Goal: Information Seeking & Learning: Learn about a topic

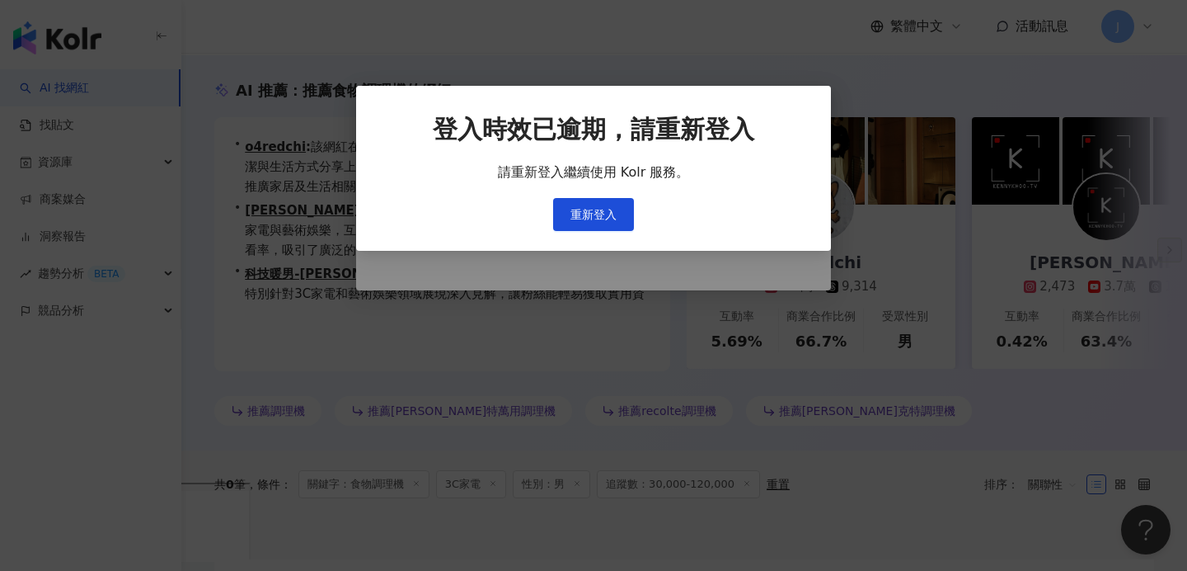
scroll to position [0, 405]
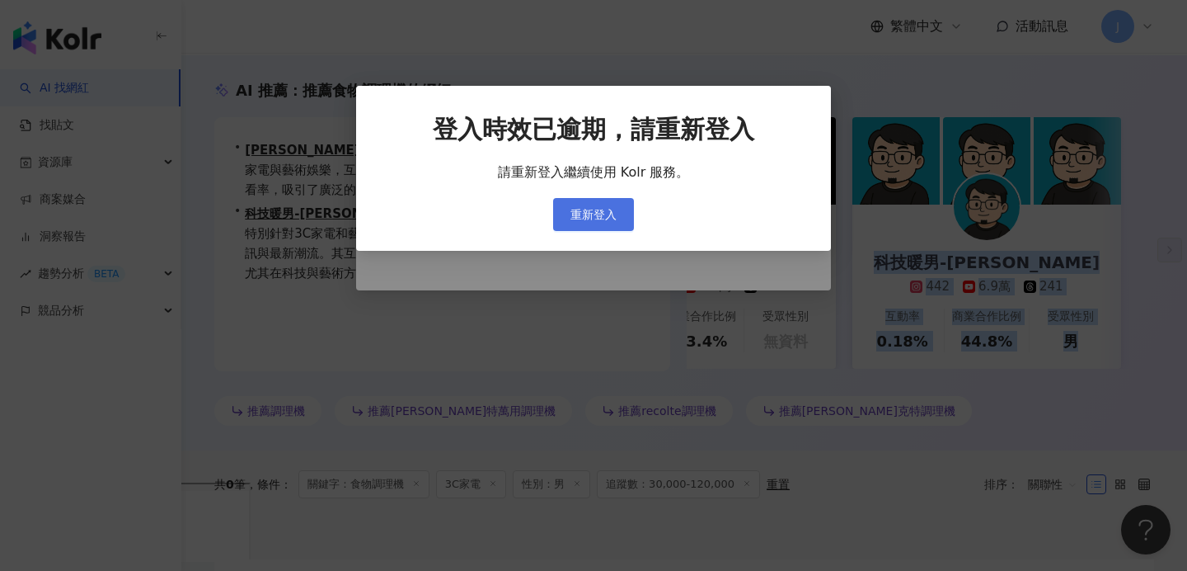
click at [594, 214] on span "重新登入" at bounding box center [594, 214] width 46 height 13
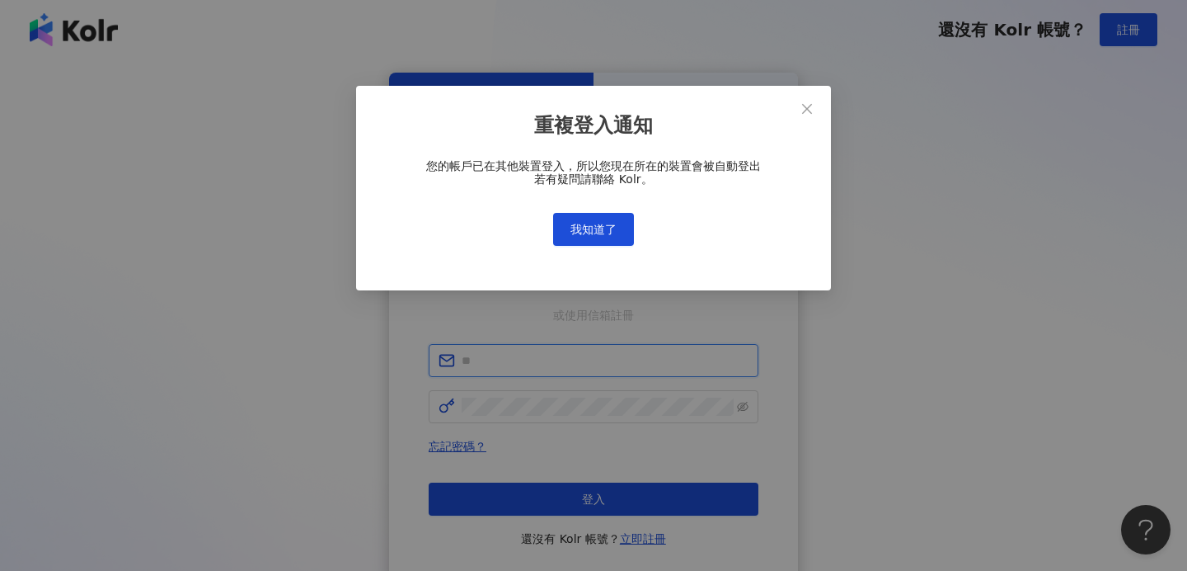
type input "**********"
click at [600, 231] on span "我知道了" at bounding box center [594, 229] width 46 height 13
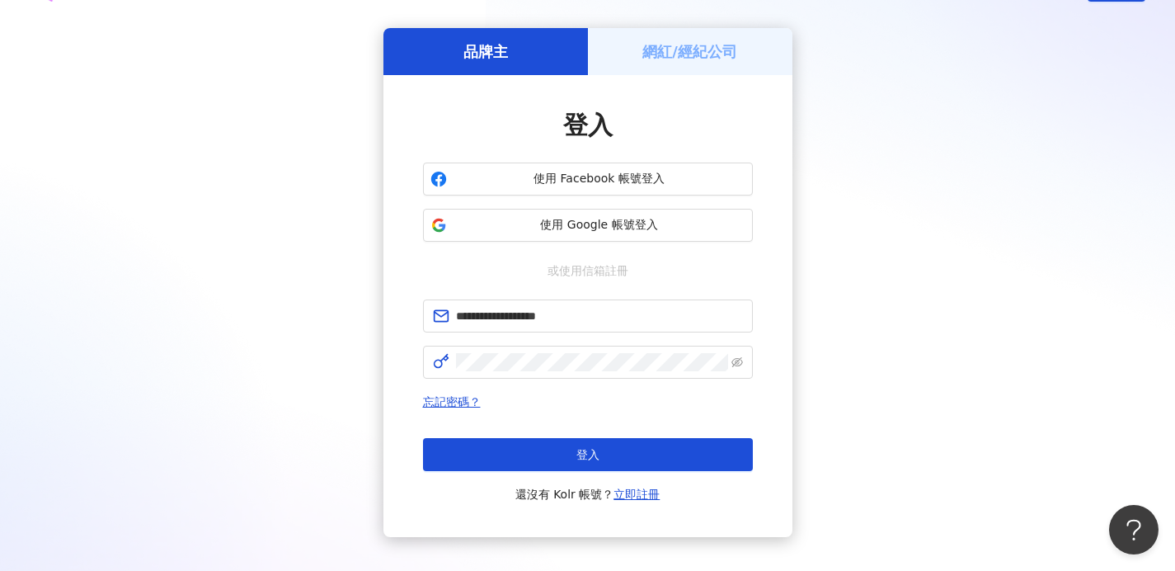
scroll to position [51, 0]
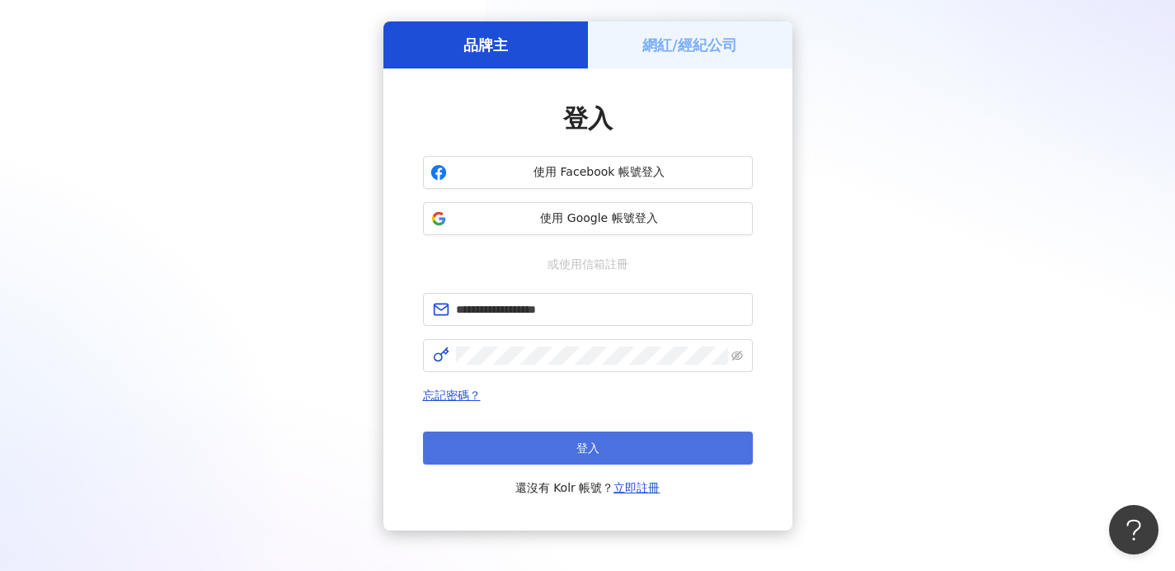
click at [682, 462] on button "登入" at bounding box center [588, 447] width 330 height 33
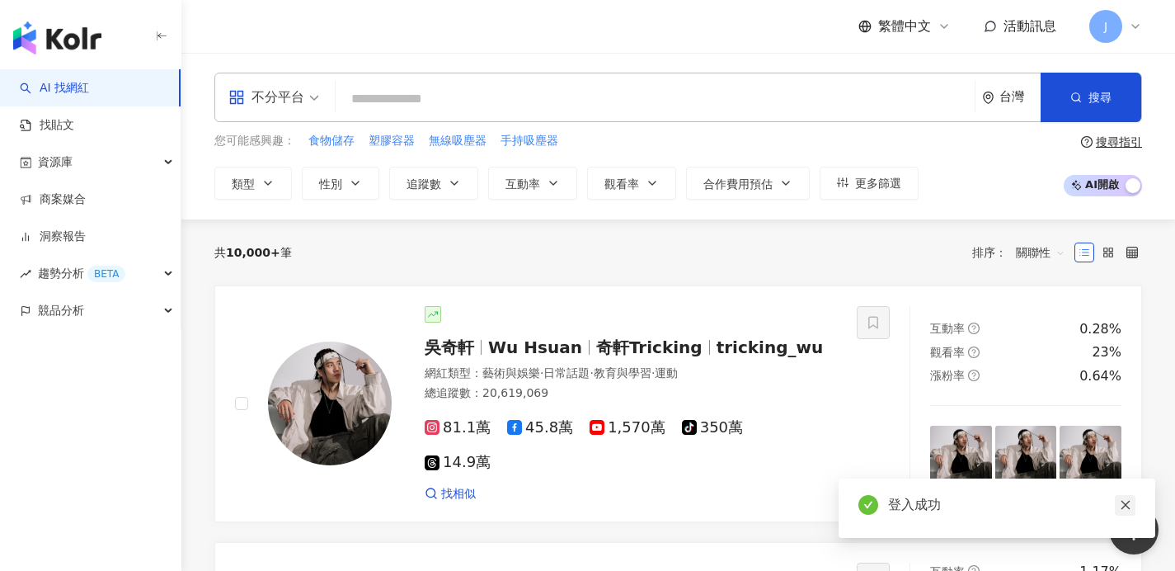
click at [1130, 501] on icon "close" at bounding box center [1126, 505] width 12 height 12
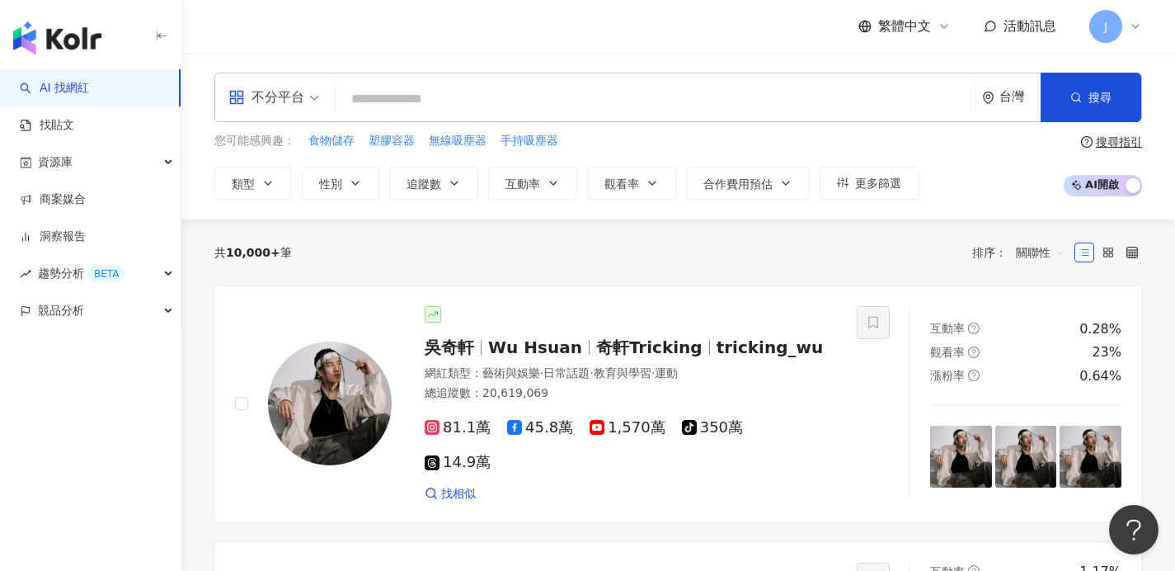
click at [571, 92] on input "search" at bounding box center [655, 98] width 626 height 31
click at [520, 106] on input "search" at bounding box center [655, 98] width 626 height 31
type input "*"
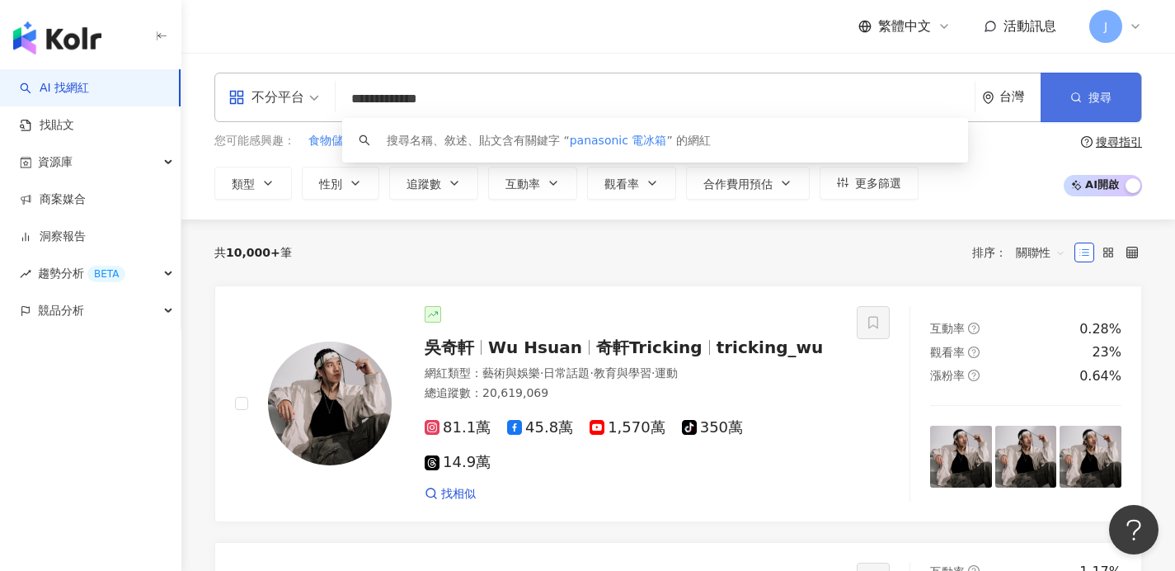
click at [1108, 117] on button "搜尋" at bounding box center [1091, 97] width 101 height 49
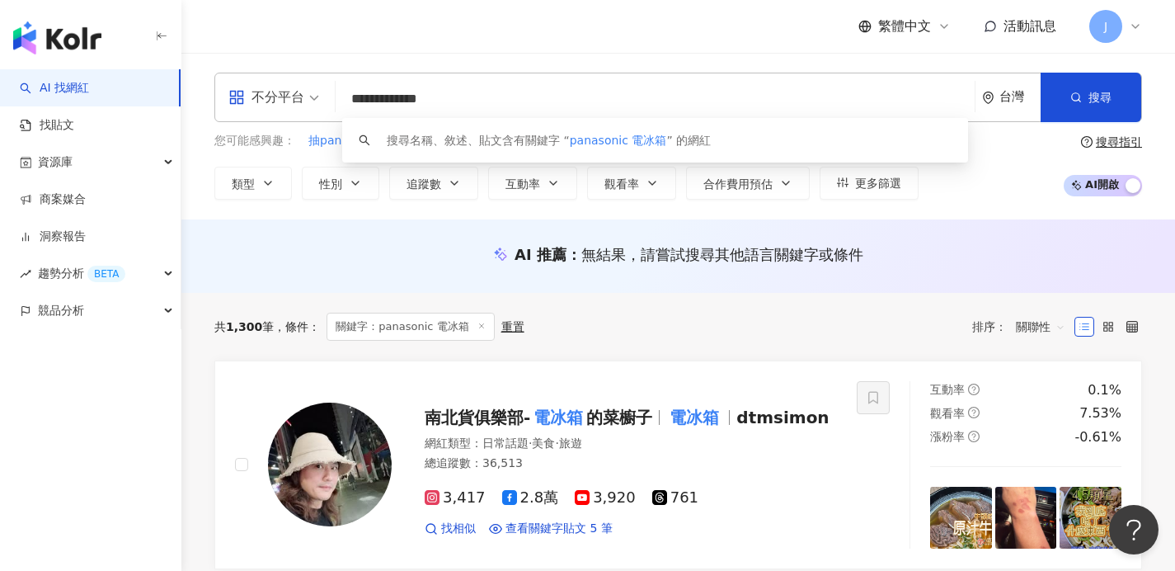
click at [414, 99] on input "**********" at bounding box center [655, 98] width 626 height 31
click at [417, 96] on input "**********" at bounding box center [655, 98] width 626 height 31
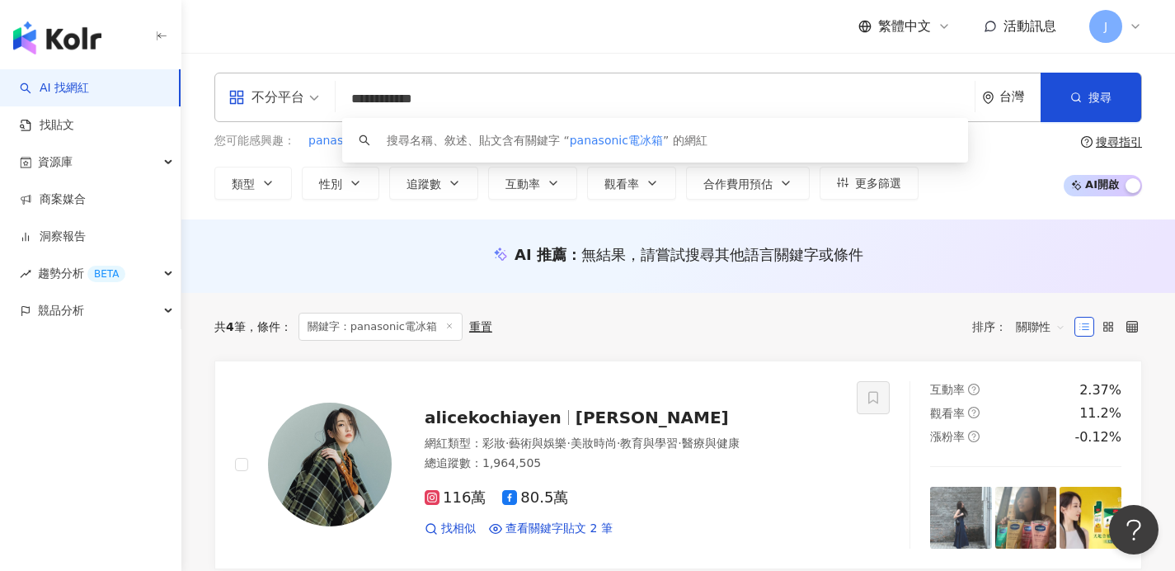
drag, startPoint x: 418, startPoint y: 99, endPoint x: 299, endPoint y: 112, distance: 120.3
click at [299, 112] on div "**********" at bounding box center [678, 97] width 928 height 49
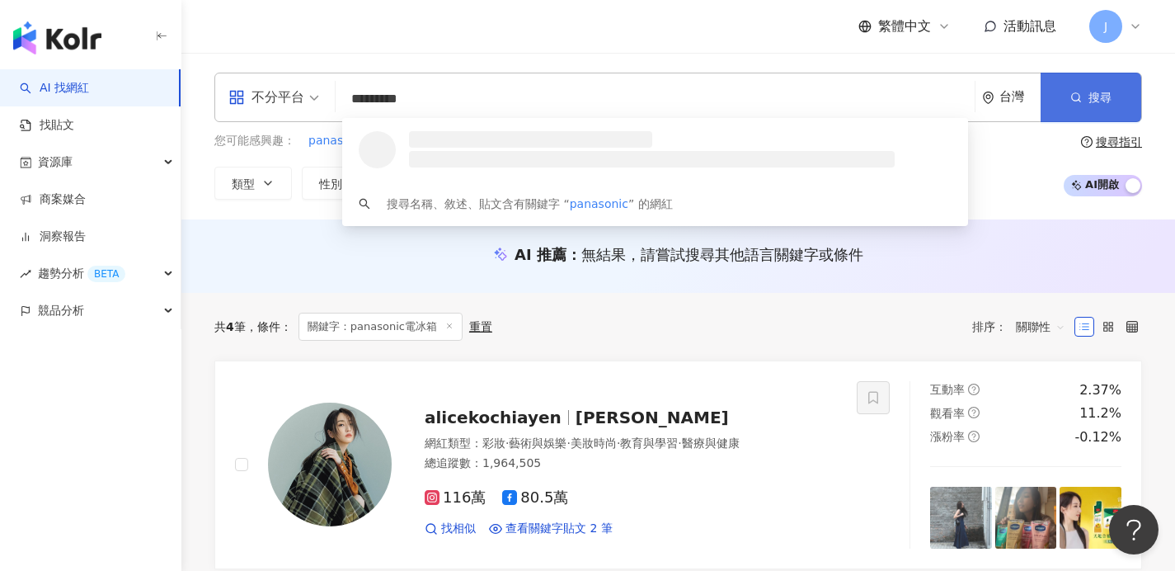
type input "*********"
click at [1080, 108] on button "搜尋" at bounding box center [1091, 97] width 101 height 49
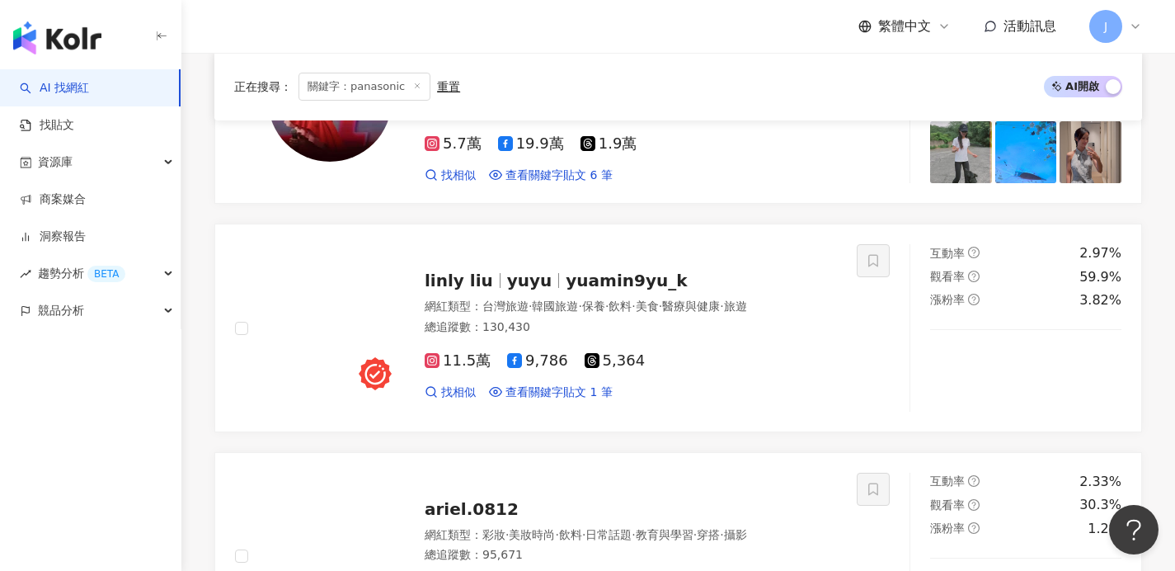
scroll to position [1756, 0]
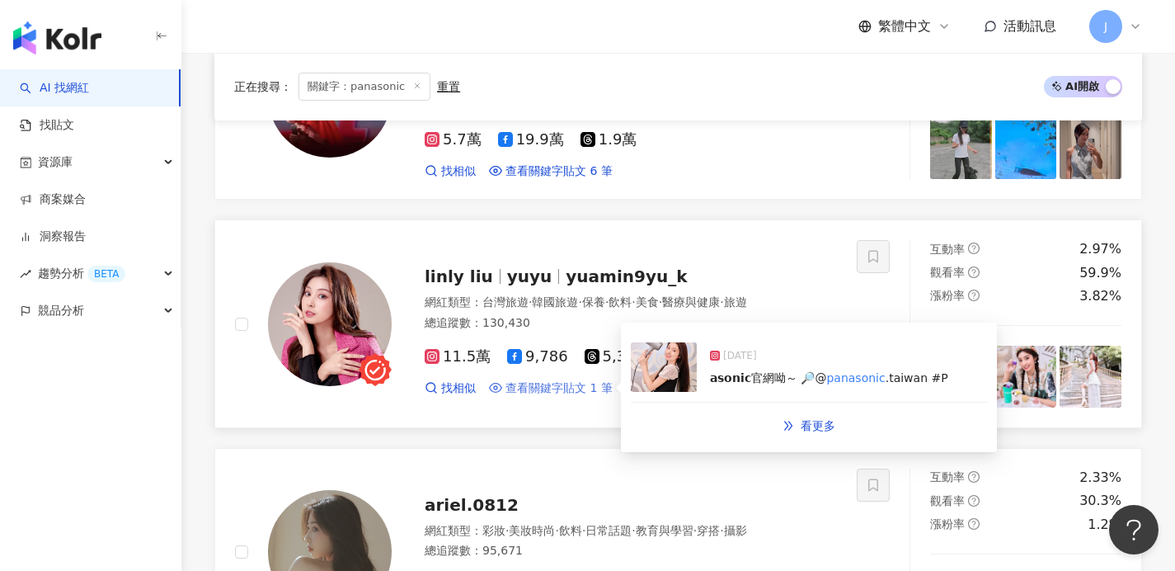
click at [583, 380] on span "查看關鍵字貼文 1 筆" at bounding box center [558, 388] width 107 height 16
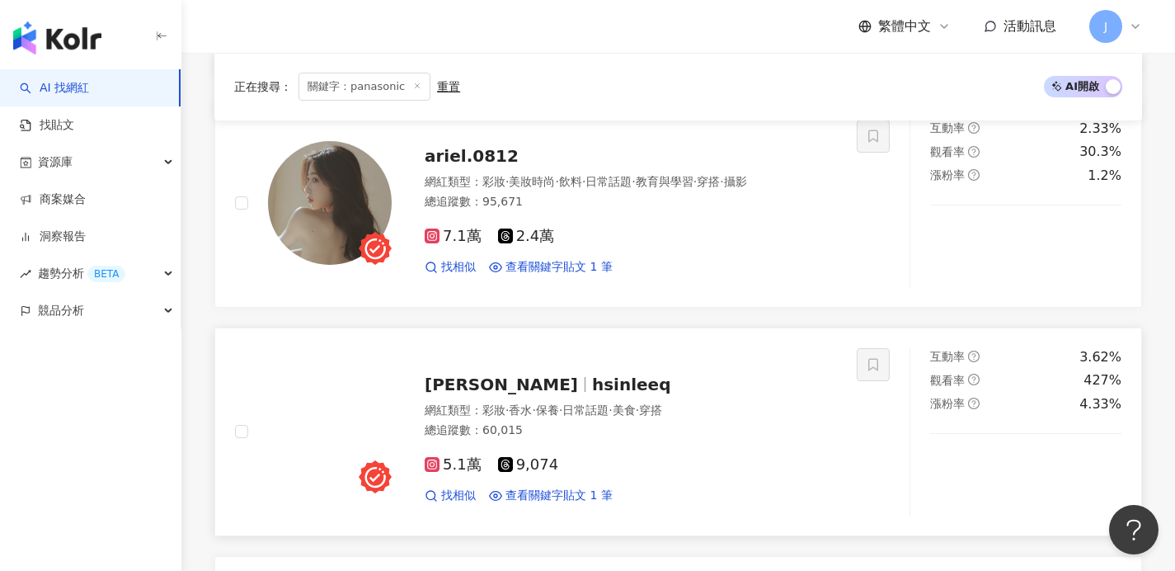
scroll to position [2068, 0]
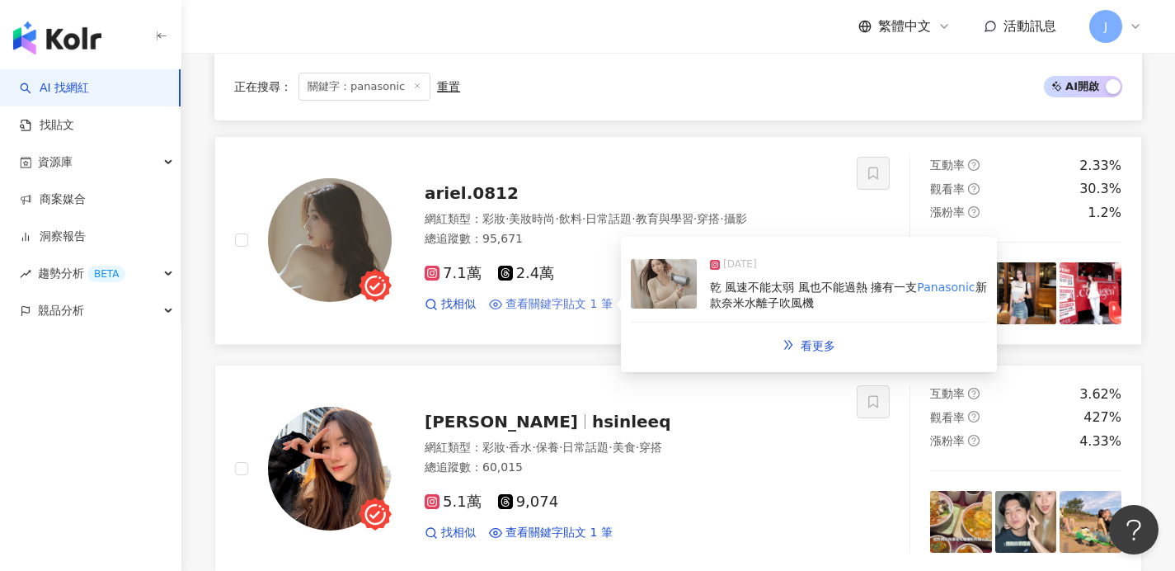
click at [557, 296] on span "查看關鍵字貼文 1 筆" at bounding box center [558, 304] width 107 height 16
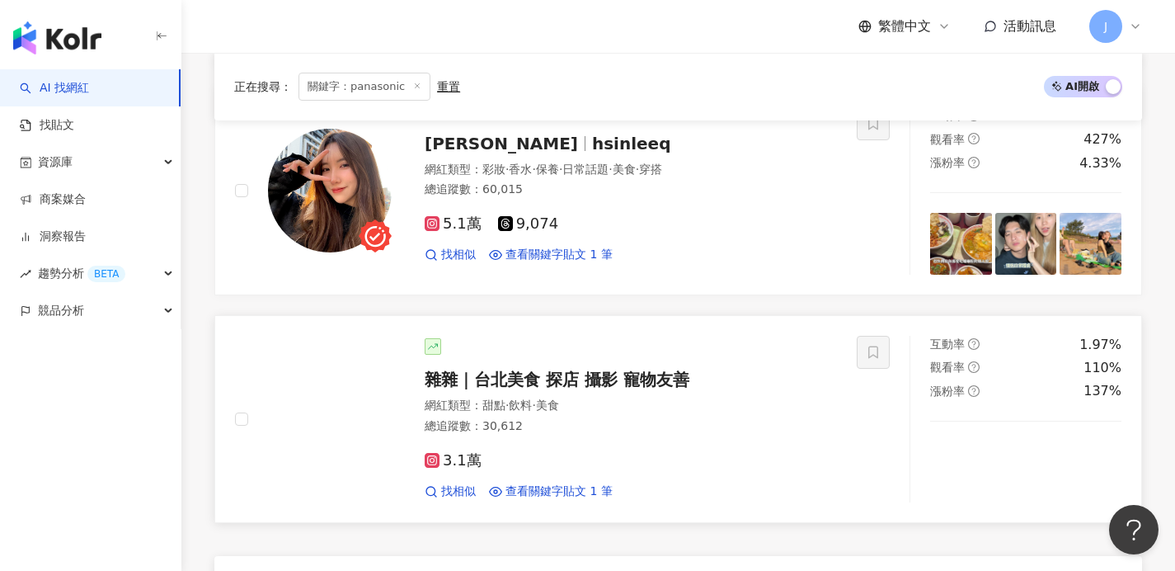
scroll to position [2664, 0]
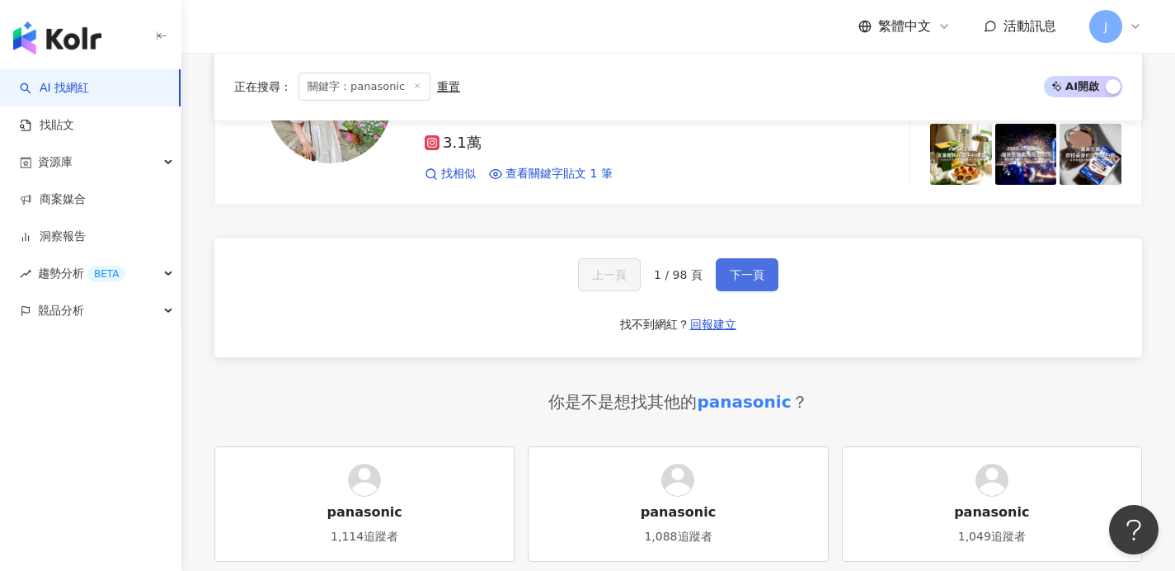
click at [750, 268] on span "下一頁" at bounding box center [747, 274] width 35 height 13
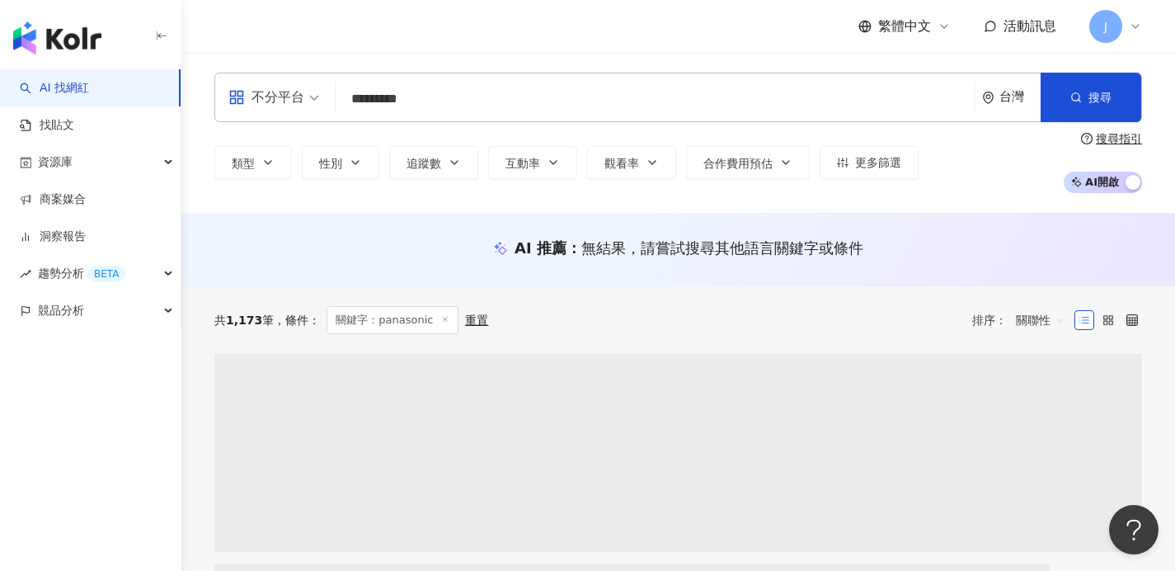
scroll to position [221, 0]
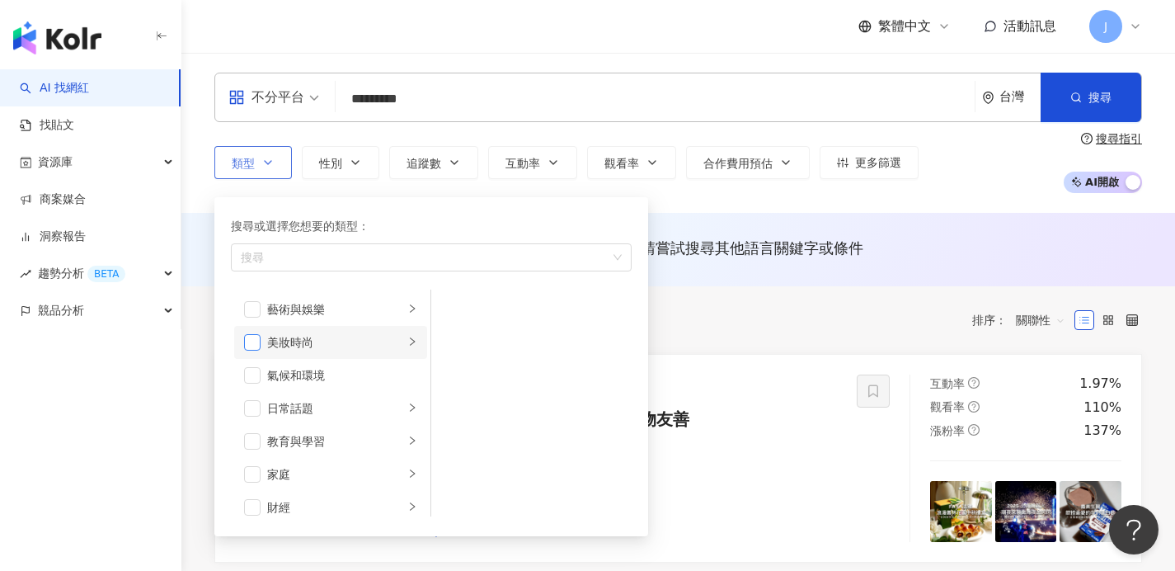
click at [256, 342] on span "button" at bounding box center [252, 342] width 16 height 16
click at [407, 341] on icon "right" at bounding box center [412, 341] width 10 height 10
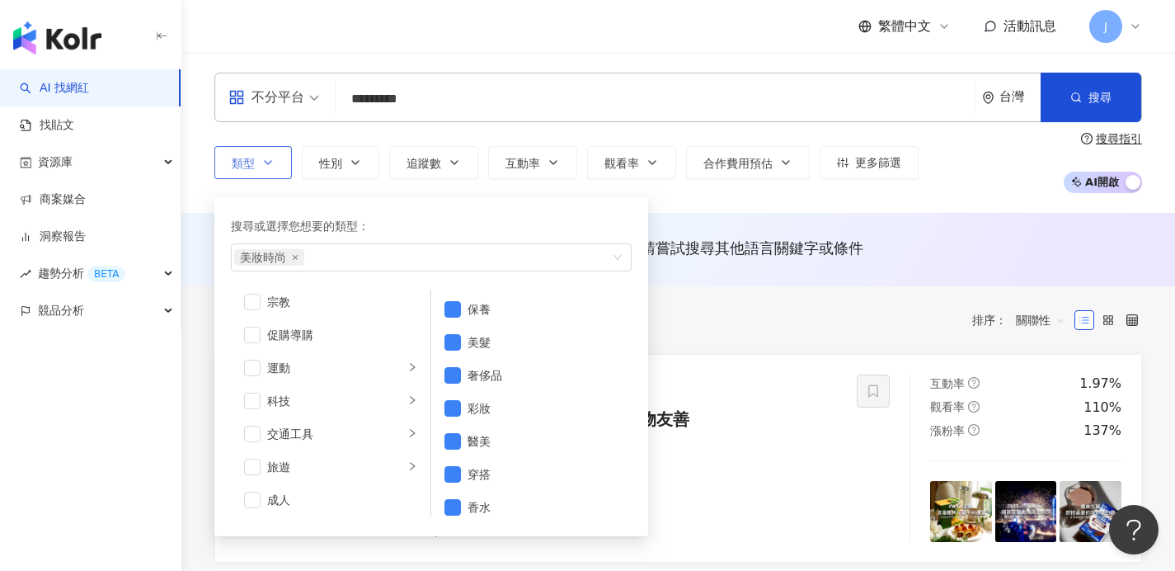
scroll to position [571, 0]
click at [407, 388] on li "科技" at bounding box center [330, 397] width 193 height 33
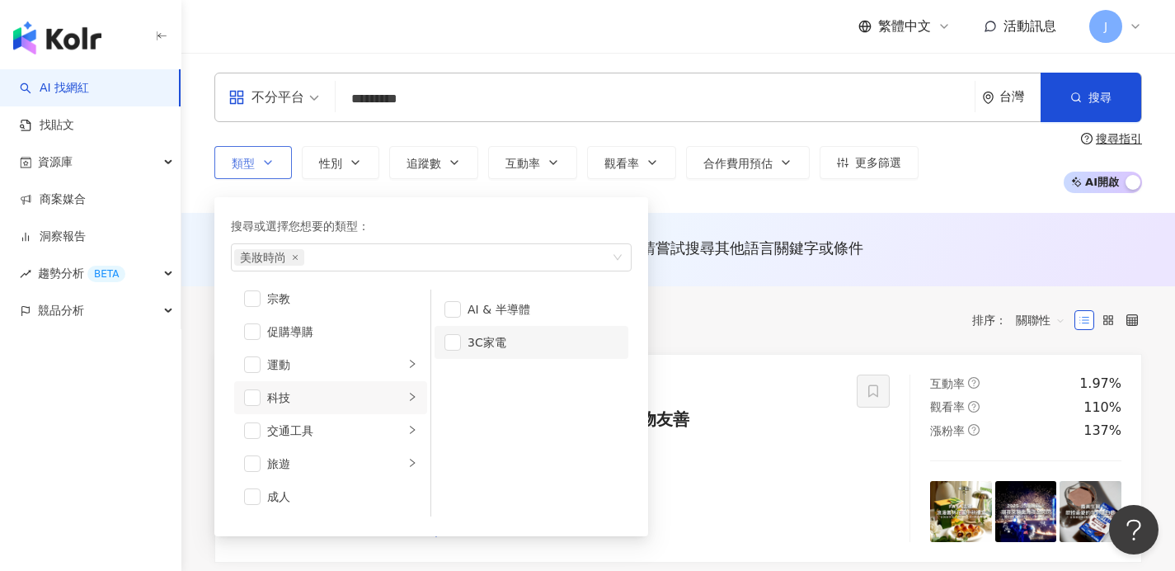
click at [536, 344] on div "3C家電" at bounding box center [543, 342] width 151 height 18
click at [741, 311] on div "共 1,173 筆 條件 ： 關鍵字：panasonic 重置 排序： 關聯性" at bounding box center [678, 320] width 928 height 28
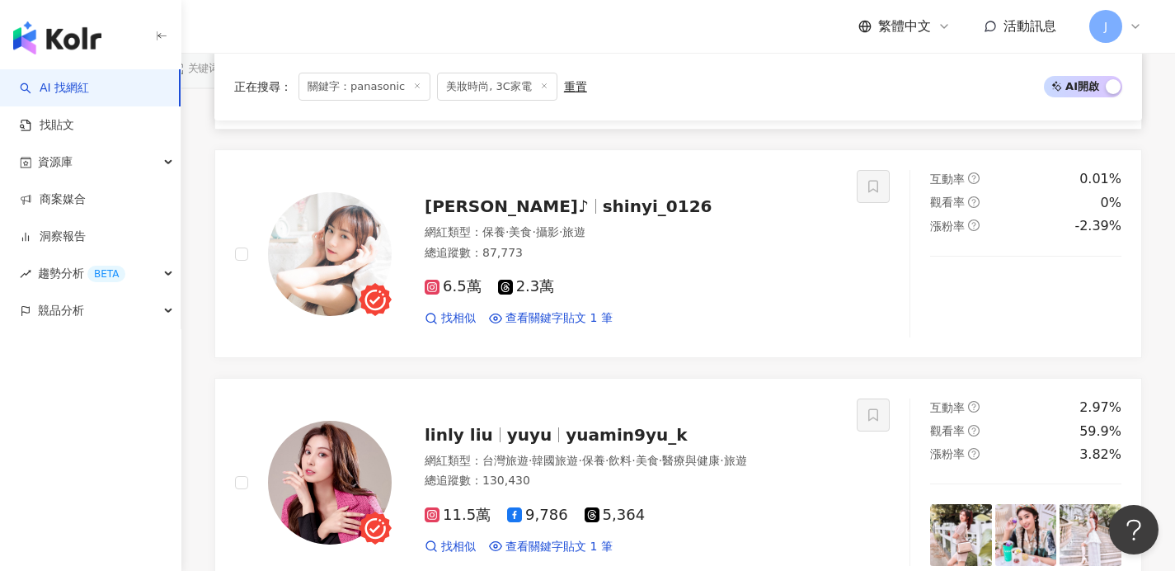
scroll to position [686, 0]
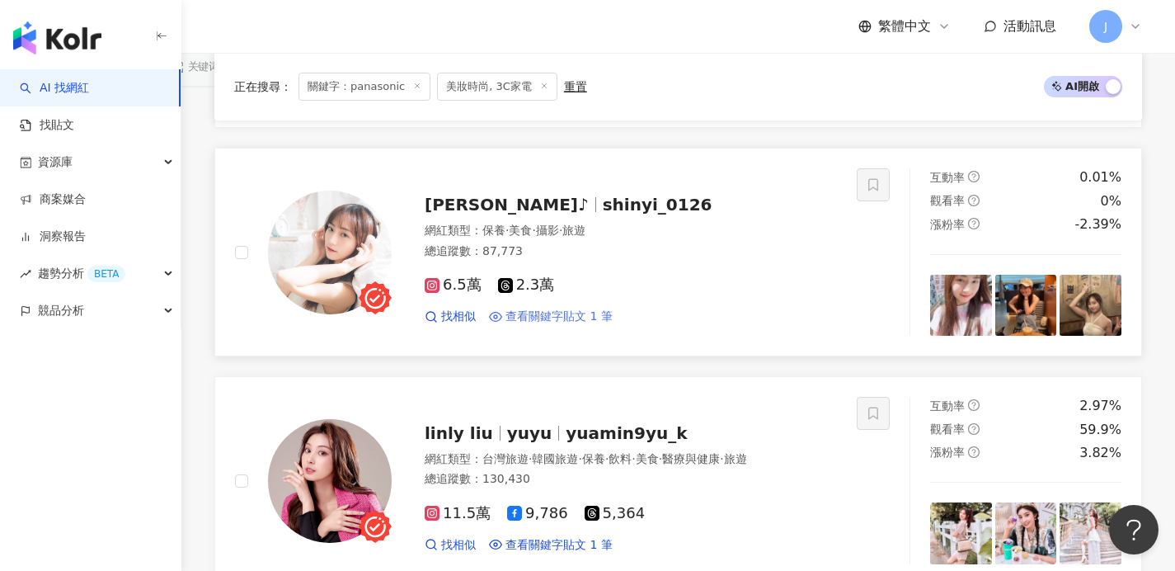
click at [512, 308] on span "查看關鍵字貼文 1 筆" at bounding box center [558, 316] width 107 height 16
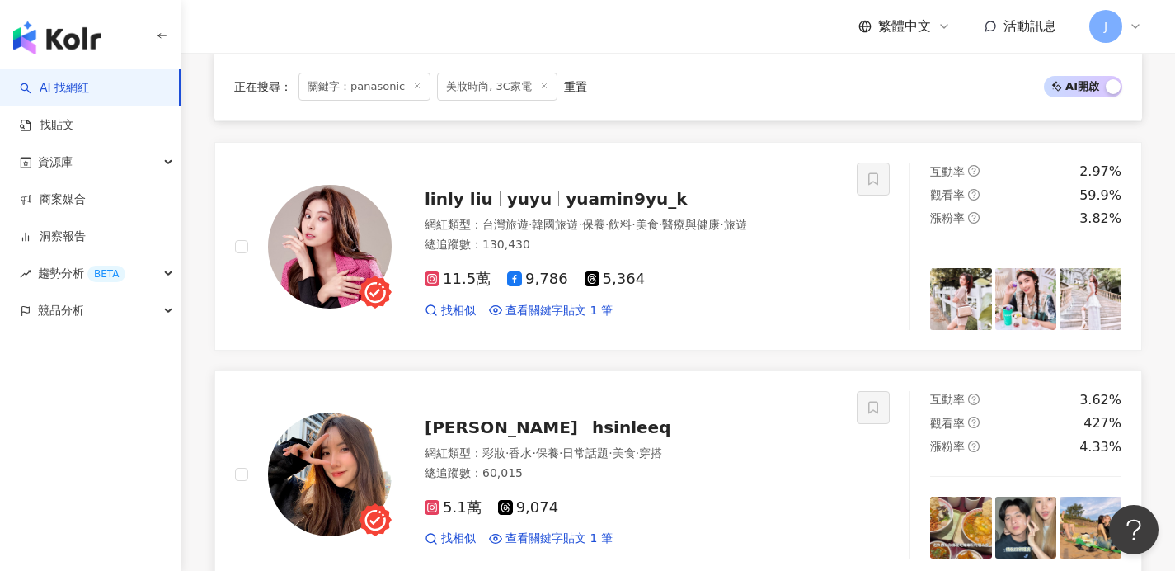
scroll to position [1072, 0]
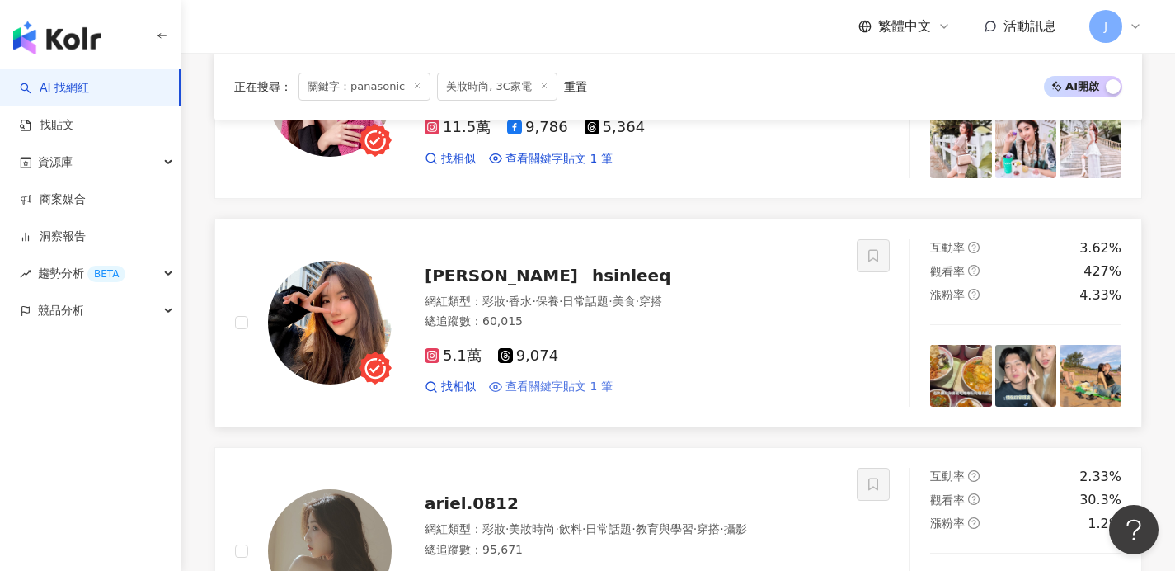
click at [554, 379] on span "查看關鍵字貼文 1 筆" at bounding box center [558, 387] width 107 height 16
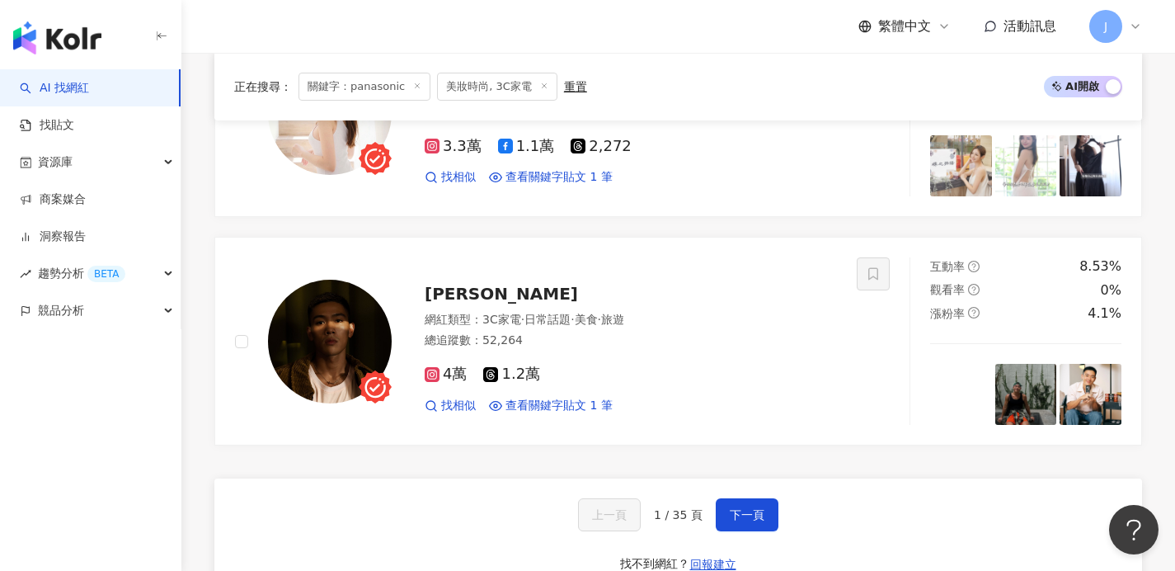
scroll to position [0, 0]
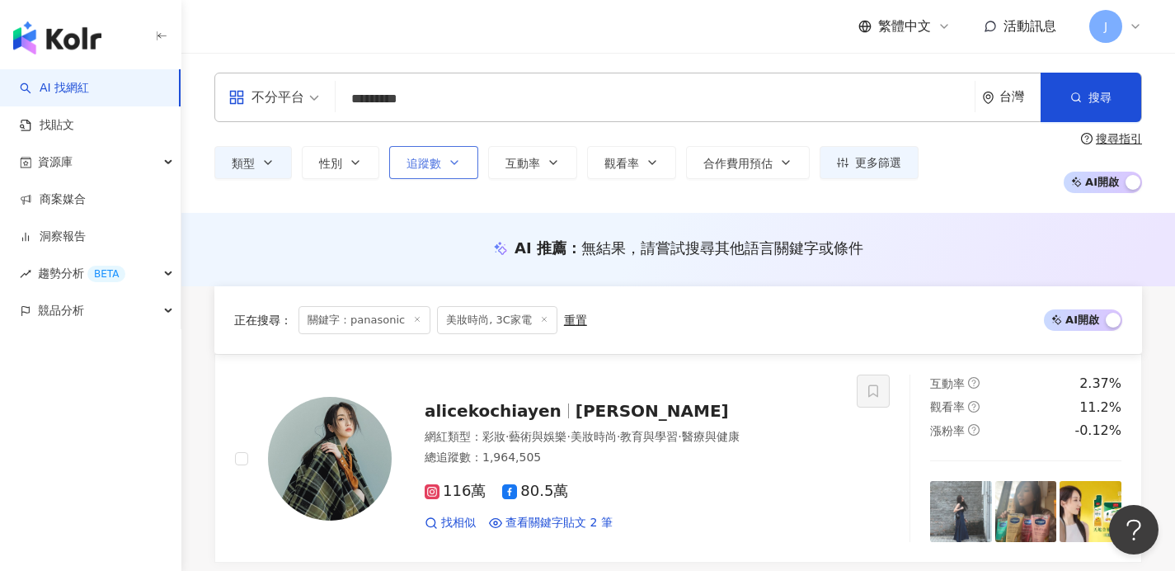
click at [454, 163] on icon "button" at bounding box center [454, 162] width 7 height 3
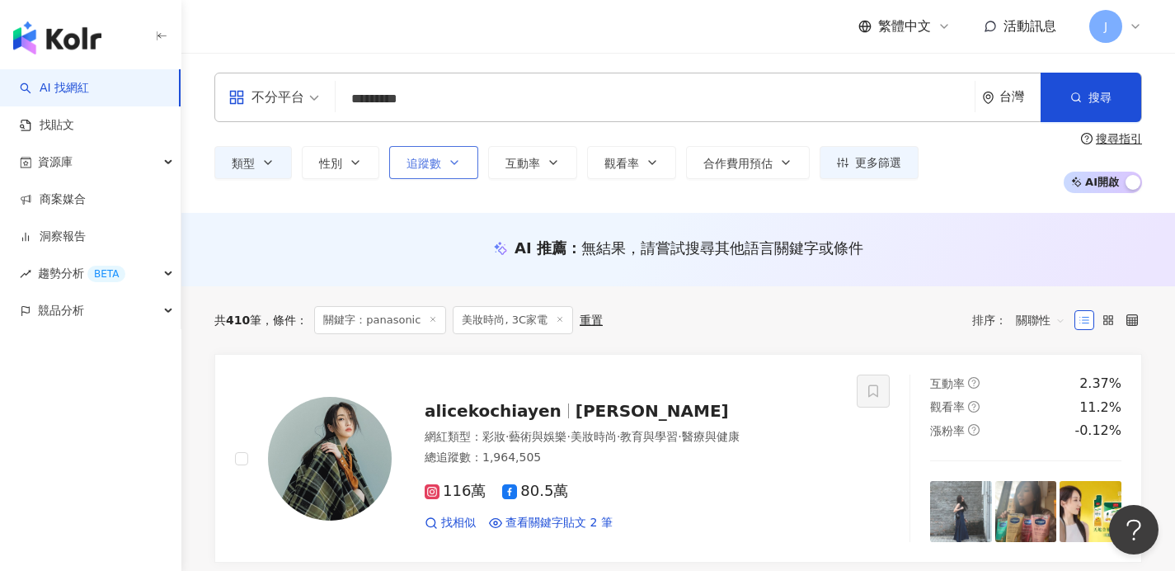
click at [455, 163] on icon "button" at bounding box center [454, 162] width 7 height 3
click at [412, 174] on button "追蹤數" at bounding box center [433, 162] width 89 height 33
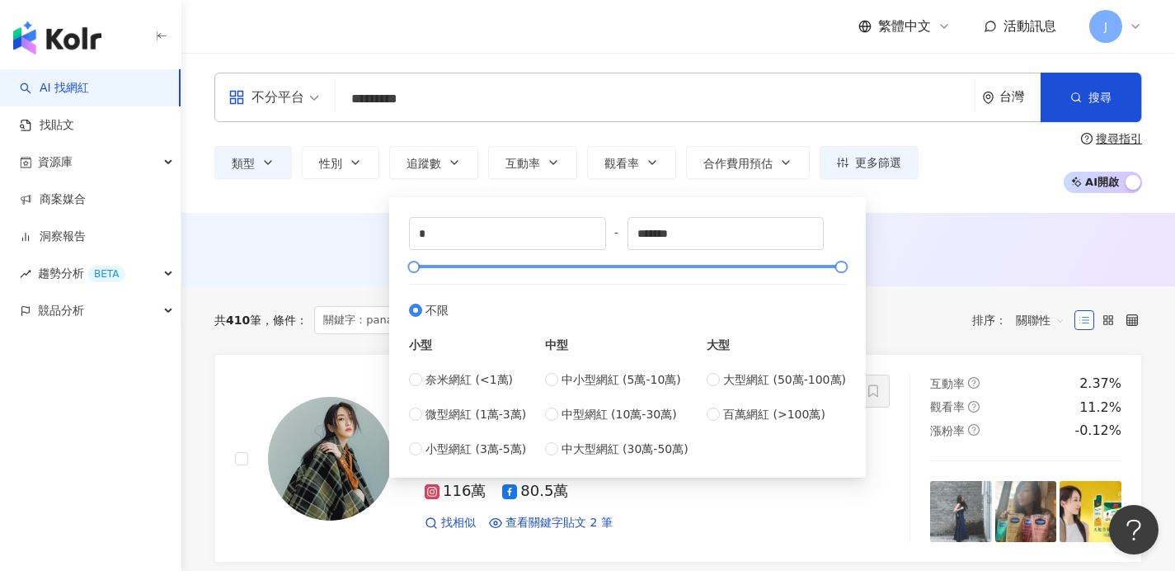
drag, startPoint x: 657, startPoint y: 380, endPoint x: 473, endPoint y: 266, distance: 216.7
click at [473, 266] on div "* - ******* 不限 小型 奈米網紅 (<1萬) 微型網紅 (1萬-3萬) 小型網紅 (3萬-5萬) 中型 中小型網紅 (5萬-10萬) 中型網紅 (…" at bounding box center [627, 337] width 437 height 241
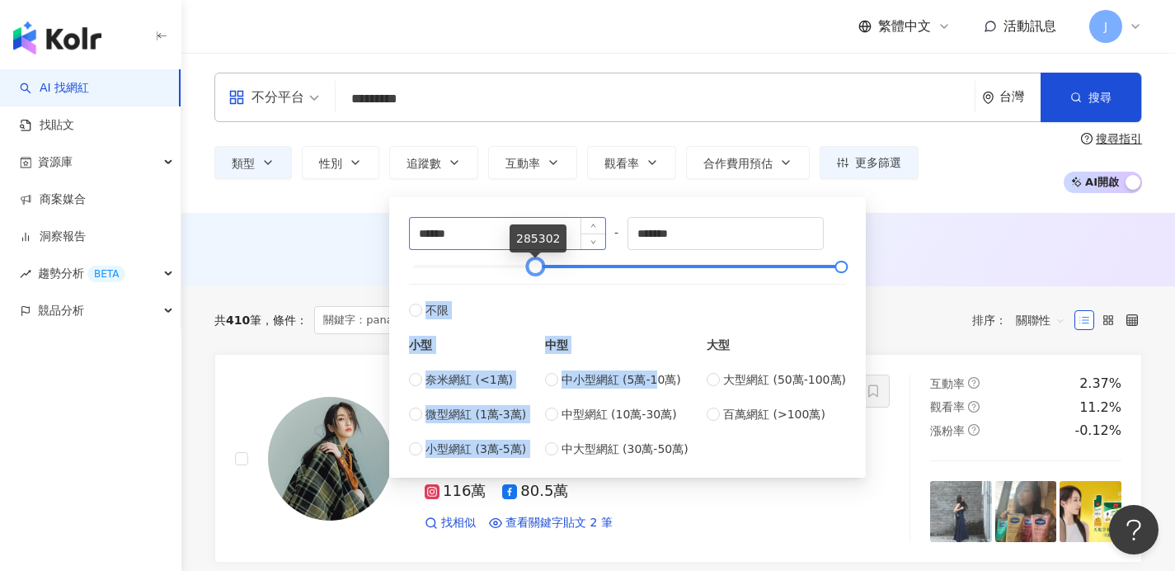
click at [478, 235] on input "******" at bounding box center [507, 233] width 195 height 31
click at [501, 230] on input "******" at bounding box center [507, 233] width 195 height 31
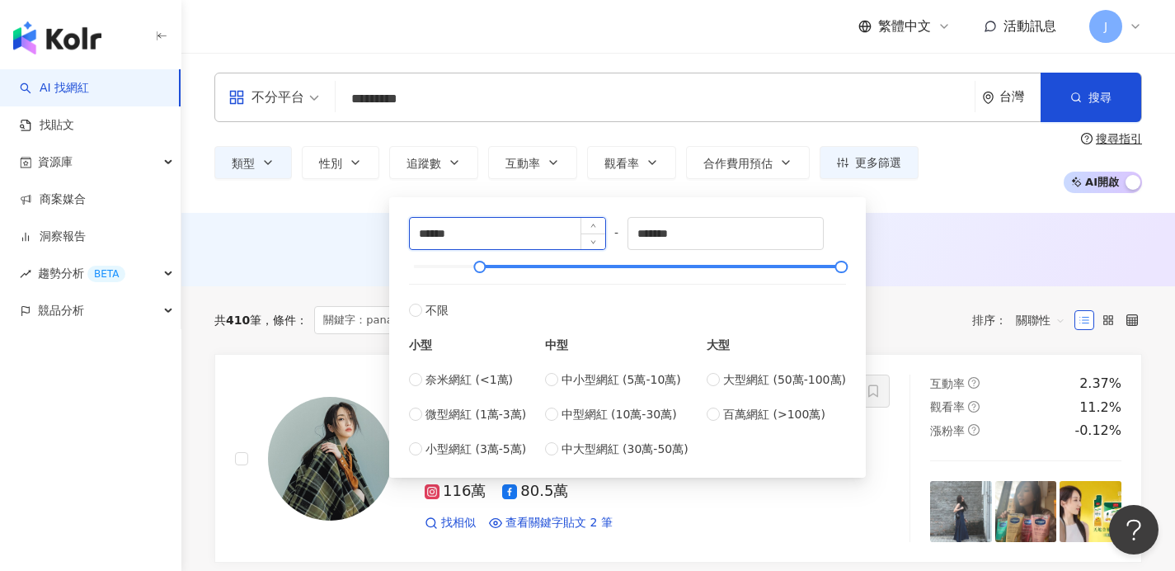
drag, startPoint x: 447, startPoint y: 232, endPoint x: 429, endPoint y: 228, distance: 18.4
type input "*****"
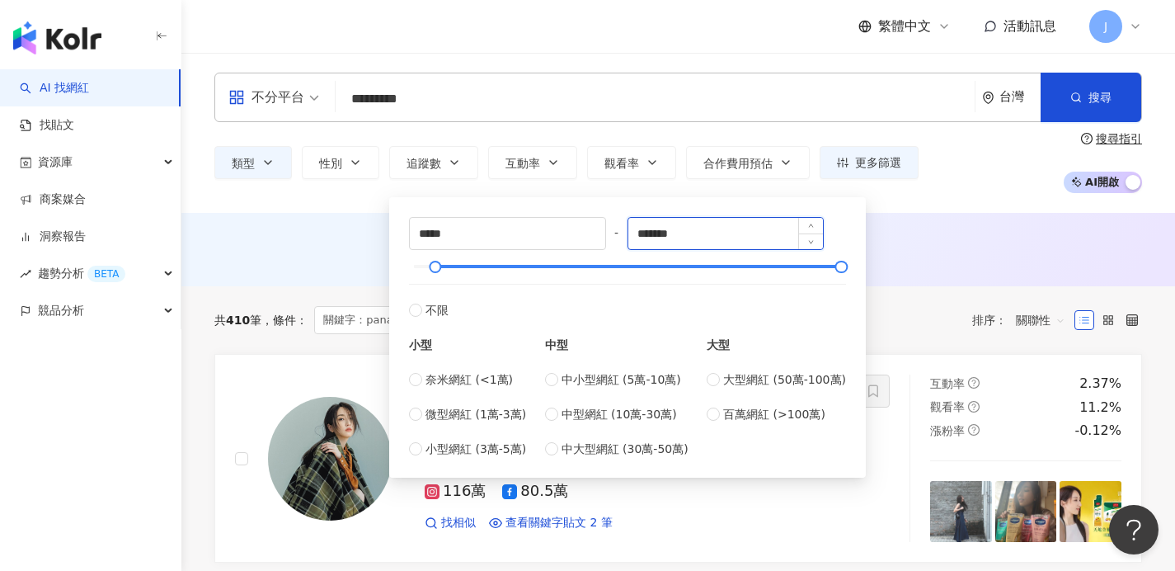
click at [713, 234] on input "*******" at bounding box center [725, 233] width 195 height 31
click at [598, 235] on div "***** - ******* 不限 小型 奈米網紅 (<1萬) 微型網紅 (1萬-3萬) 小型網紅 (3萬-5萬) 中型 中小型網紅 (5萬-10萬) 中型…" at bounding box center [627, 337] width 437 height 241
type input "******"
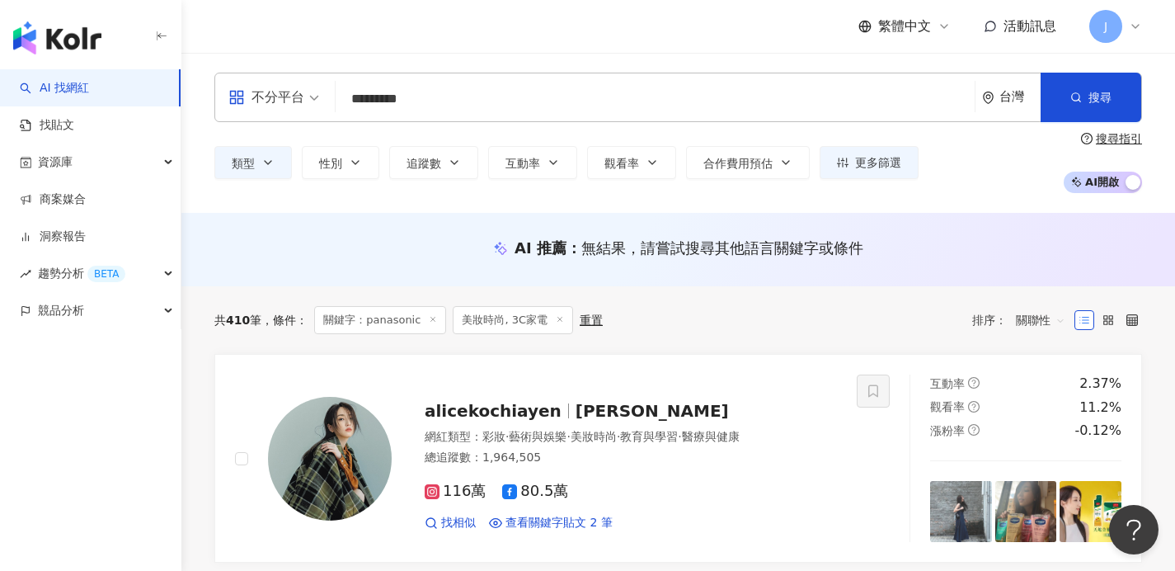
click at [974, 230] on div "AI 推薦 ： 無結果，請嘗試搜尋其他語言關鍵字或條件" at bounding box center [678, 249] width 994 height 73
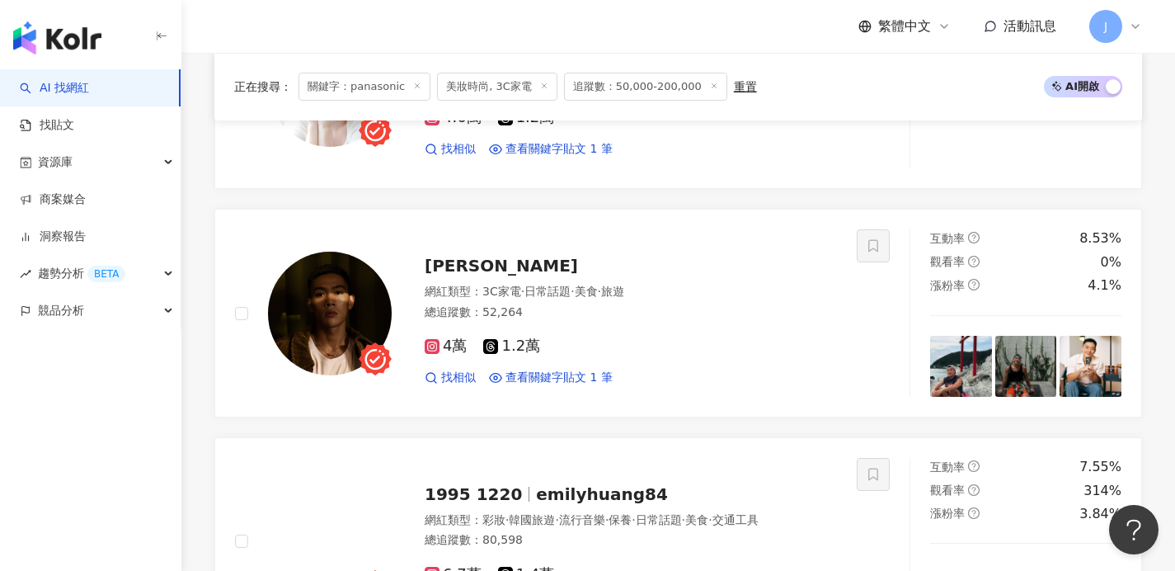
scroll to position [1808, 0]
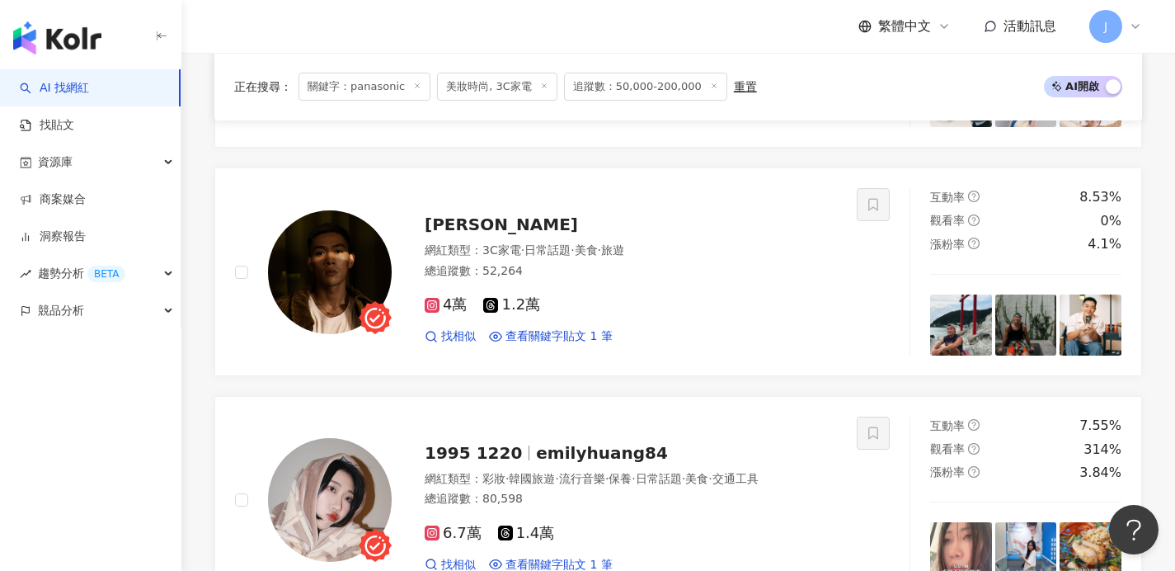
click at [618, 83] on span "追蹤數：50,000-200,000" at bounding box center [645, 87] width 163 height 28
click at [623, 88] on span "追蹤數：50,000-200,000" at bounding box center [645, 87] width 163 height 28
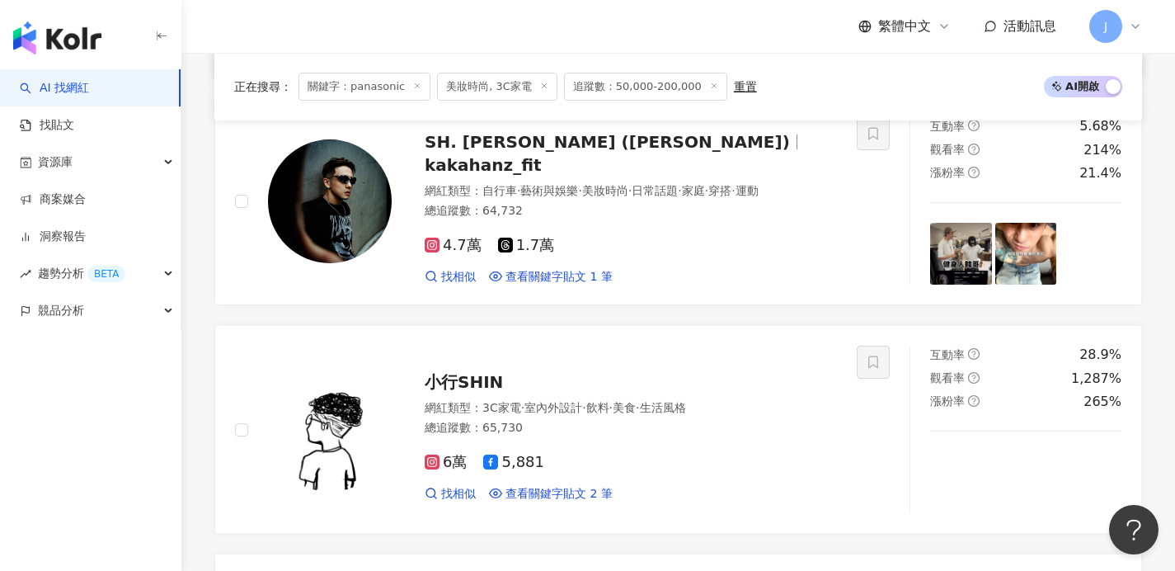
scroll to position [2433, 0]
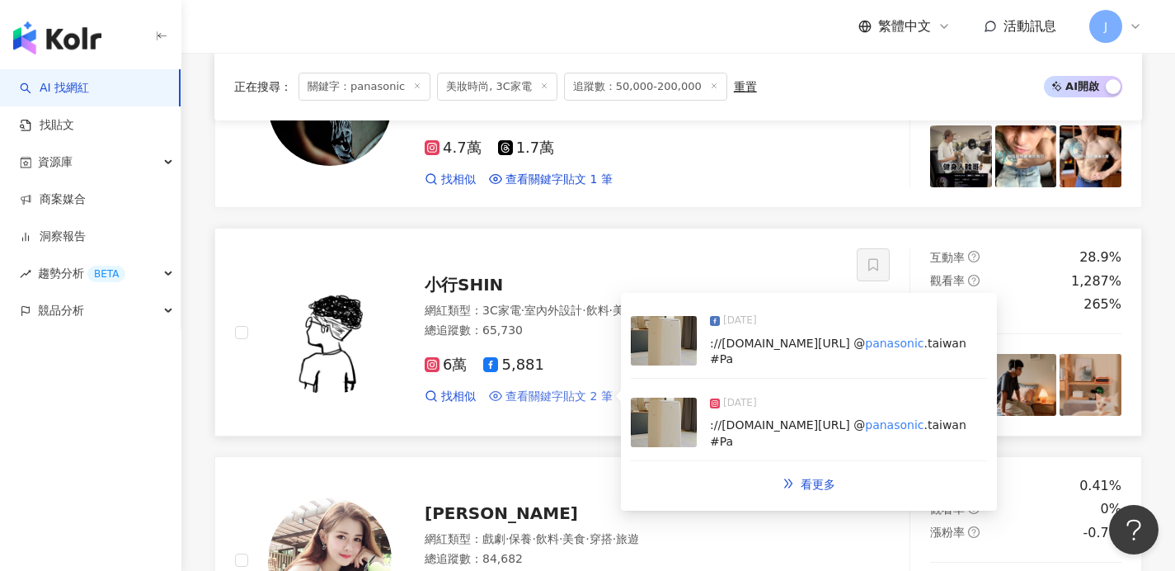
click at [562, 388] on span "查看關鍵字貼文 2 筆" at bounding box center [558, 396] width 107 height 16
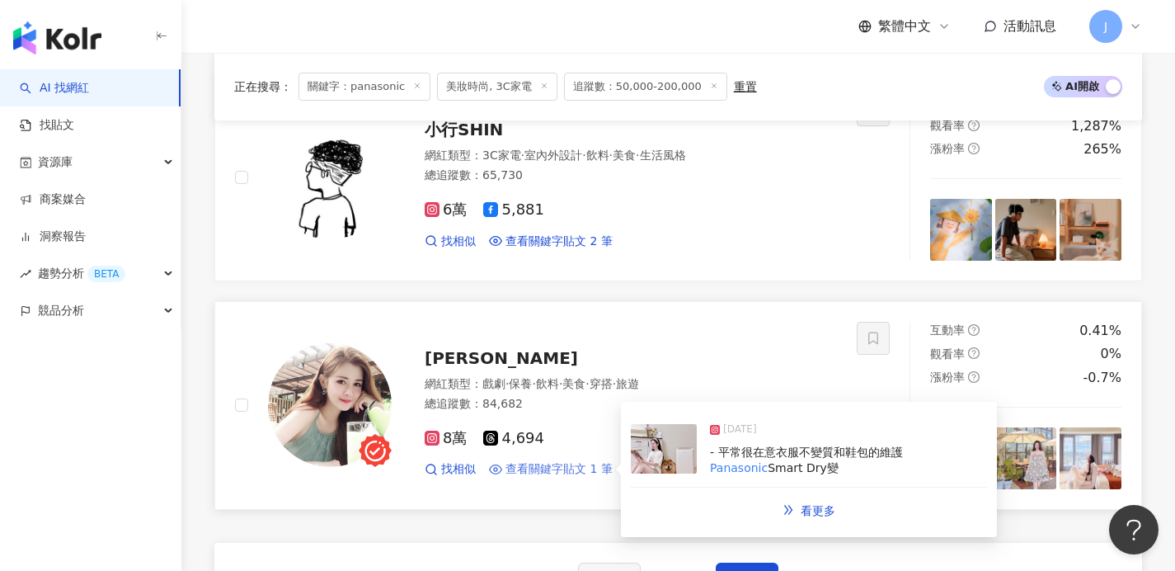
scroll to position [2765, 0]
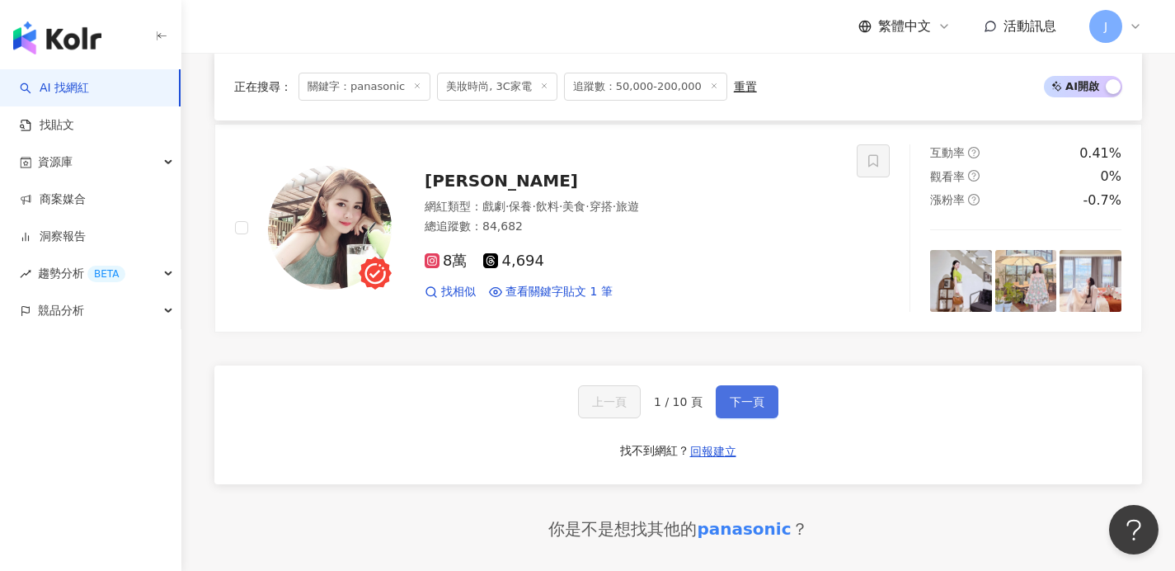
click at [749, 395] on span "下一頁" at bounding box center [747, 401] width 35 height 13
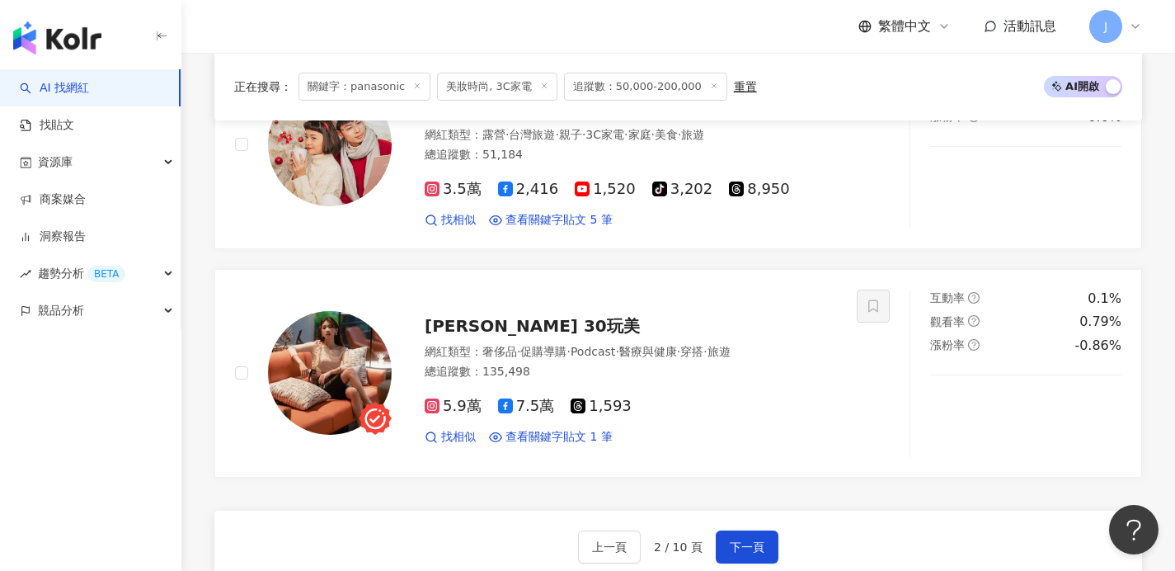
scroll to position [2767, 0]
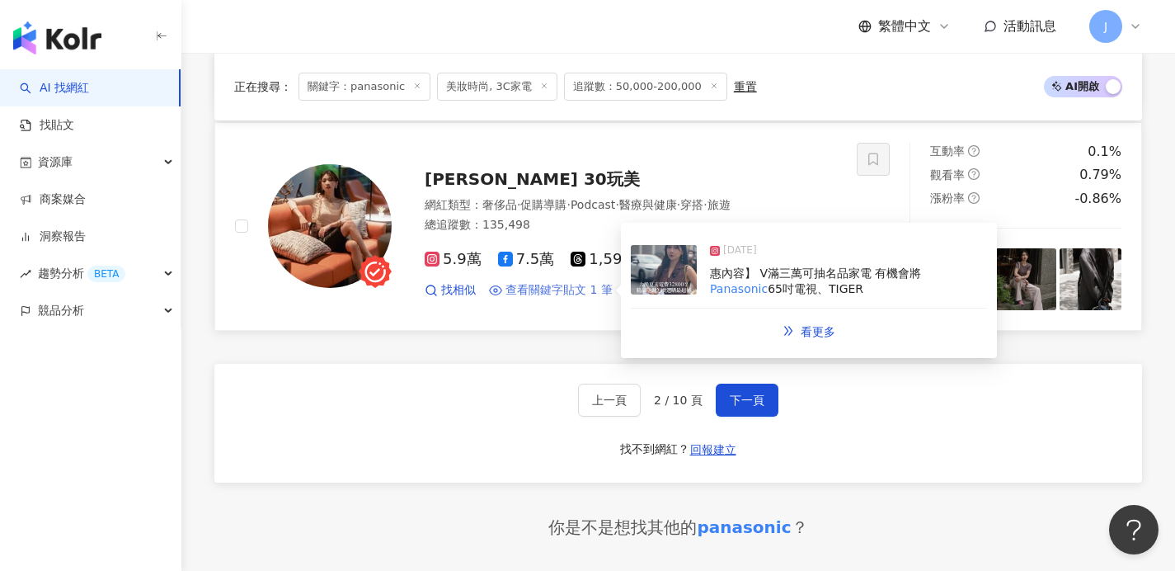
click at [574, 282] on span "查看關鍵字貼文 1 筆" at bounding box center [558, 290] width 107 height 16
click at [833, 364] on div "上一頁 2 / 10 頁 下一頁 找不到網紅？ 回報建立" at bounding box center [678, 423] width 928 height 119
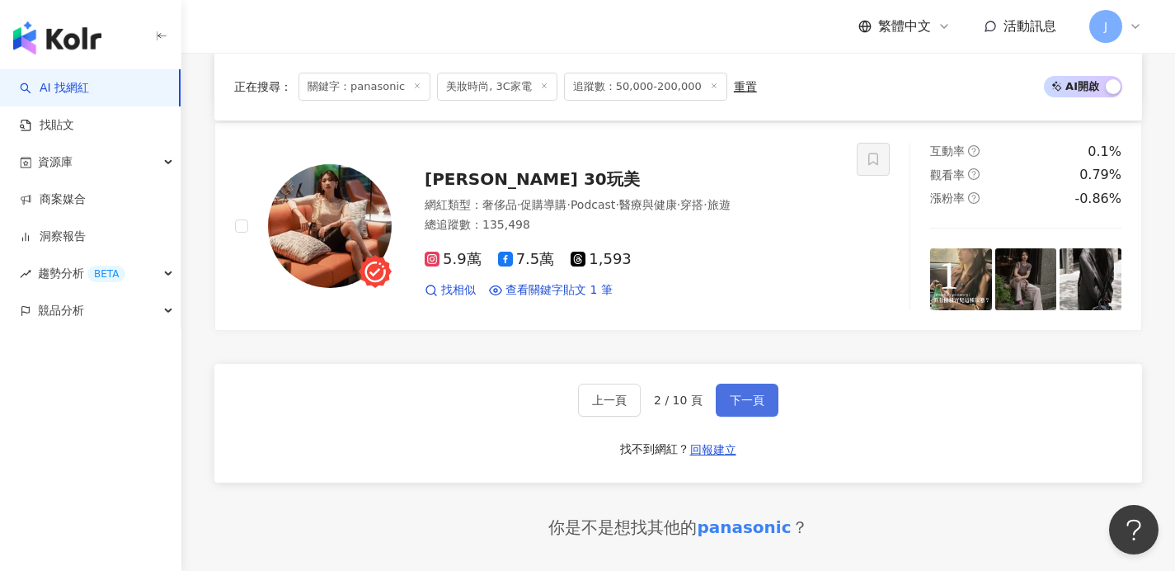
click at [755, 393] on span "下一頁" at bounding box center [747, 399] width 35 height 13
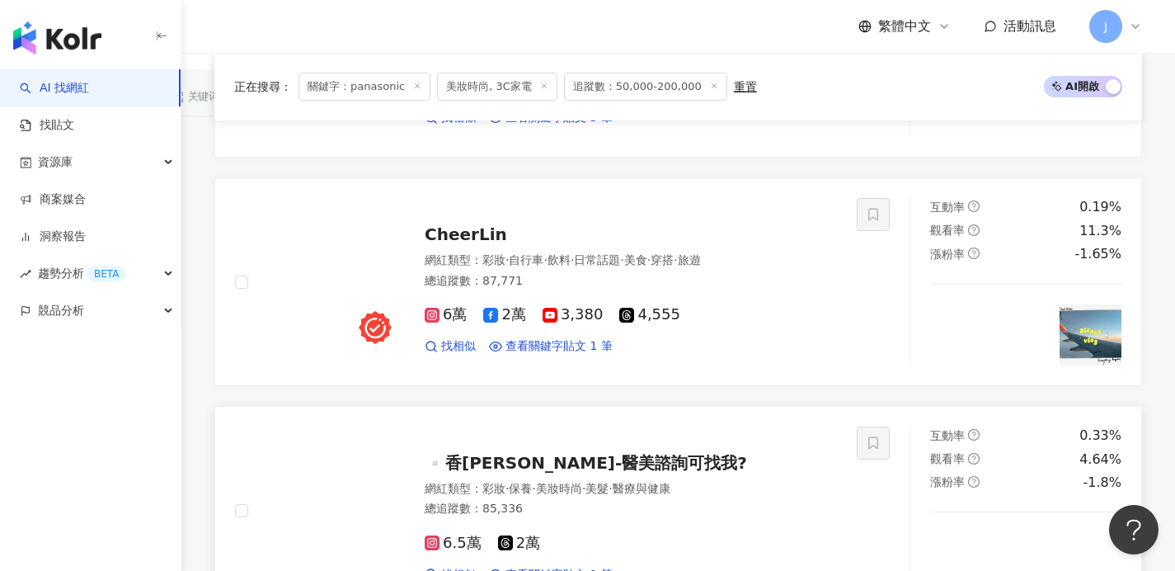
scroll to position [971, 0]
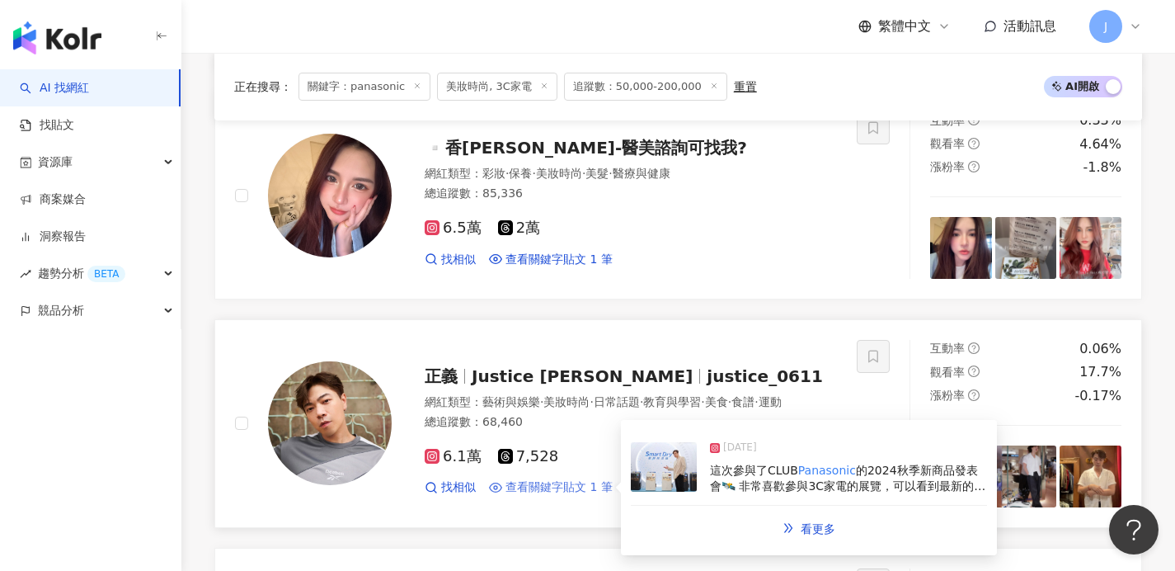
click at [587, 479] on span "查看關鍵字貼文 1 筆" at bounding box center [558, 487] width 107 height 16
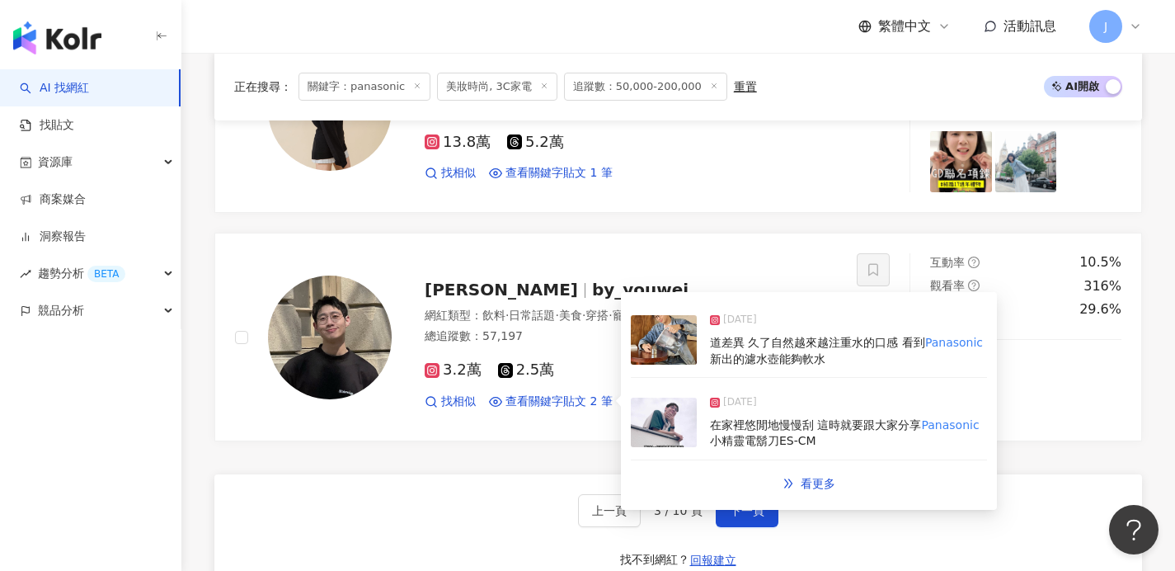
scroll to position [2781, 0]
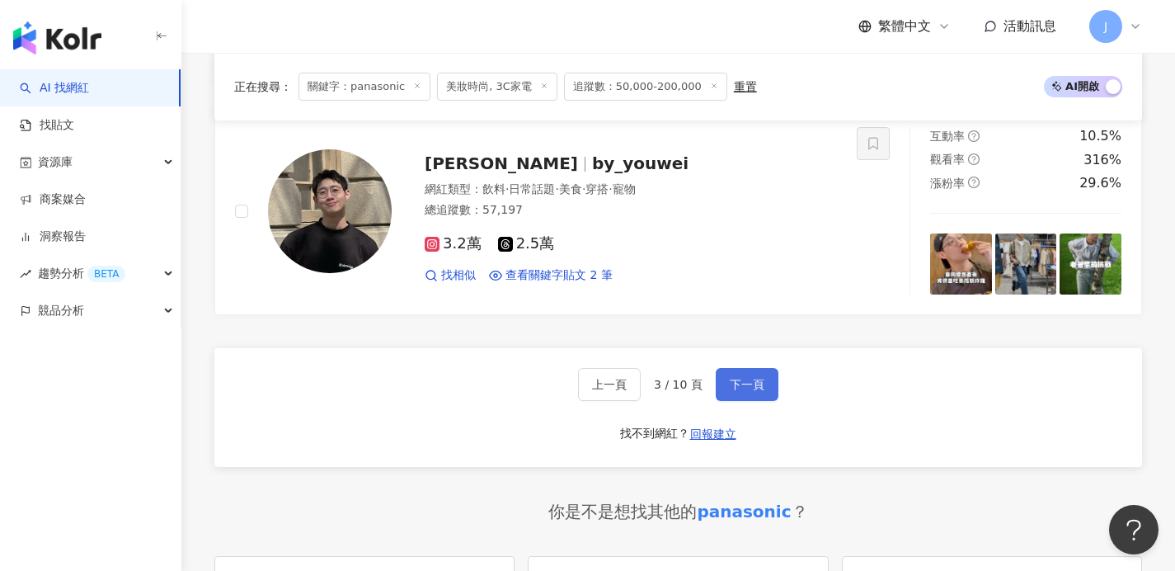
click at [757, 372] on button "下一頁" at bounding box center [747, 384] width 63 height 33
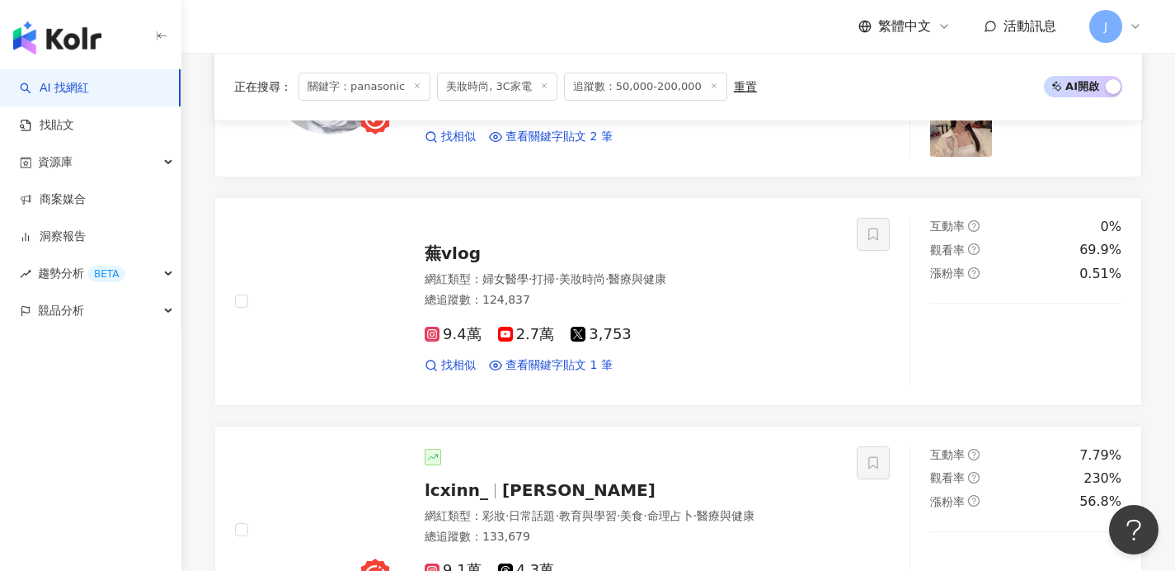
scroll to position [1092, 0]
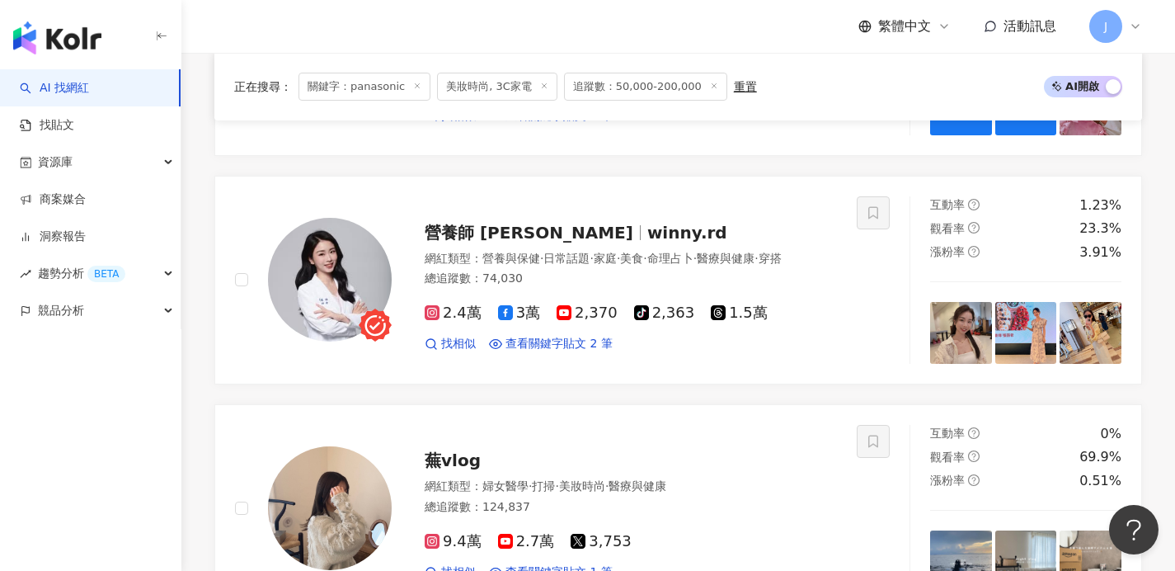
click at [416, 85] on line at bounding box center [418, 86] width 4 height 4
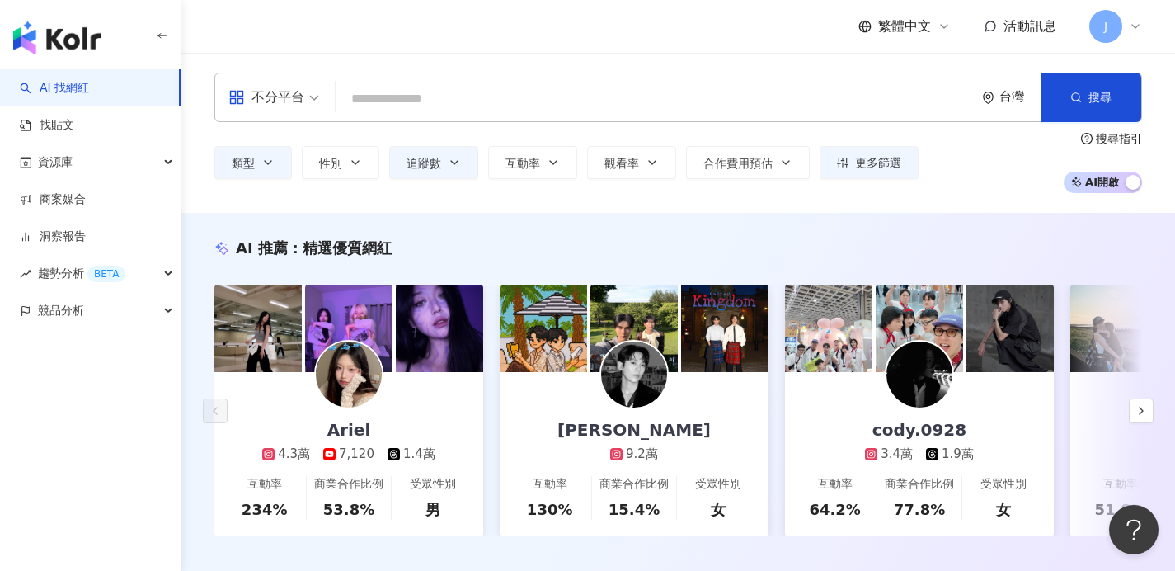
click at [419, 87] on input "search" at bounding box center [655, 98] width 626 height 31
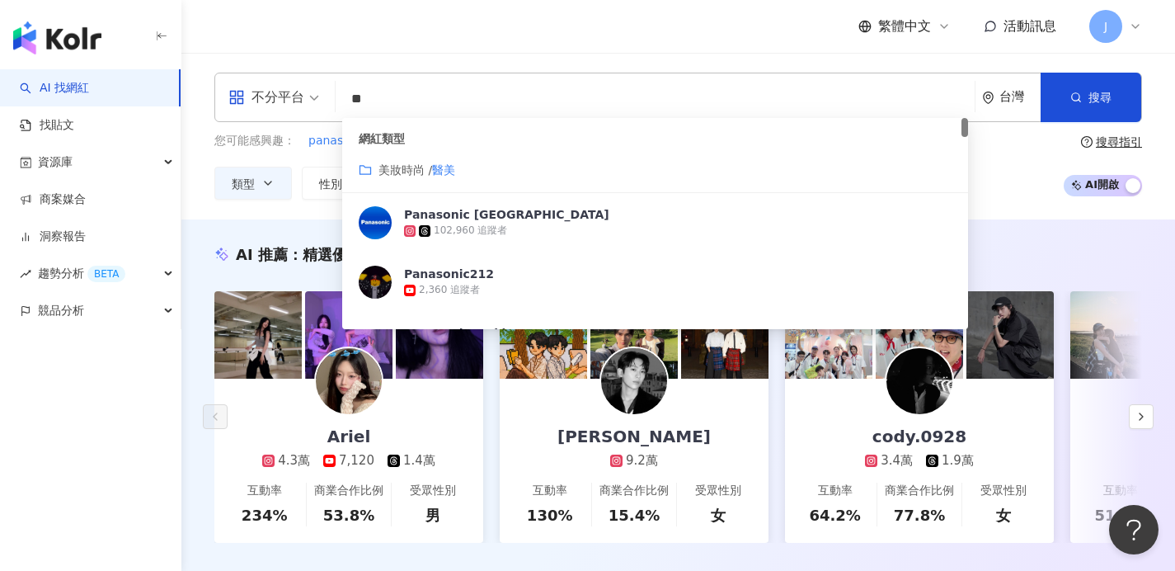
type input "*"
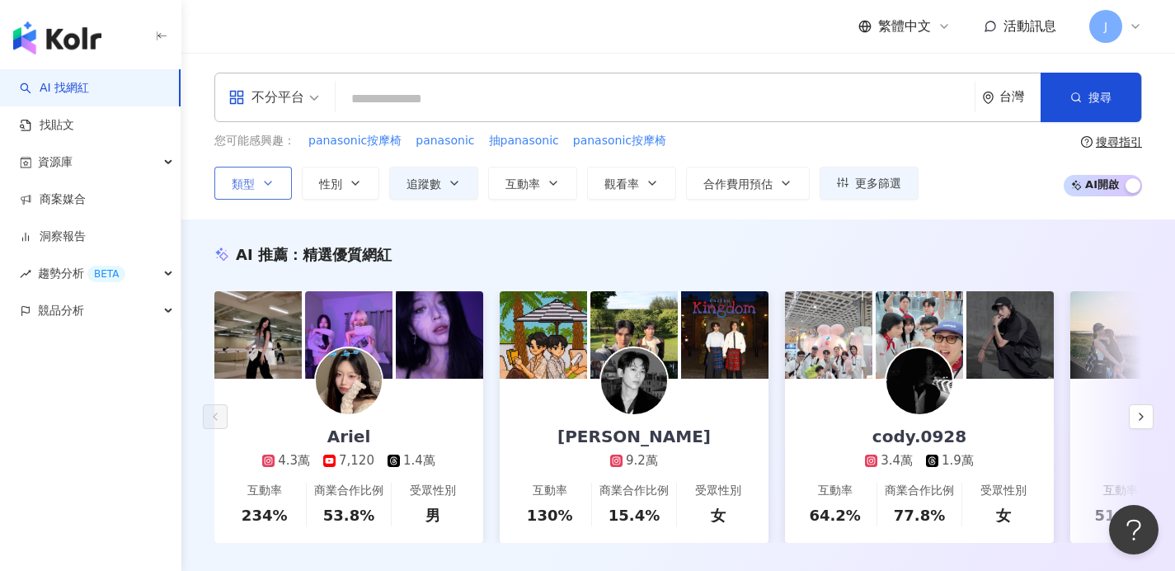
click at [233, 184] on span "類型" at bounding box center [243, 183] width 23 height 13
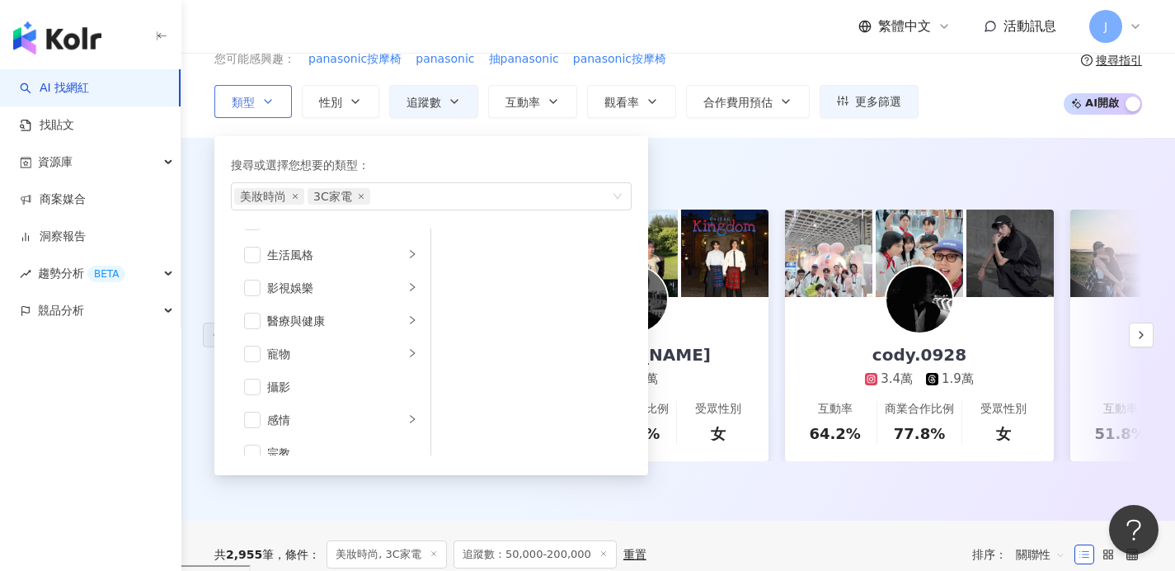
scroll to position [360, 0]
click at [410, 319] on icon "right" at bounding box center [412, 317] width 5 height 8
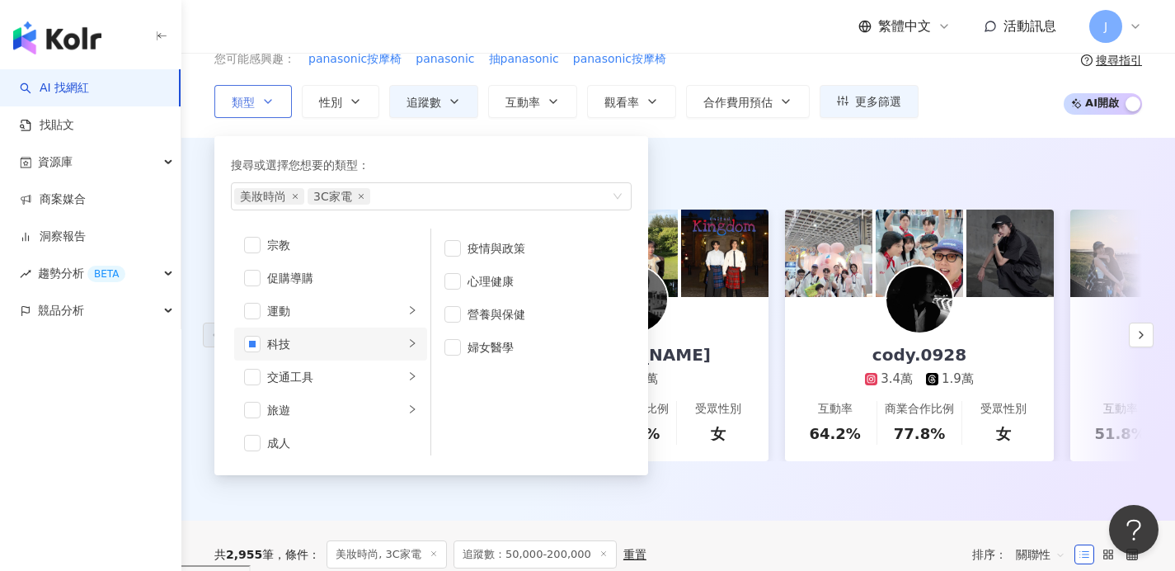
click at [407, 340] on icon "right" at bounding box center [412, 343] width 10 height 10
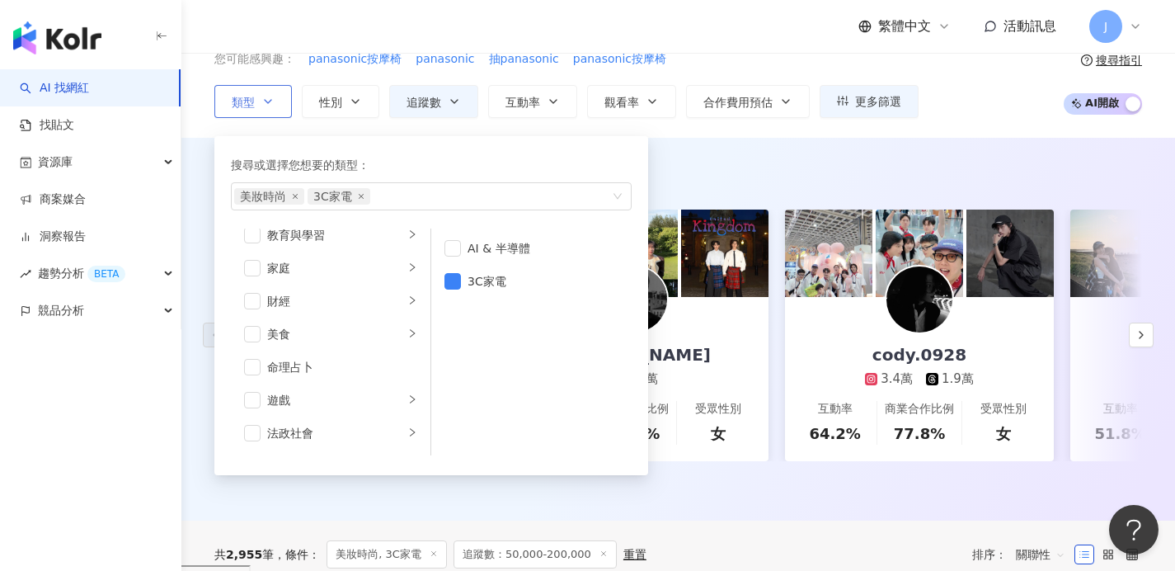
scroll to position [134, 0]
click at [419, 199] on div "美妝時尚 3C家電" at bounding box center [422, 196] width 377 height 16
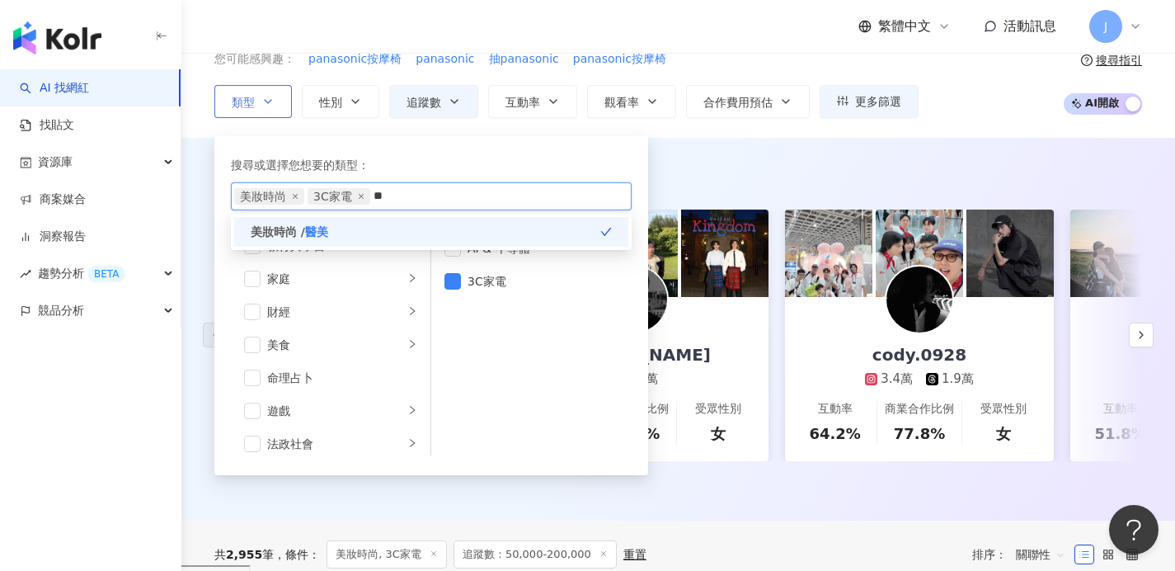
type input "**"
click at [397, 237] on div "美妝時尚 / 醫美" at bounding box center [431, 232] width 394 height 30
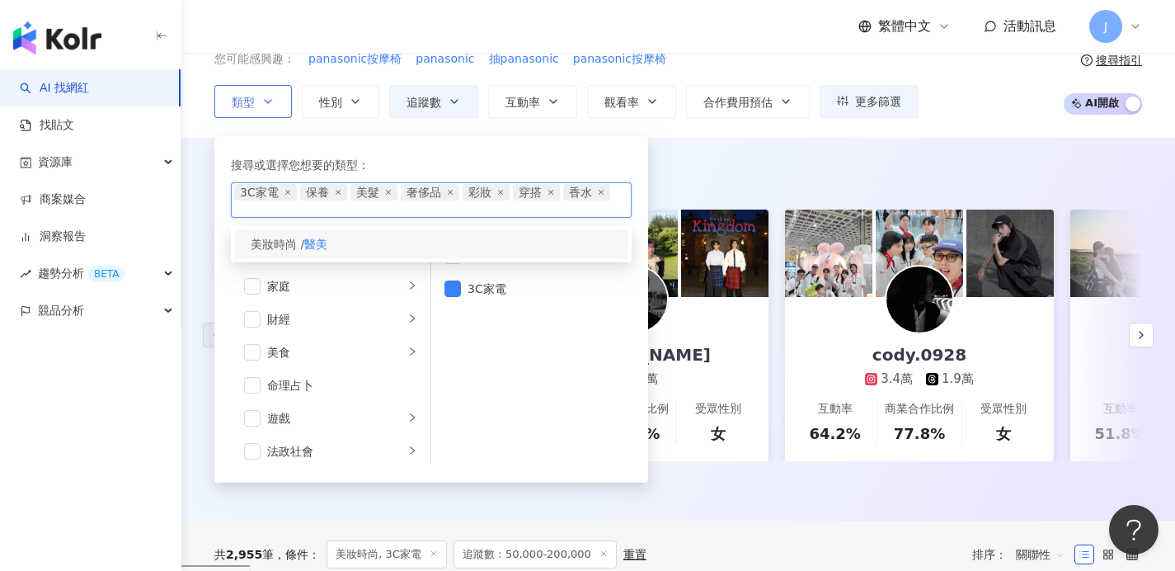
click at [462, 249] on div "美妝時尚 / 醫美" at bounding box center [431, 244] width 394 height 30
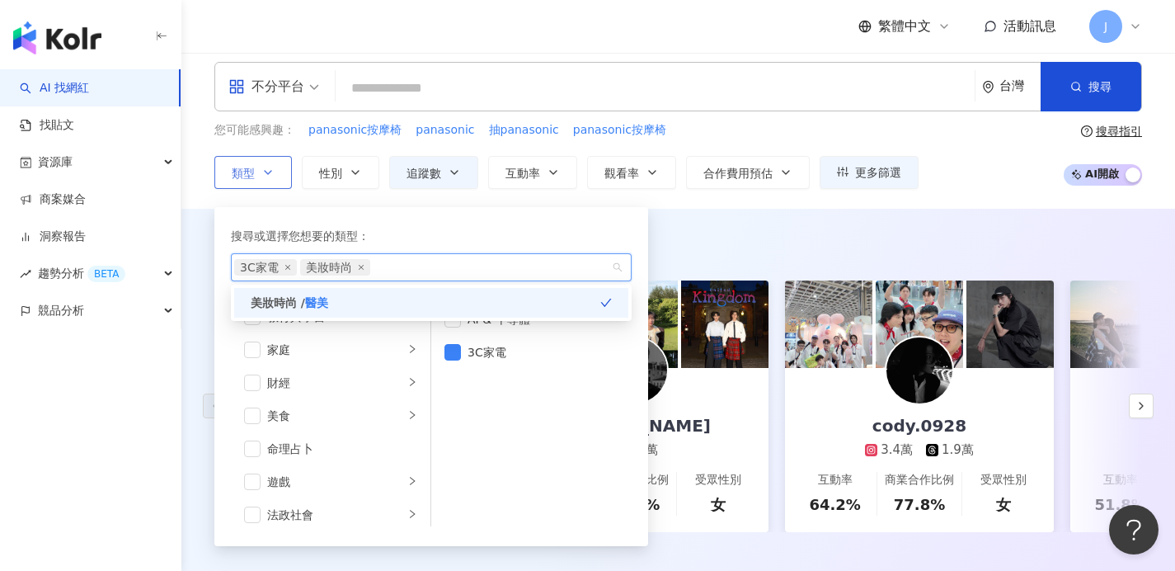
scroll to position [0, 0]
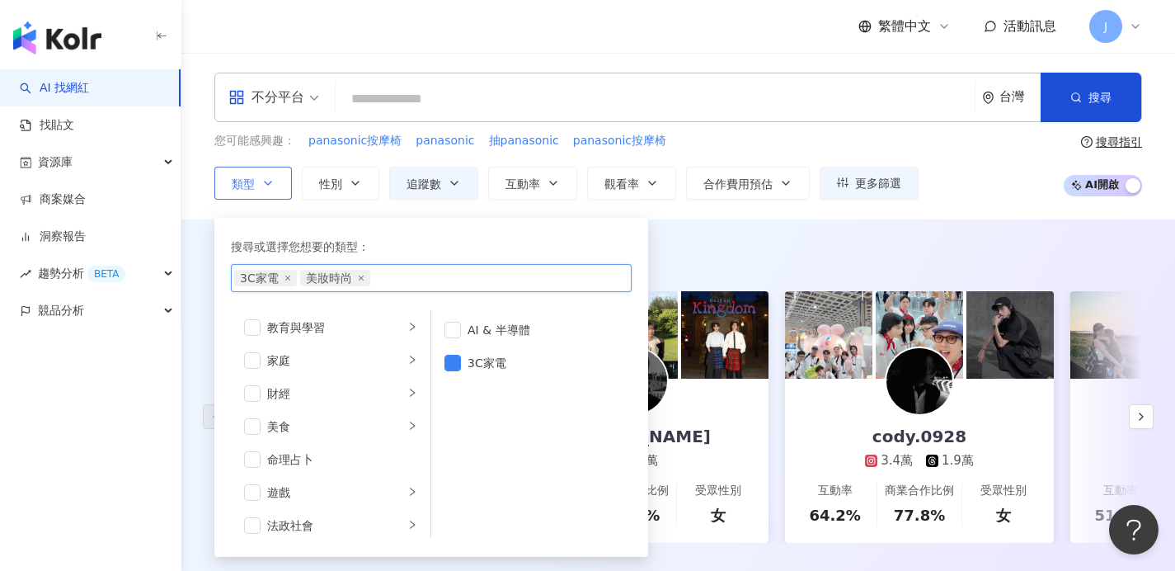
click at [593, 283] on div "3C家電 美妝時尚" at bounding box center [422, 278] width 377 height 16
click at [595, 308] on div "搜尋或選擇您想要的類型： 3C家電 美妝時尚 美妝時尚 / 醫美 藝術與娛樂 美妝時尚 氣候和環境 日常話題 教育與學習 家庭 財經 美食 命理占卜 遊戲 法…" at bounding box center [431, 387] width 414 height 319
click at [468, 175] on button "追蹤數" at bounding box center [433, 183] width 89 height 33
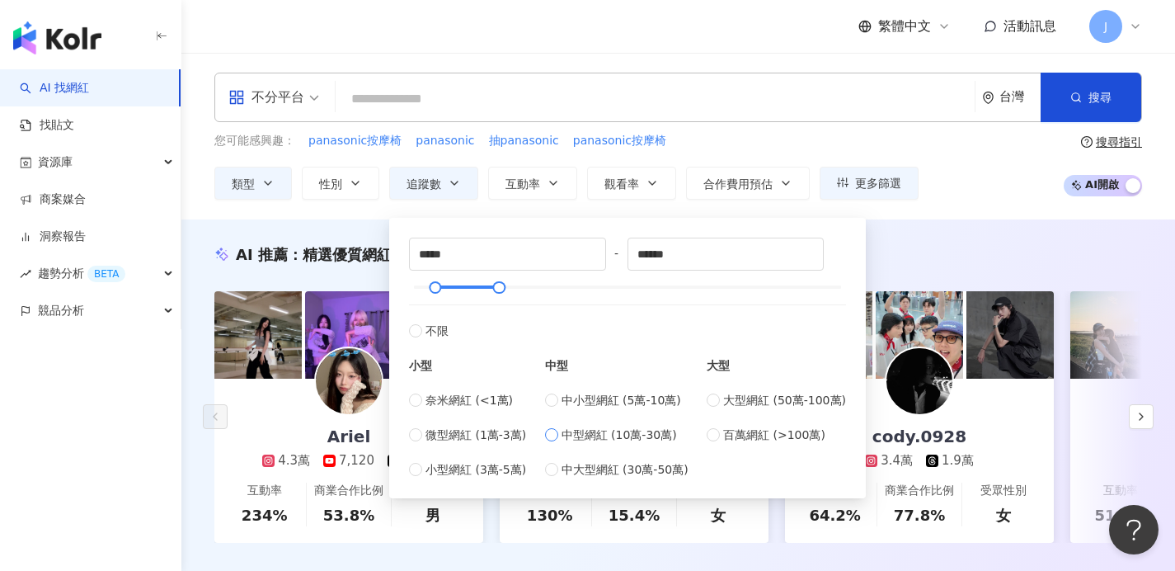
click at [604, 429] on span "中型網紅 (10萬-30萬)" at bounding box center [619, 435] width 115 height 18
type input "******"
click at [997, 197] on div "您可能感興趣： panasonic按摩椅 panasonic 抽panasonic panasonic按摩椅 類型 性別 追蹤數 互動率 觀看率 合作費用預估…" at bounding box center [678, 166] width 928 height 68
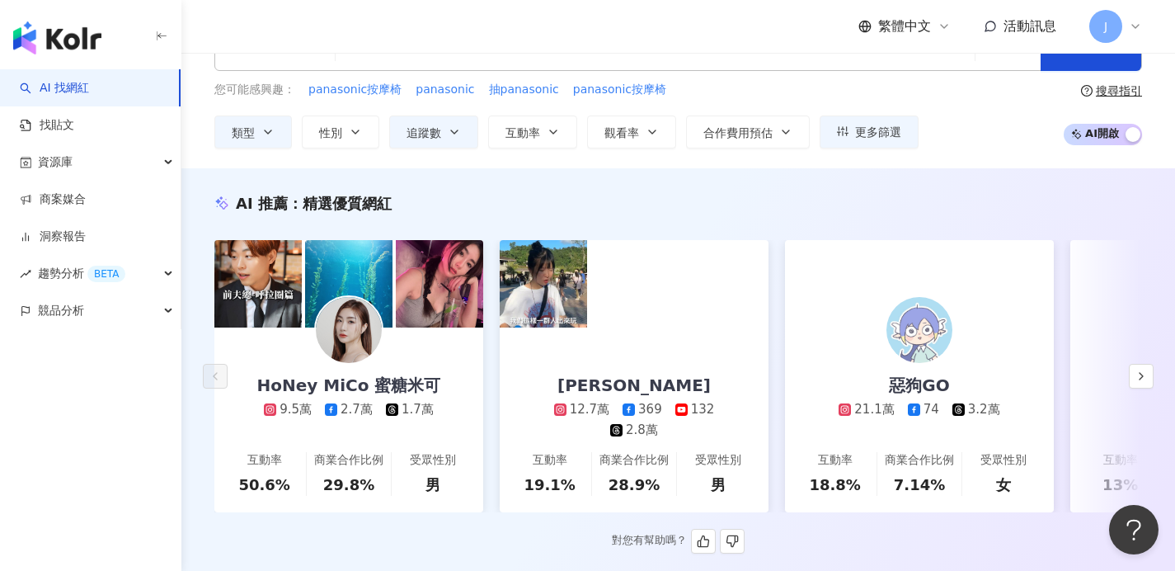
scroll to position [42, 0]
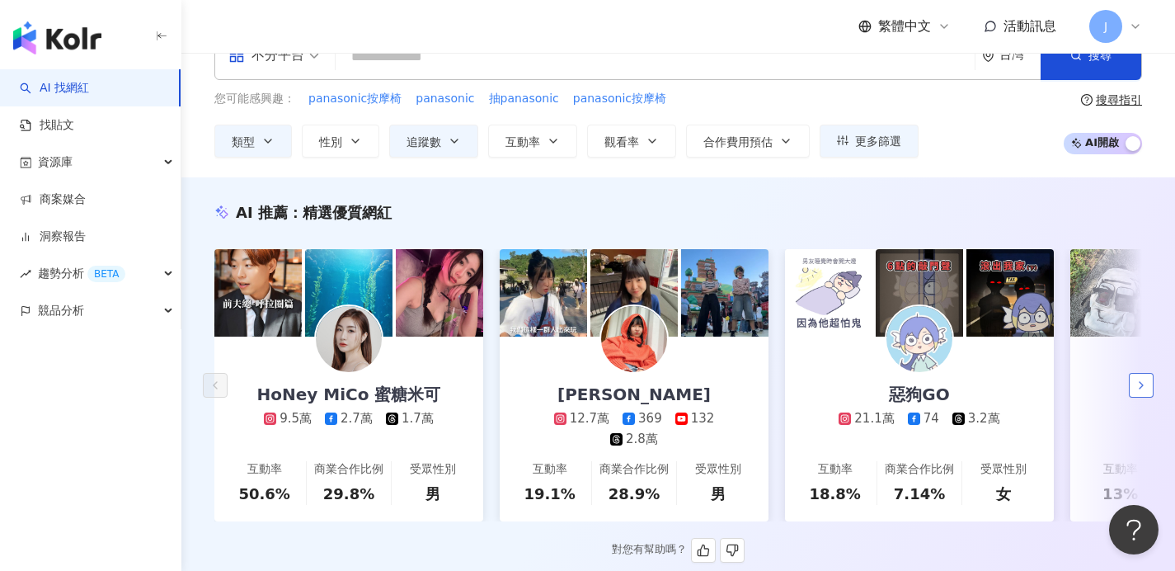
click at [1139, 379] on icon "button" at bounding box center [1141, 385] width 13 height 13
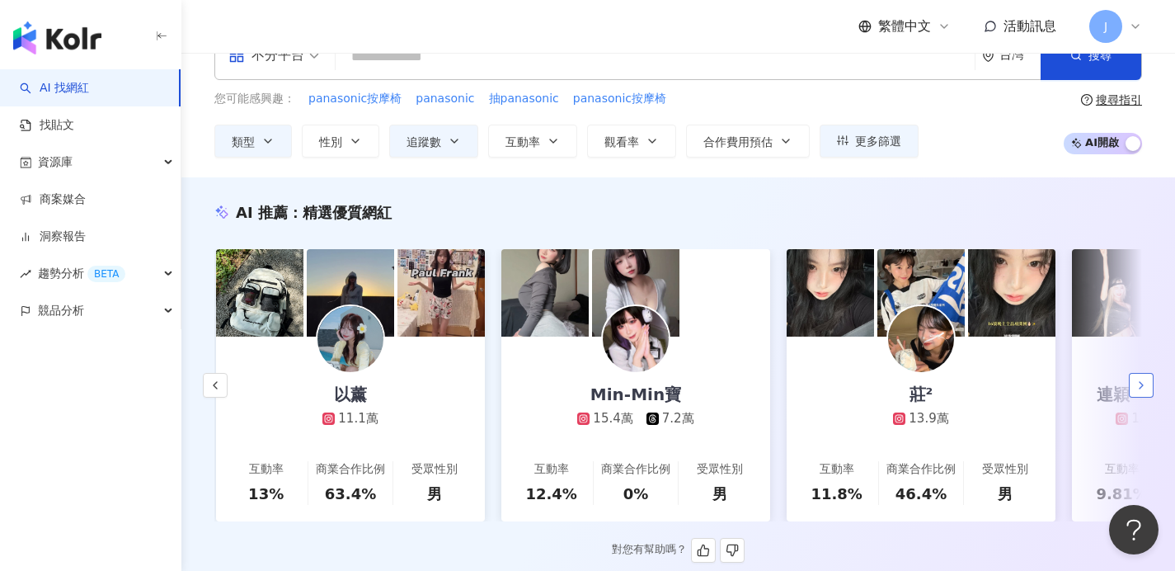
scroll to position [0, 856]
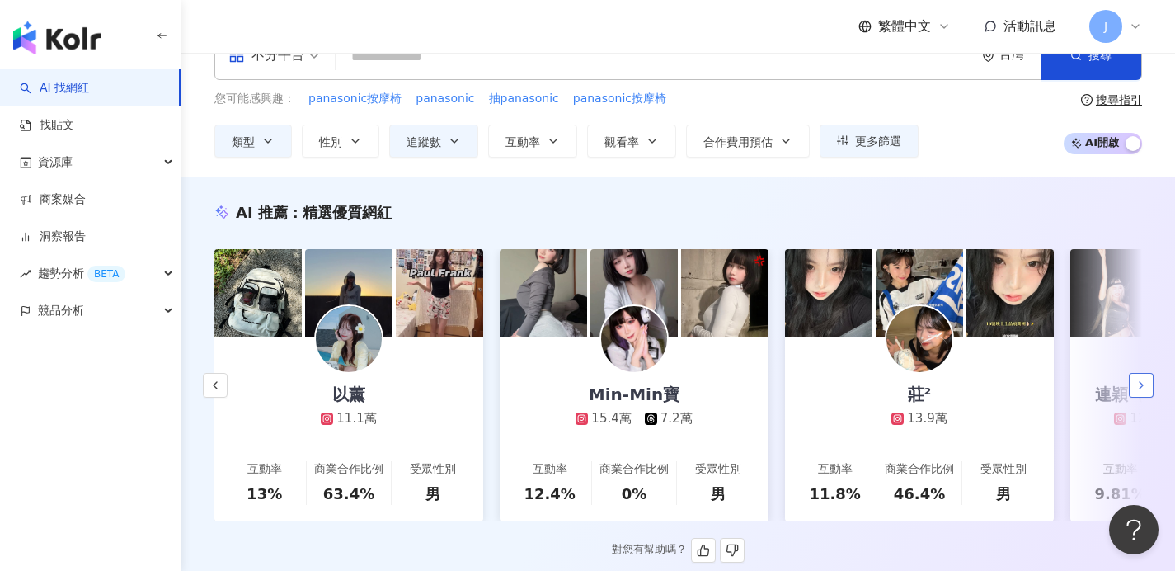
click at [1139, 379] on icon "button" at bounding box center [1141, 385] width 13 height 13
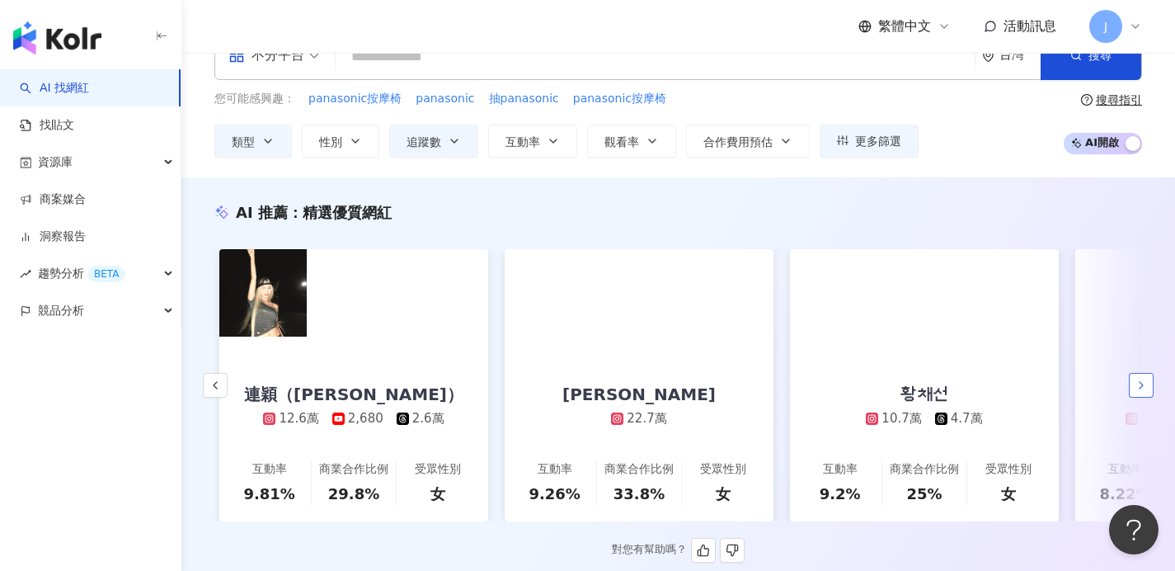
scroll to position [0, 1712]
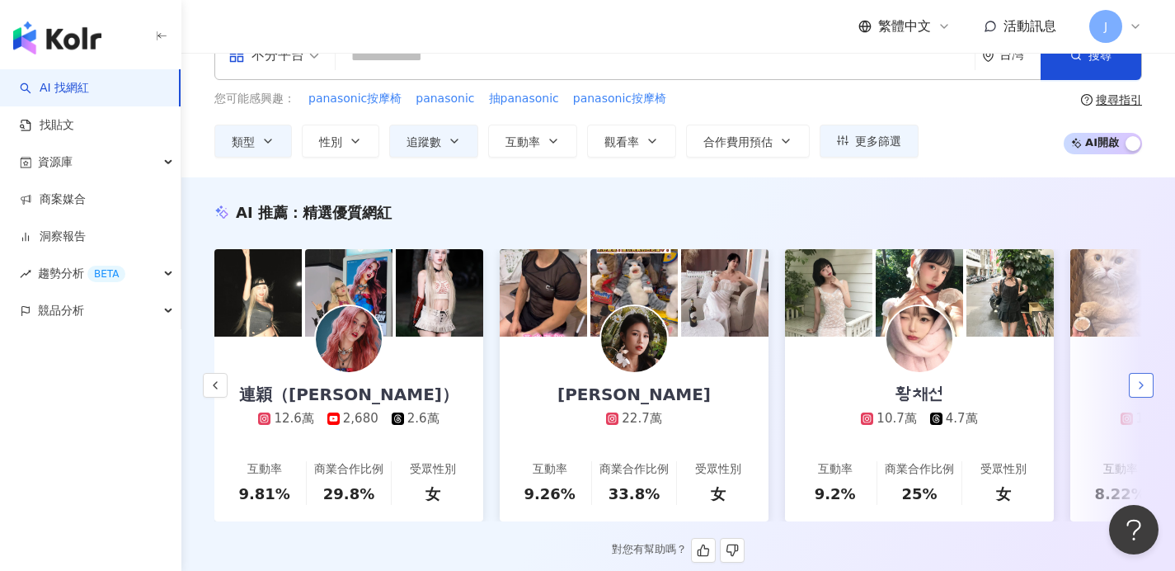
click at [1139, 379] on icon "button" at bounding box center [1141, 385] width 13 height 13
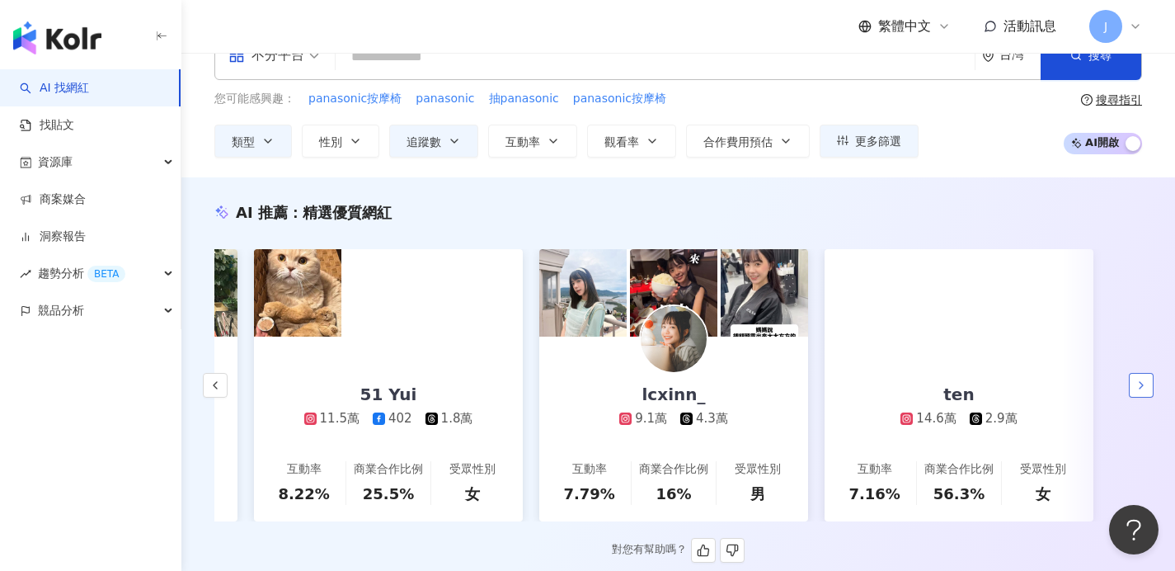
scroll to position [0, 2529]
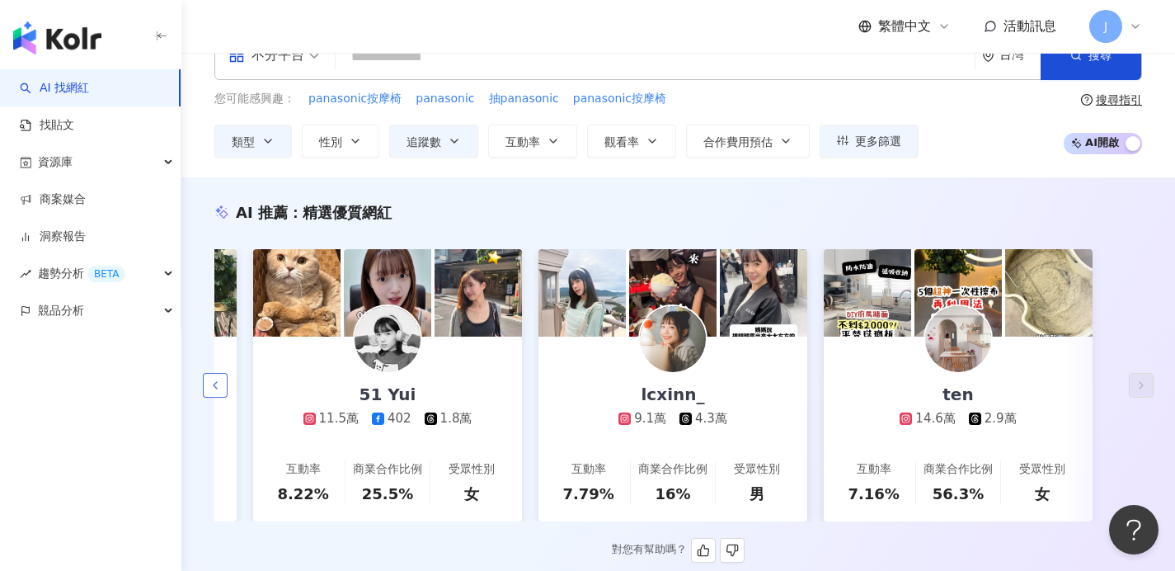
click at [221, 379] on icon "button" at bounding box center [215, 385] width 13 height 13
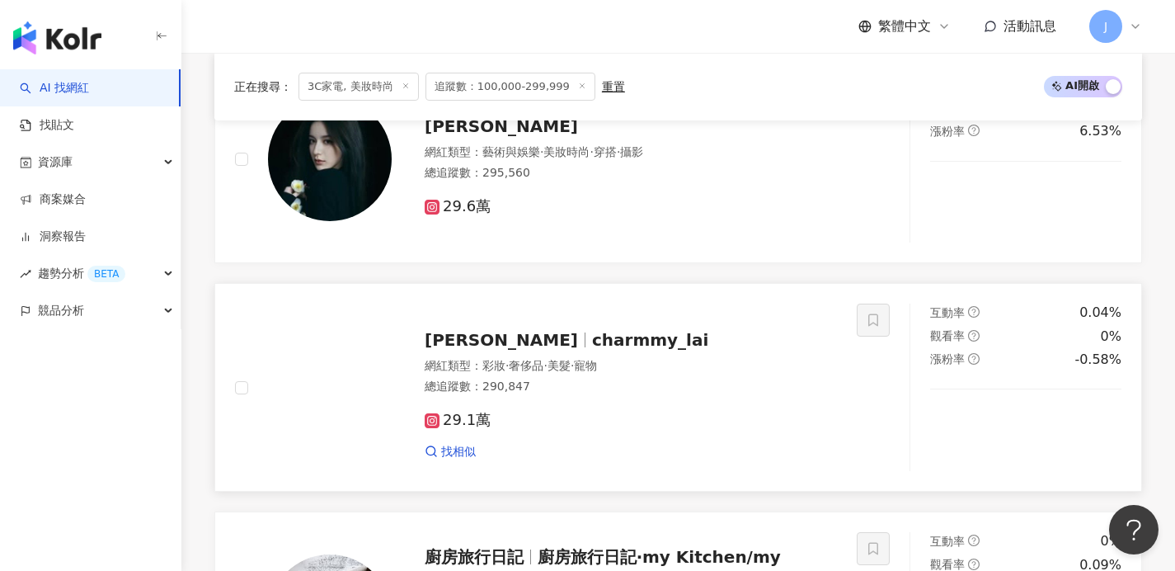
scroll to position [0, 0]
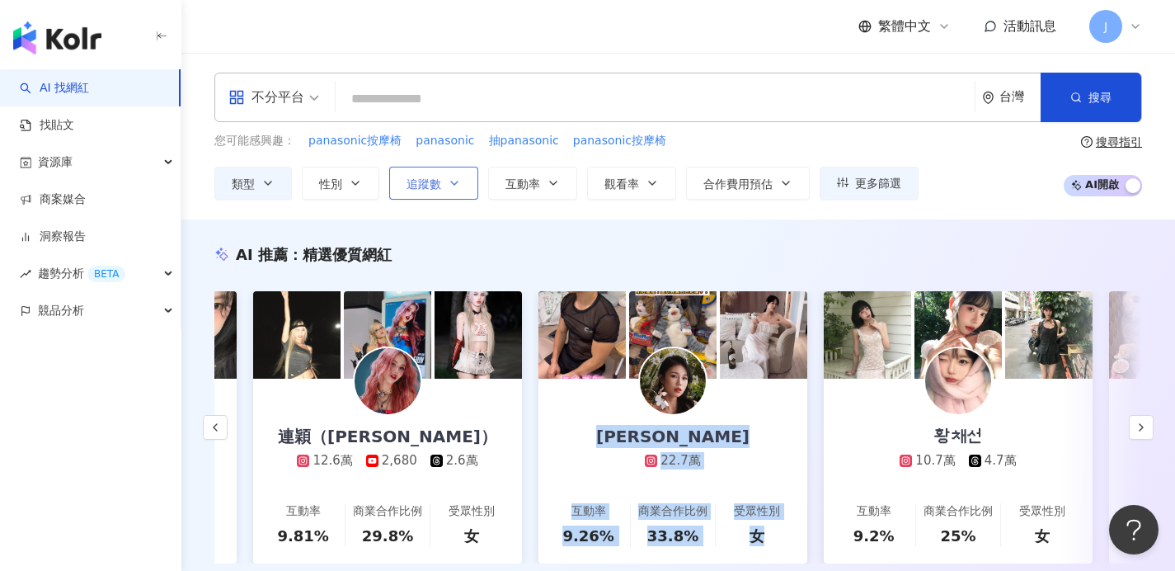
click at [451, 176] on icon "button" at bounding box center [454, 182] width 13 height 13
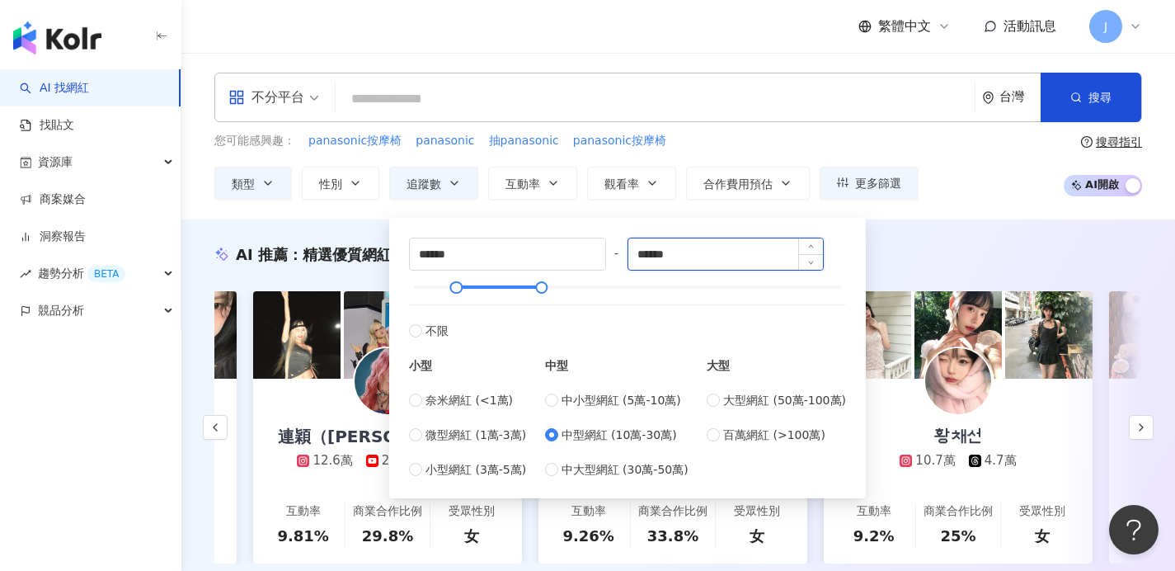
drag, startPoint x: 647, startPoint y: 253, endPoint x: 705, endPoint y: 254, distance: 58.6
click at [705, 254] on input "******" at bounding box center [725, 253] width 195 height 31
type input "******"
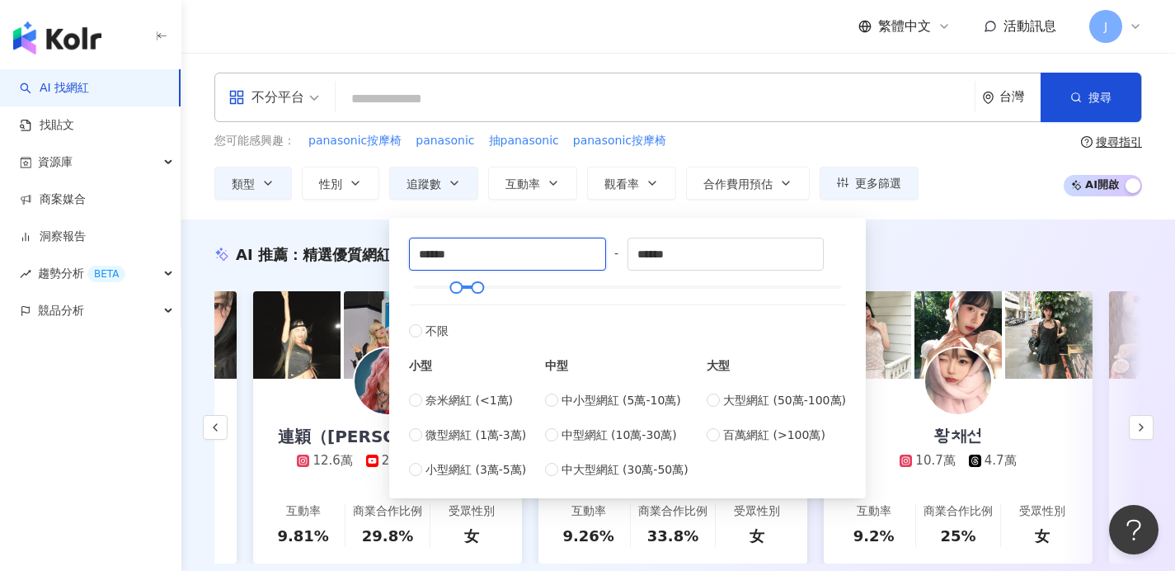
drag, startPoint x: 430, startPoint y: 258, endPoint x: 407, endPoint y: 258, distance: 23.1
click at [407, 258] on div "****** - ****** 不限 小型 奈米網紅 (<1萬) 微型網紅 (1萬-3萬) 小型網紅 (3萬-5萬) 中型 中小型網紅 (5萬-10萬) 中型…" at bounding box center [627, 358] width 457 height 261
type input "*****"
click at [938, 252] on div "AI 推薦 ： 精選優質網紅" at bounding box center [678, 254] width 928 height 21
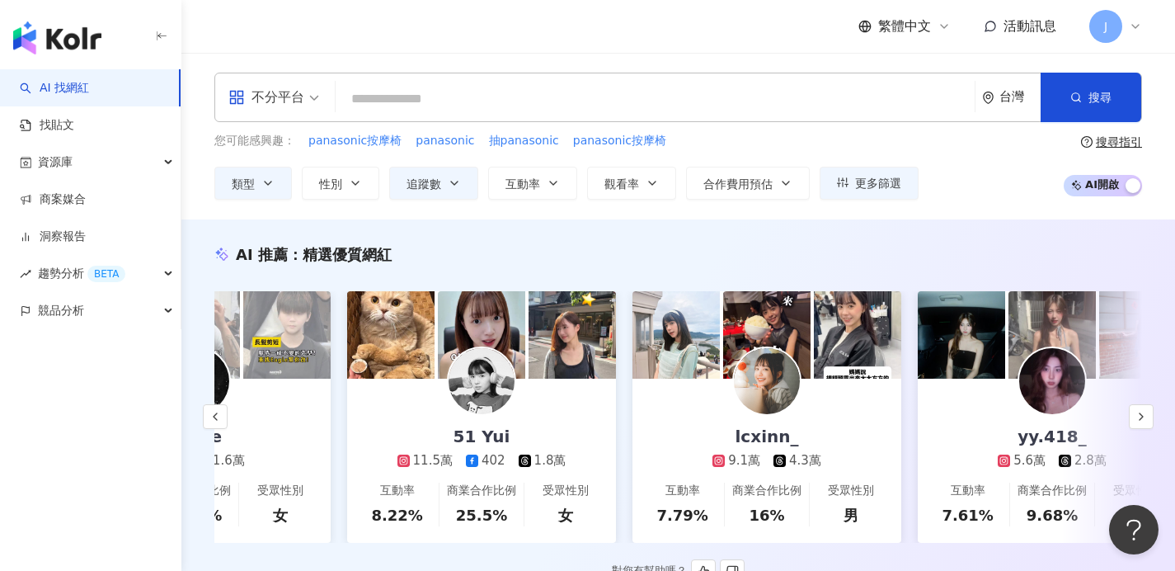
scroll to position [0, 2151]
click at [458, 93] on input "search" at bounding box center [655, 98] width 626 height 31
type input "*"
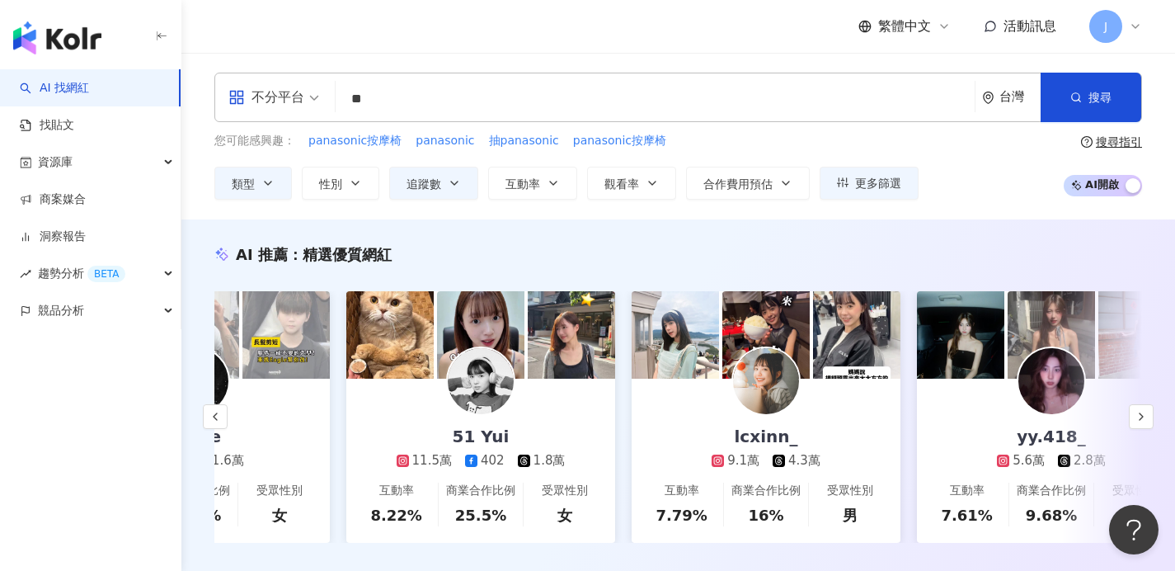
type input "*"
type input "**"
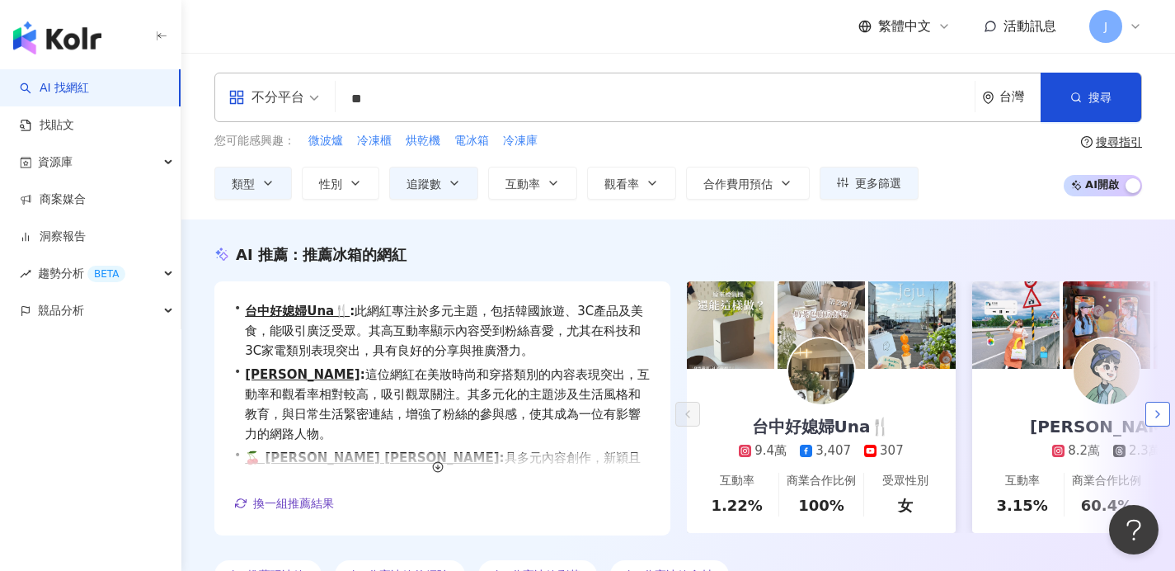
click at [1164, 414] on button "button" at bounding box center [1157, 414] width 25 height 25
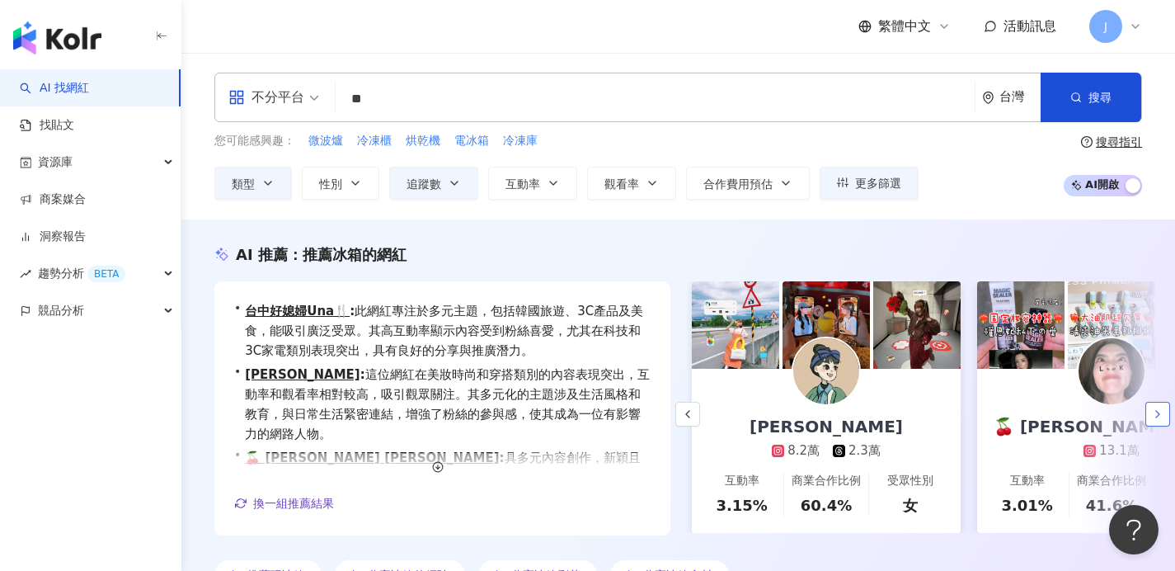
scroll to position [0, 285]
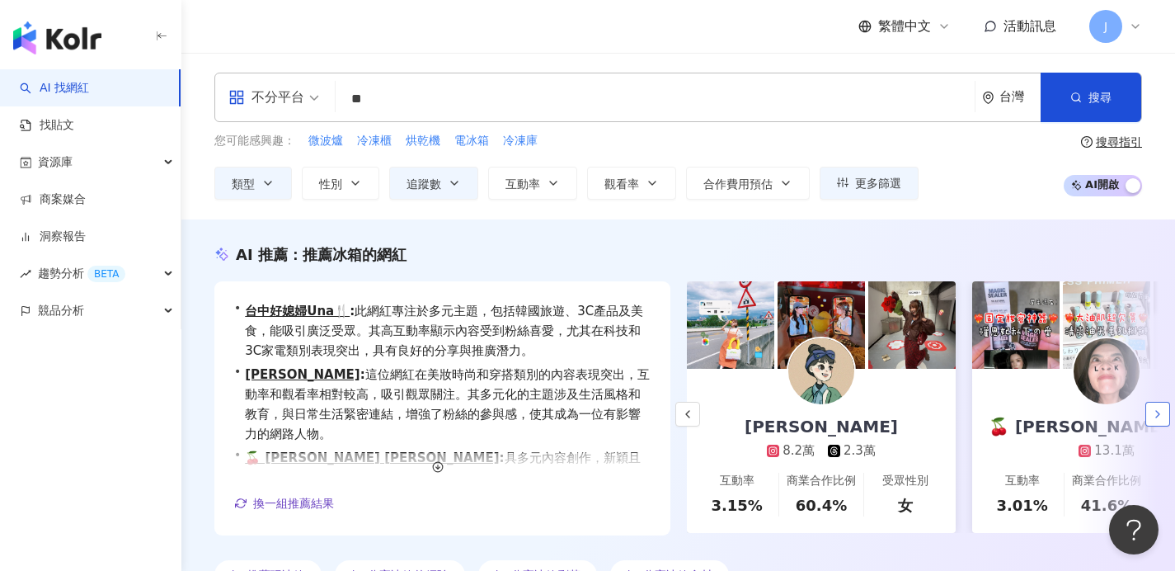
click at [1164, 414] on button "button" at bounding box center [1157, 414] width 25 height 25
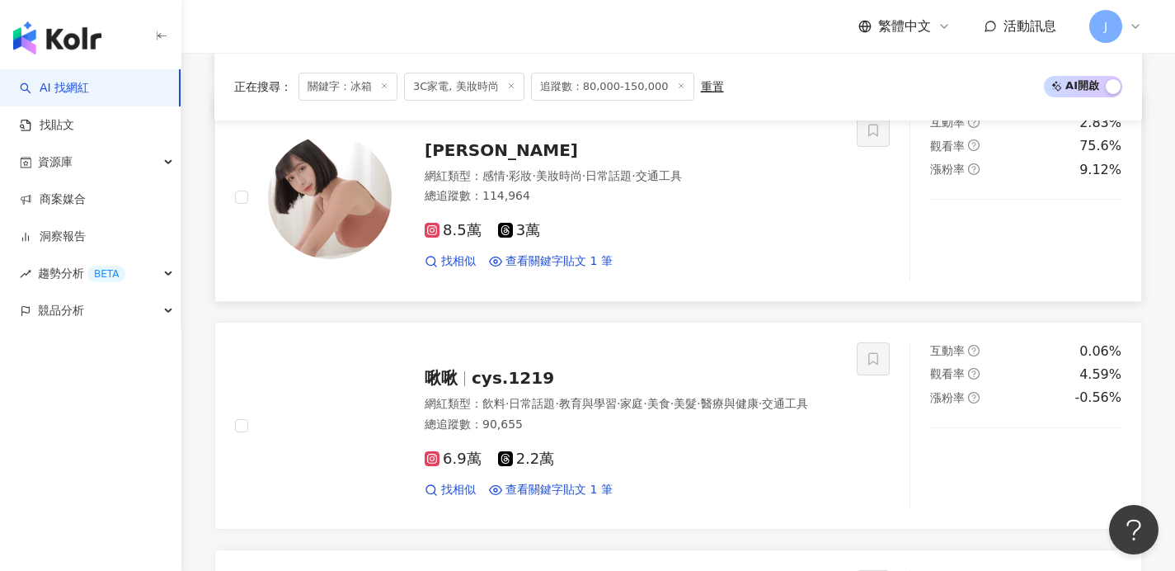
scroll to position [1745, 0]
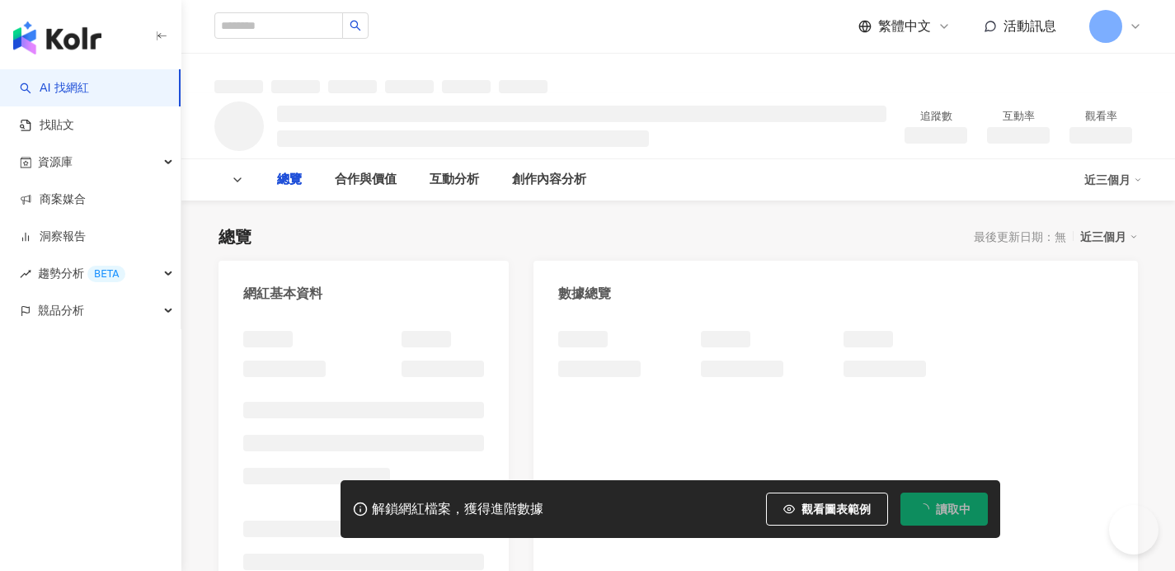
type input "**********"
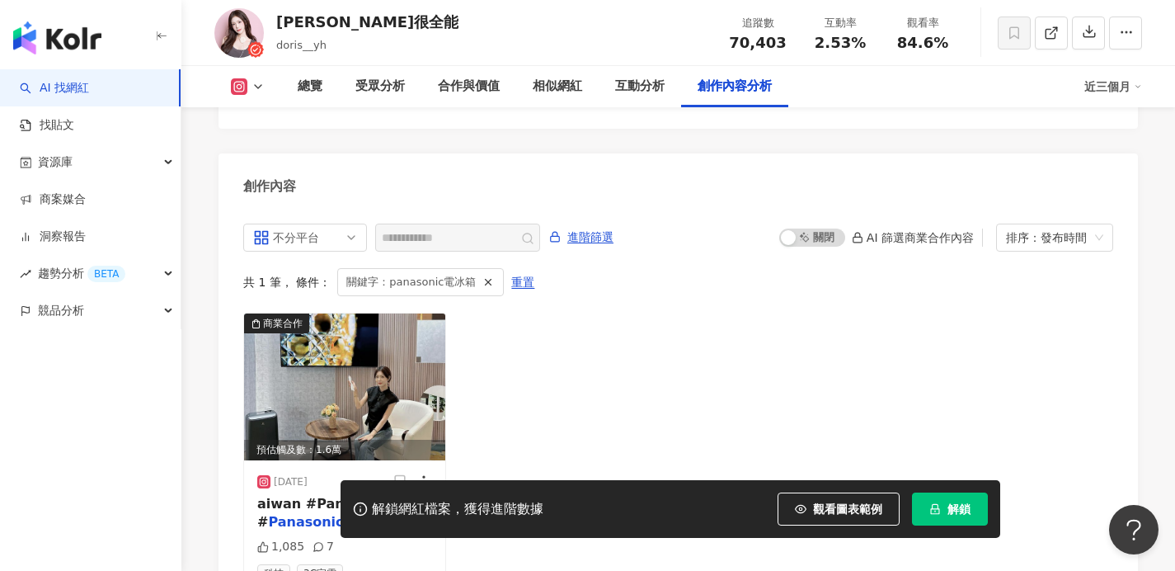
scroll to position [5089, 0]
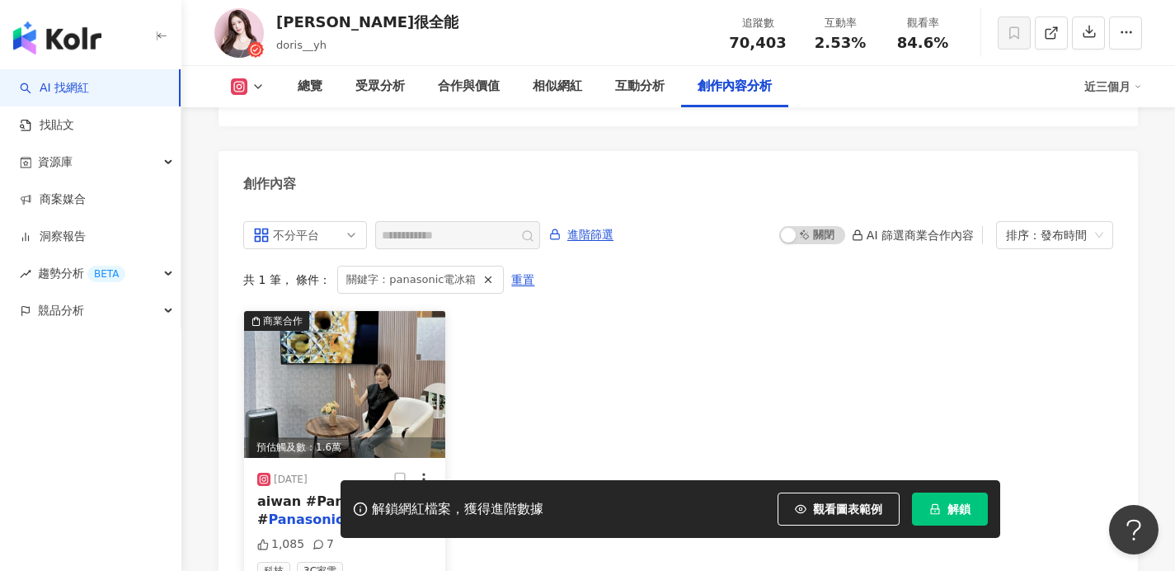
click at [346, 493] on span "aiwan #Panasonic洗碗機#" at bounding box center [344, 510] width 174 height 34
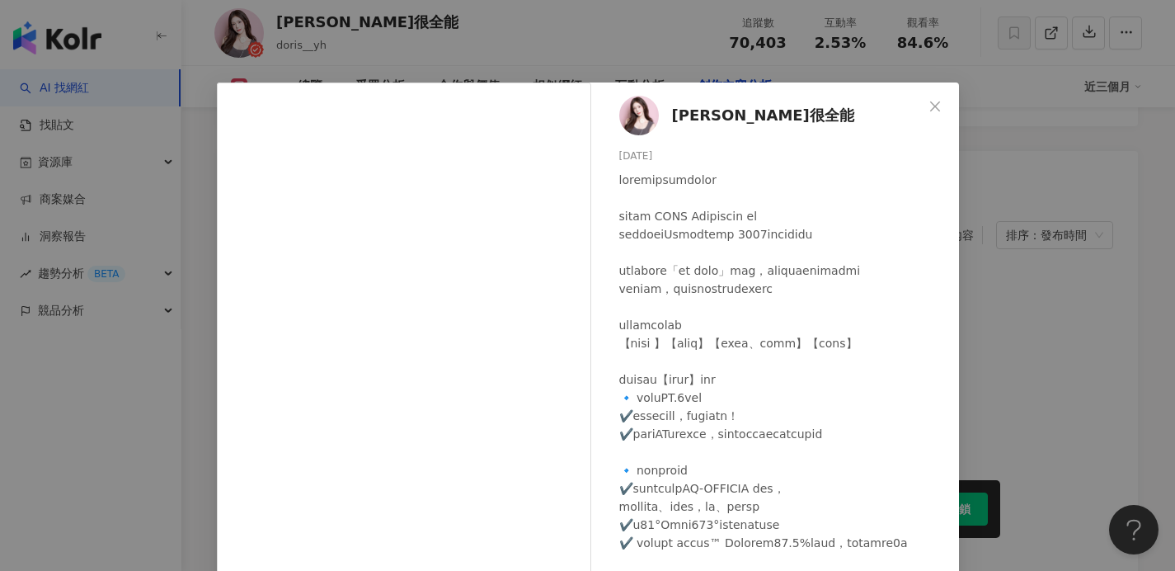
click at [783, 367] on div at bounding box center [782, 470] width 327 height 599
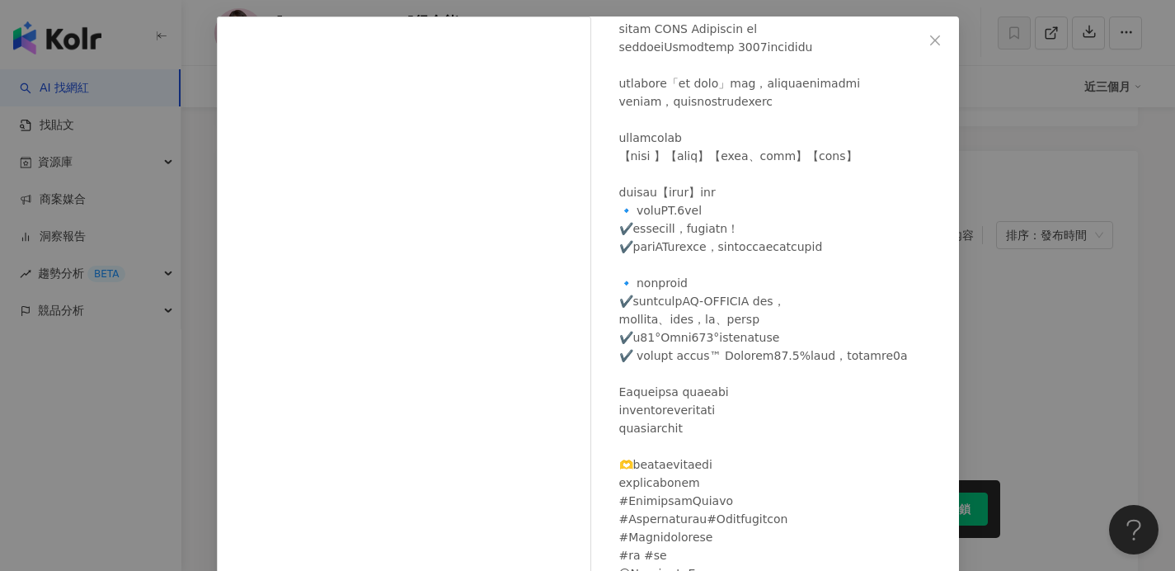
scroll to position [169, 0]
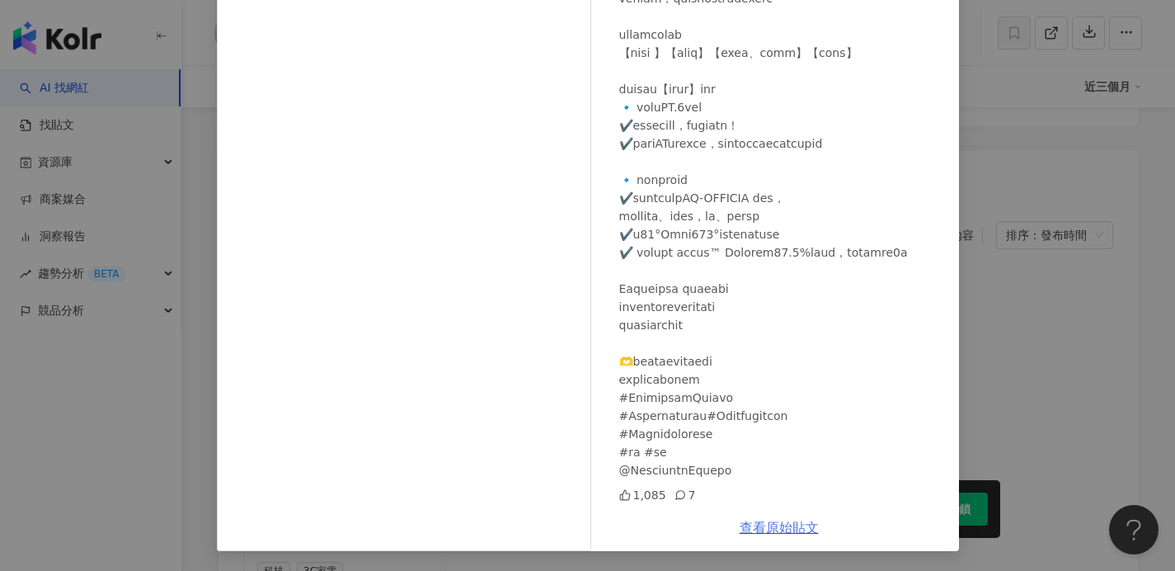
click at [762, 527] on link "查看原始貼文" at bounding box center [779, 528] width 79 height 16
click at [1145, 258] on div "阿貝很全能 2024/10/1 1,085 7 查看原始貼文" at bounding box center [587, 285] width 1175 height 571
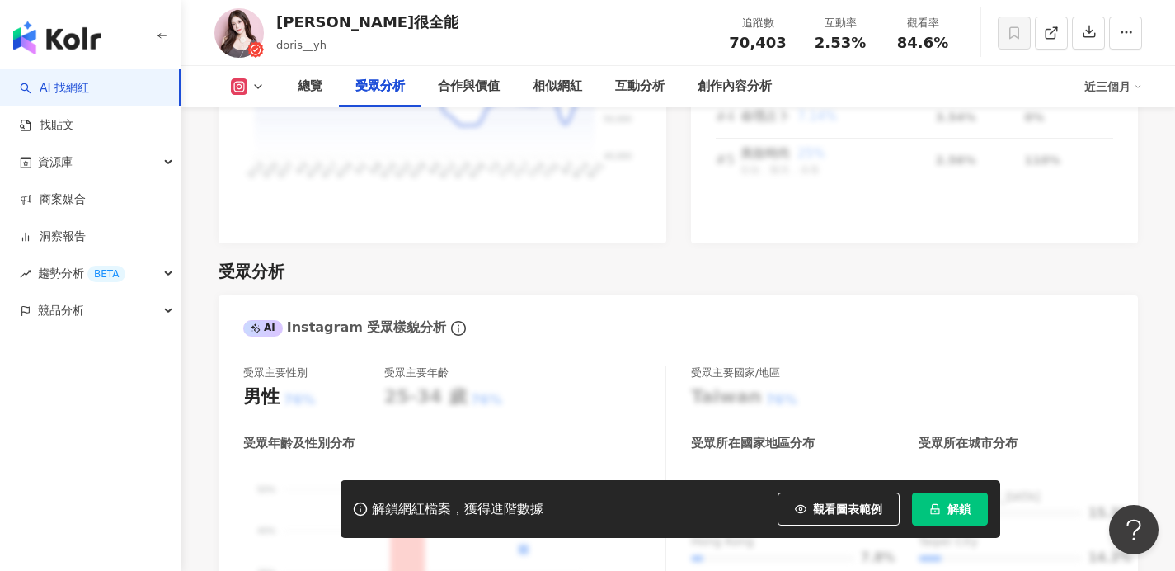
scroll to position [0, 0]
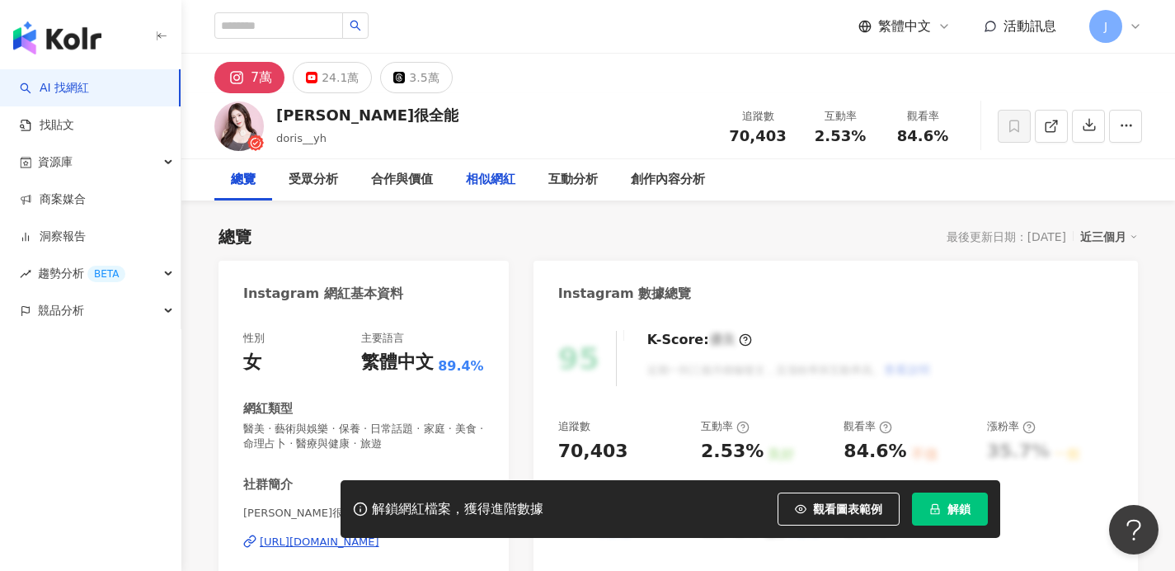
click at [495, 176] on div "相似網紅" at bounding box center [490, 180] width 49 height 20
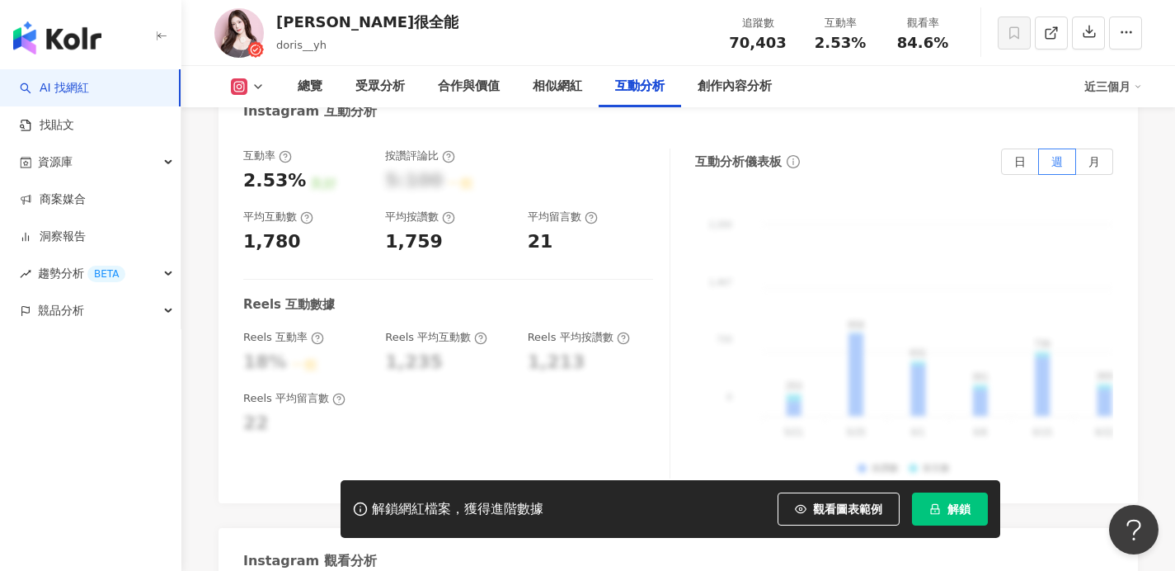
scroll to position [3660, 0]
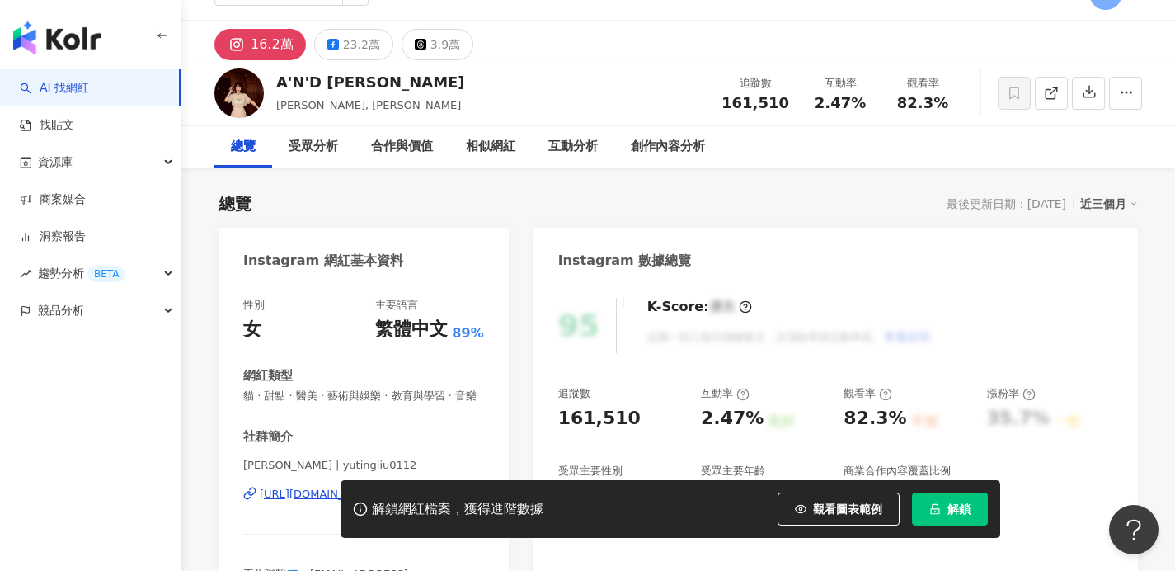
scroll to position [79, 0]
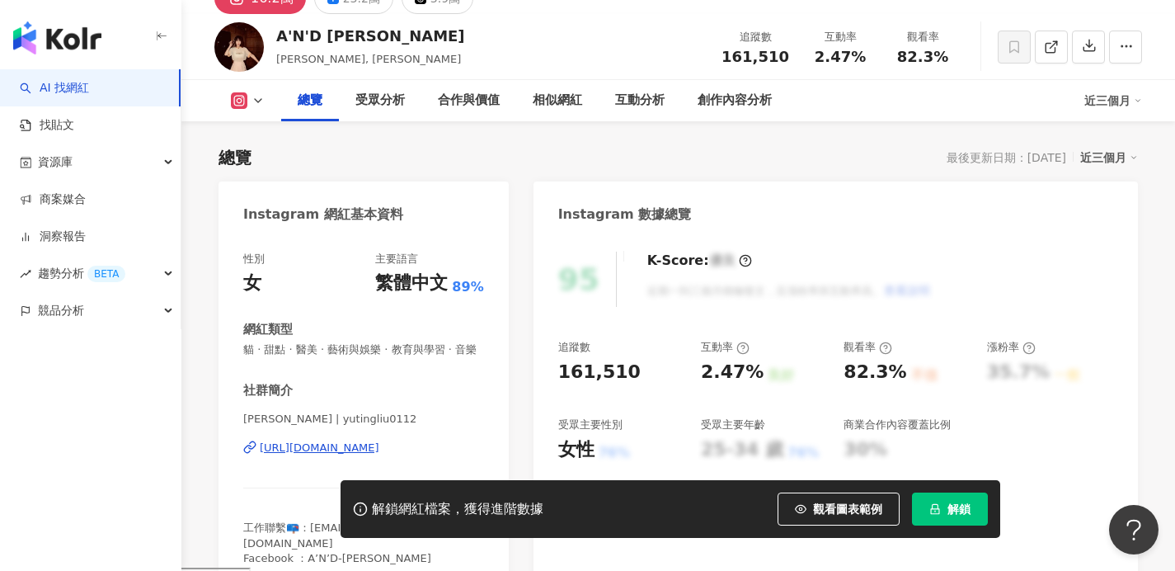
click at [379, 448] on div "[URL][DOMAIN_NAME]" at bounding box center [320, 447] width 120 height 15
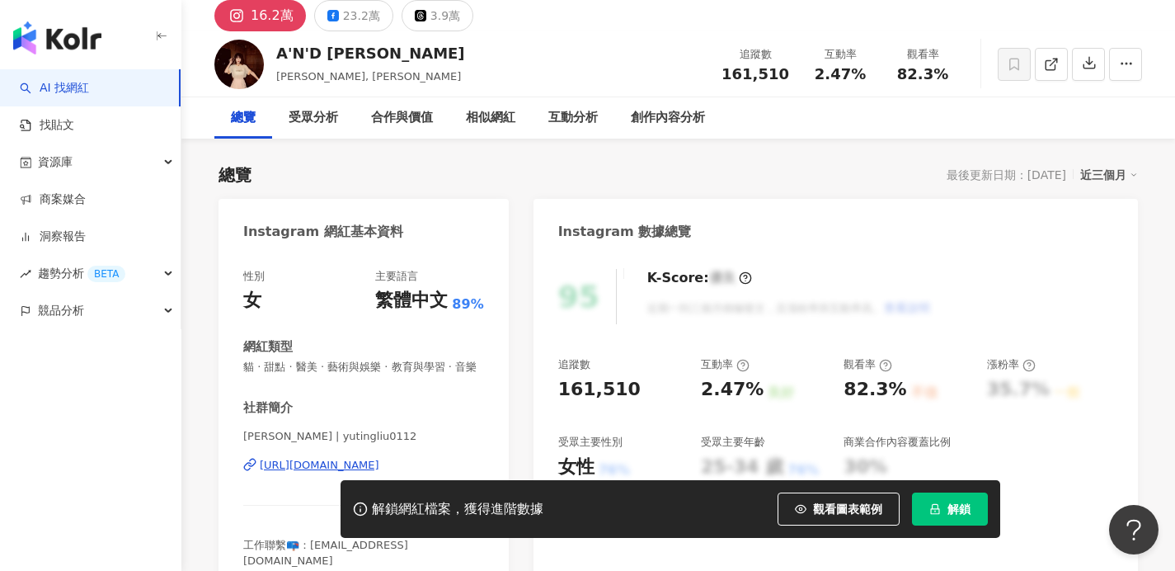
scroll to position [65, 0]
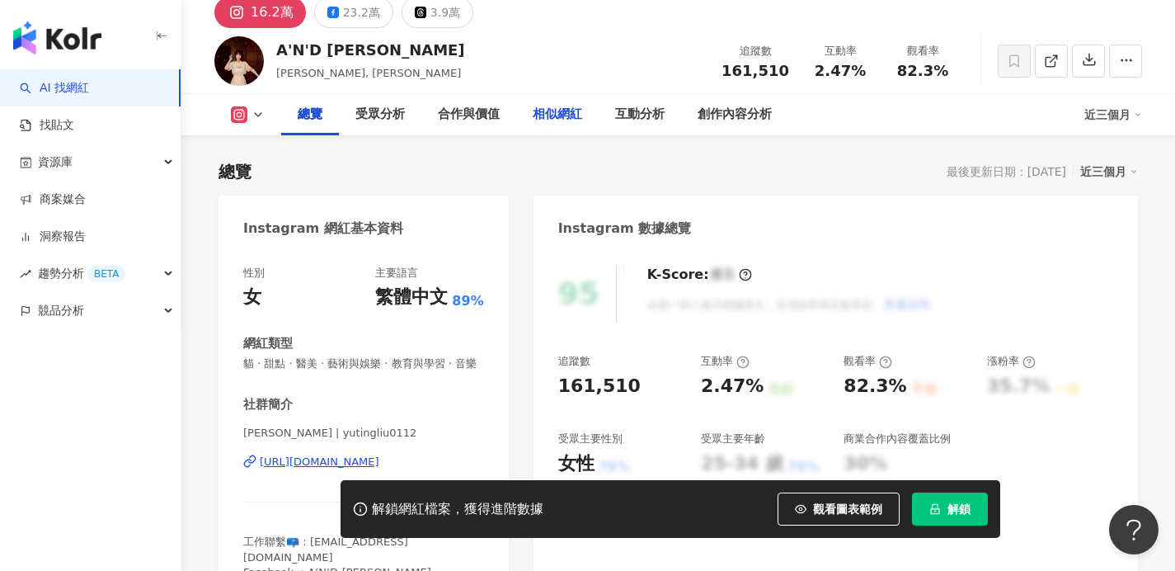
click at [569, 107] on div "相似網紅" at bounding box center [557, 115] width 49 height 20
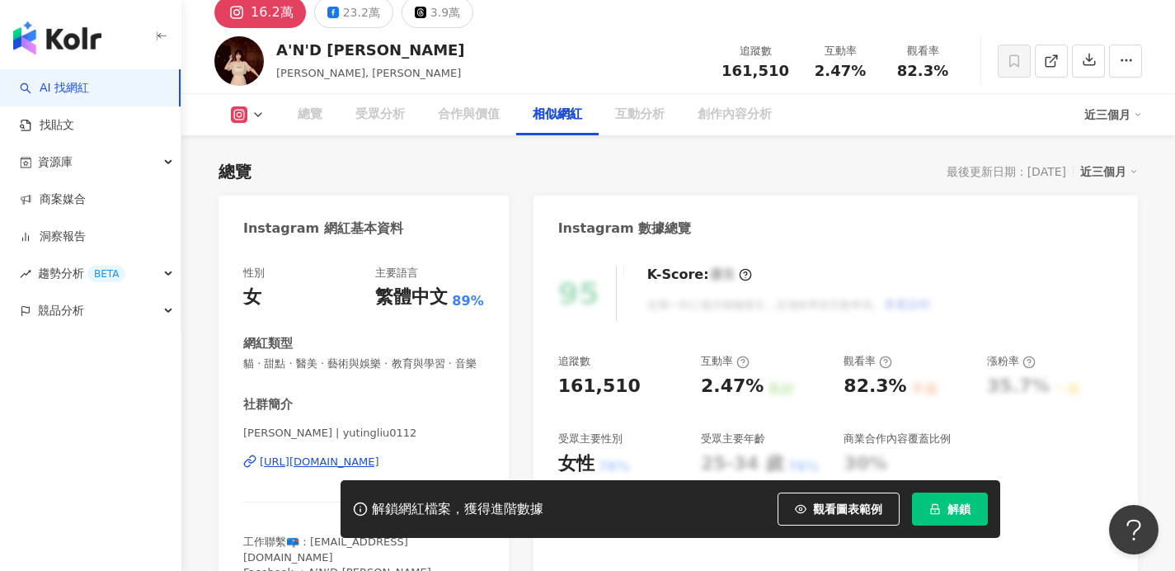
scroll to position [2653, 0]
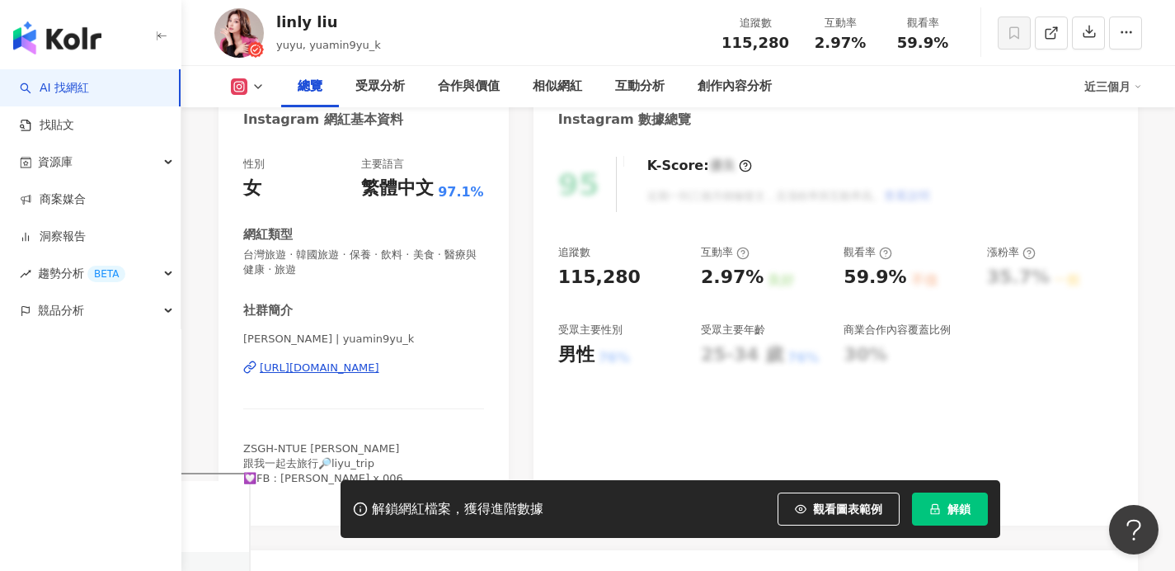
scroll to position [176, 0]
click at [379, 366] on div "https://www.instagram.com/yuamin9yu_k/" at bounding box center [320, 366] width 120 height 15
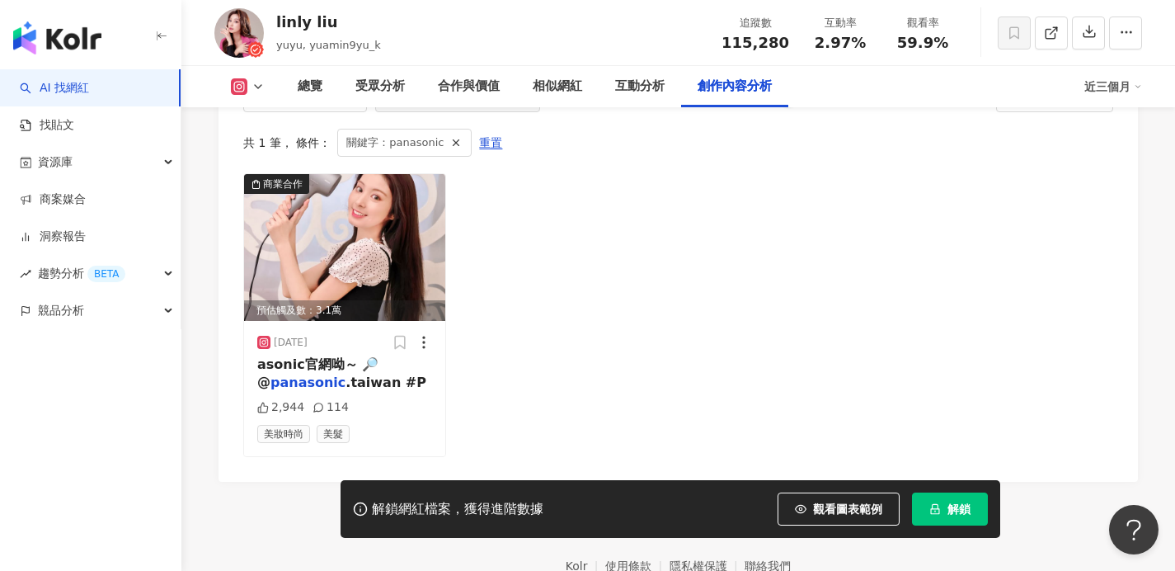
scroll to position [5115, 0]
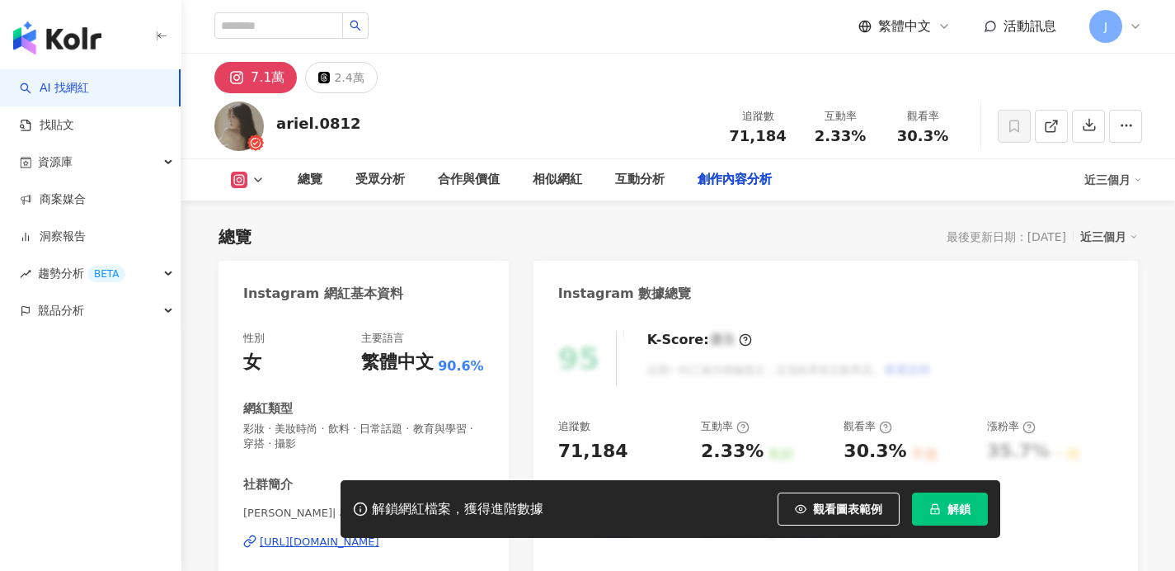
click at [233, 398] on div "Instagram 網紅基本資料 性別 女 主要語言 繁體中文 90.6% 網紅類型 彩妝 · 美妝時尚 · 飲料 · 日常話題 · 教育與學習 · 穿搭 ·…" at bounding box center [364, 473] width 290 height 424
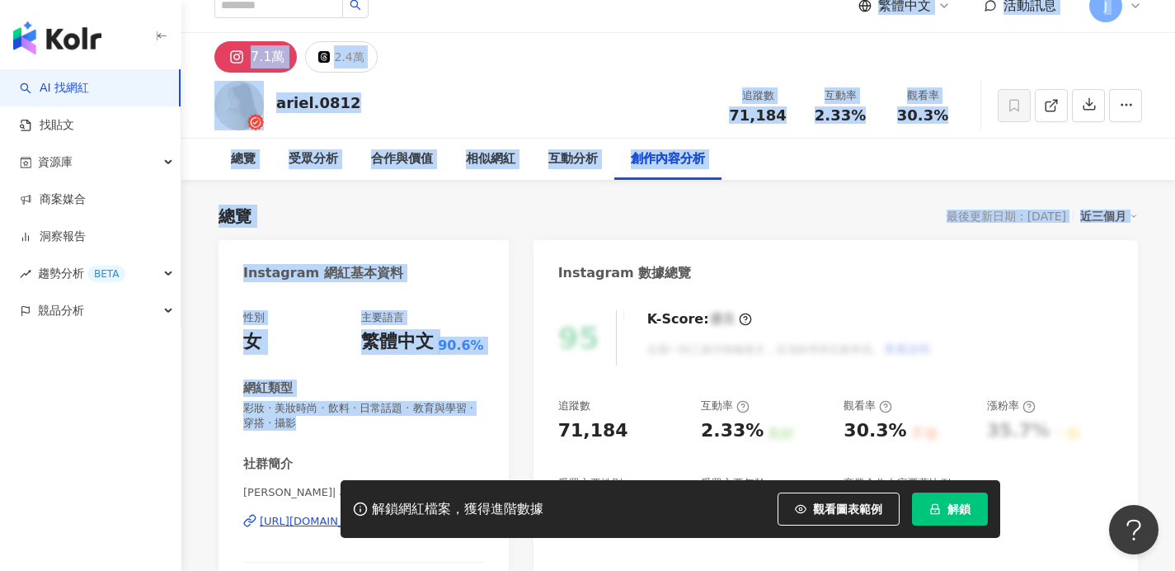
click at [391, 210] on div "總覽 最後更新日期：2025/8/20 近三個月" at bounding box center [678, 216] width 919 height 23
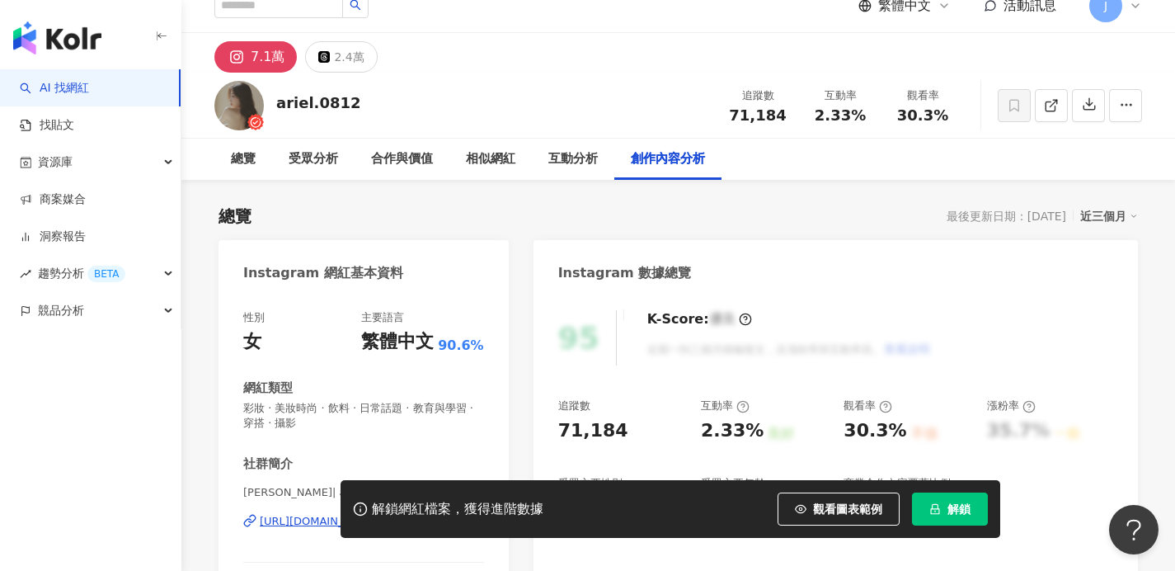
click at [284, 521] on div "解鎖網紅檔案，獲得進階數據 觀看圖表範例 解鎖" at bounding box center [587, 509] width 1175 height 58
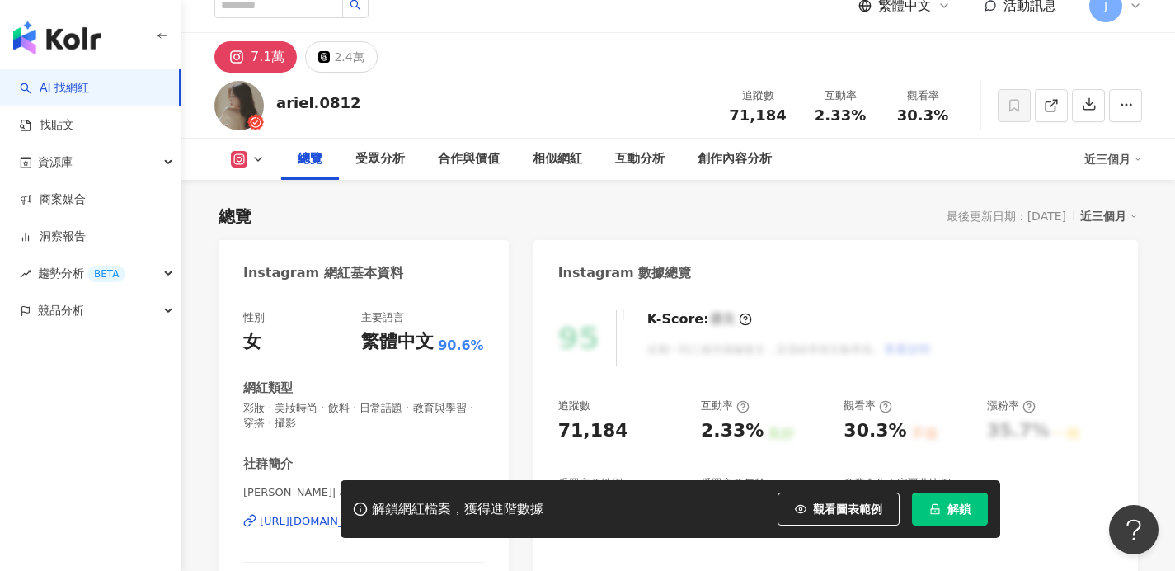
scroll to position [170, 0]
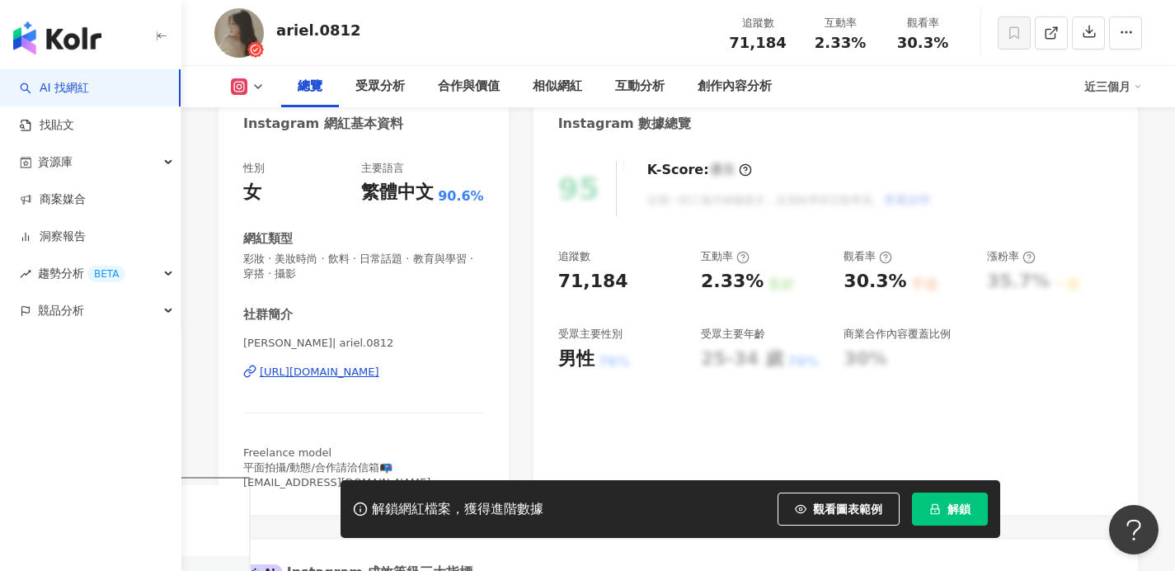
click at [346, 371] on div "https://www.instagram.com/ariel.0812/" at bounding box center [320, 371] width 120 height 15
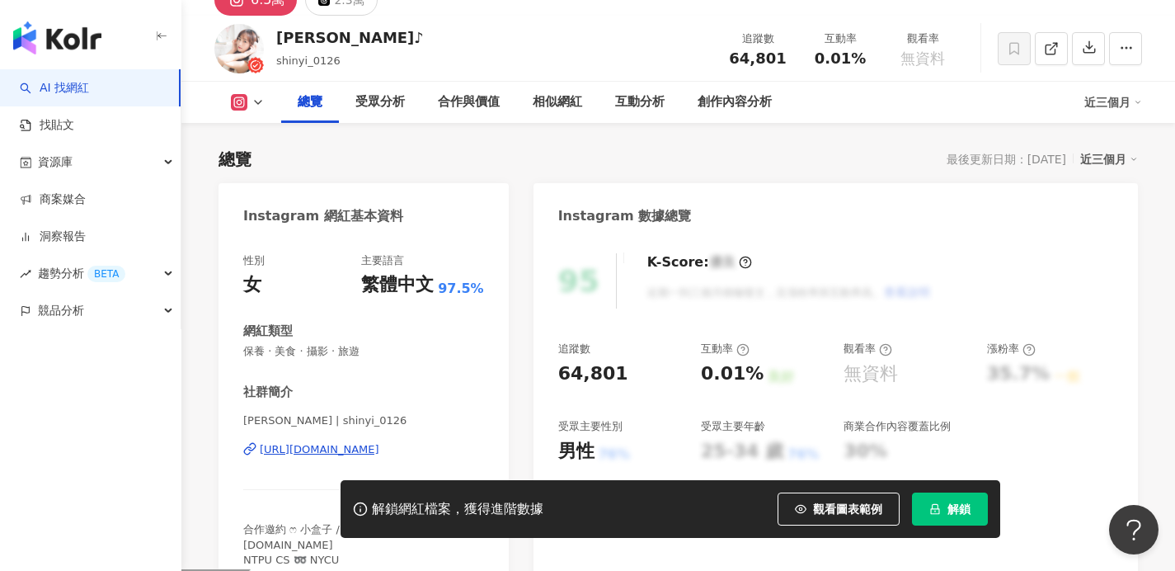
scroll to position [143, 0]
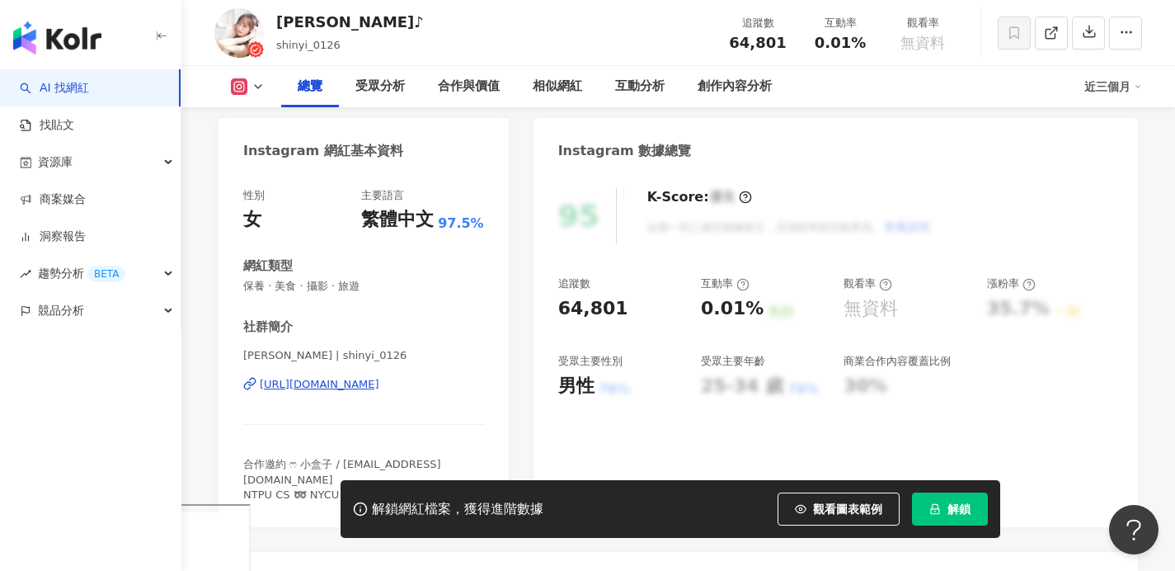
click at [368, 379] on div "https://www.instagram.com/shinyi_0126/" at bounding box center [320, 384] width 120 height 15
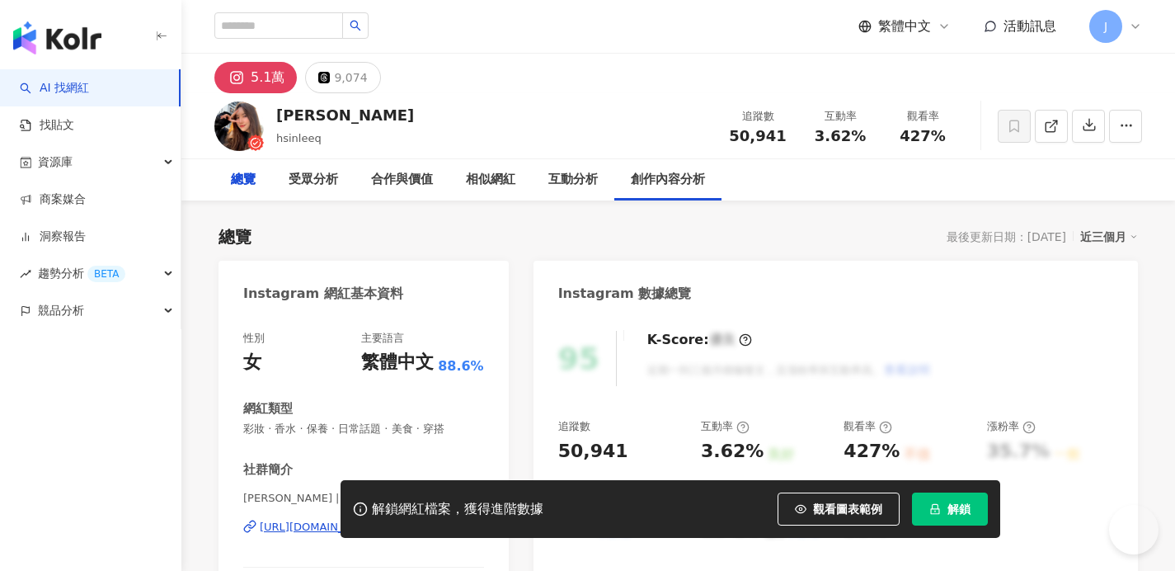
click at [358, 520] on div "[URL][DOMAIN_NAME]" at bounding box center [320, 527] width 120 height 15
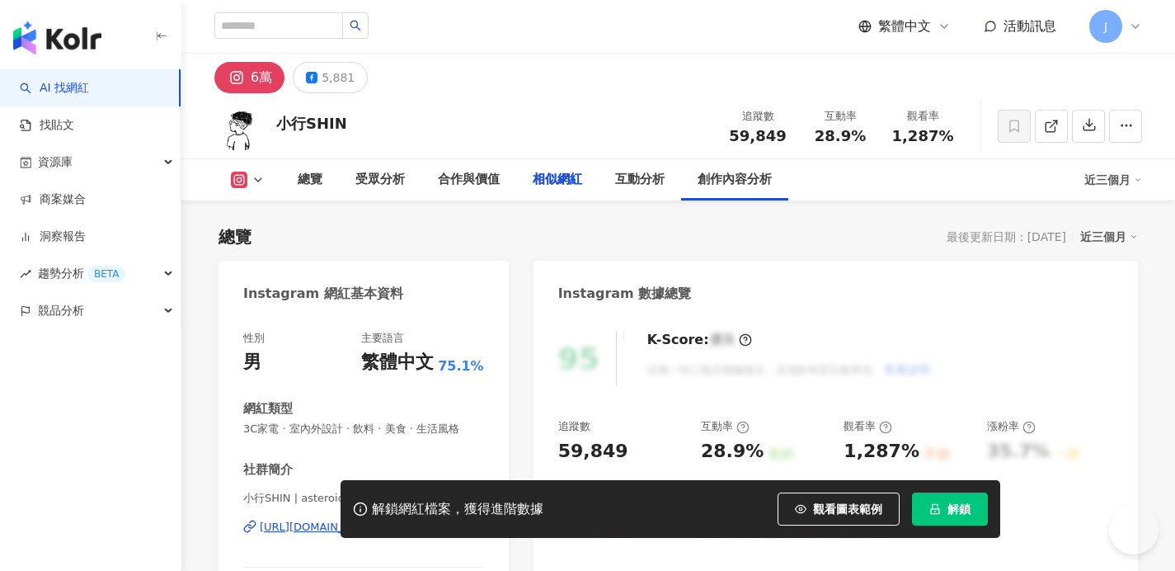
click at [287, 520] on div "[URL][DOMAIN_NAME]" at bounding box center [320, 527] width 120 height 15
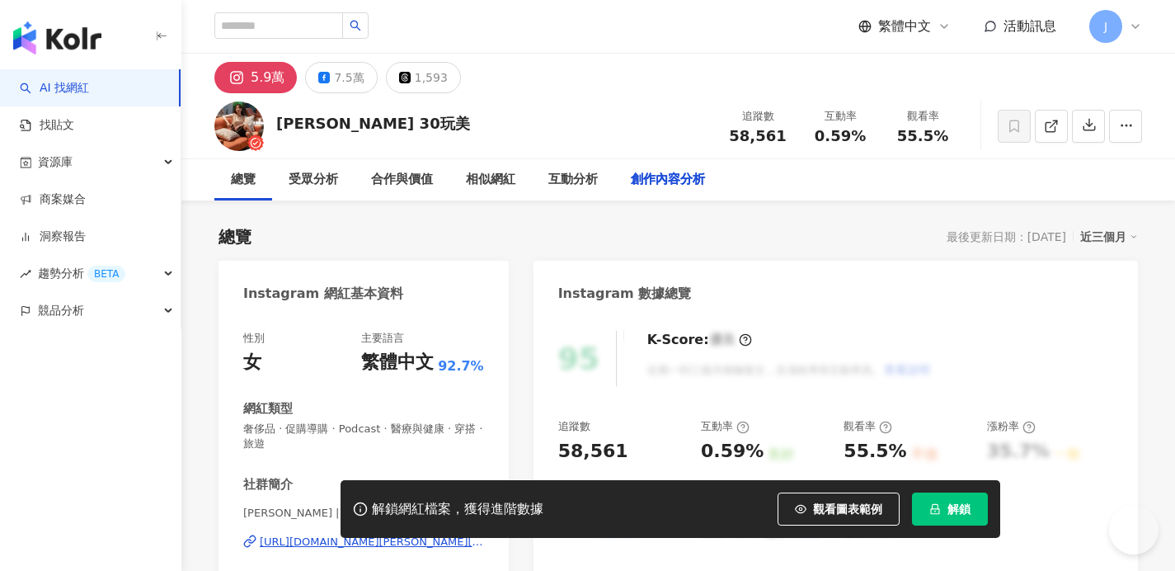
scroll to position [4270, 0]
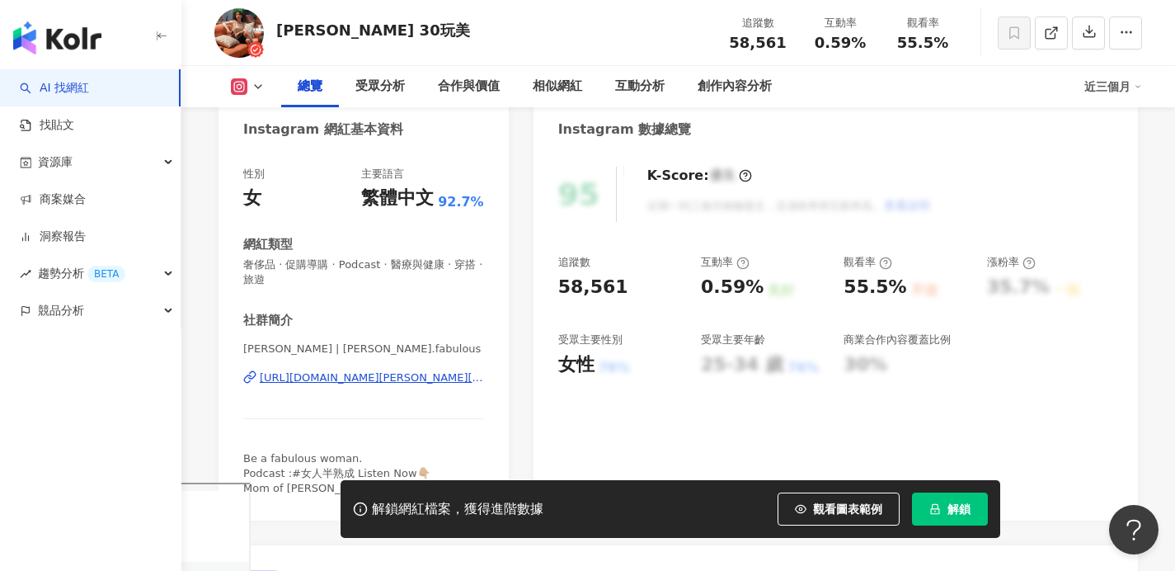
scroll to position [166, 0]
click at [333, 374] on div "https://www.instagram.com/brenda.fabulous/" at bounding box center [372, 376] width 224 height 15
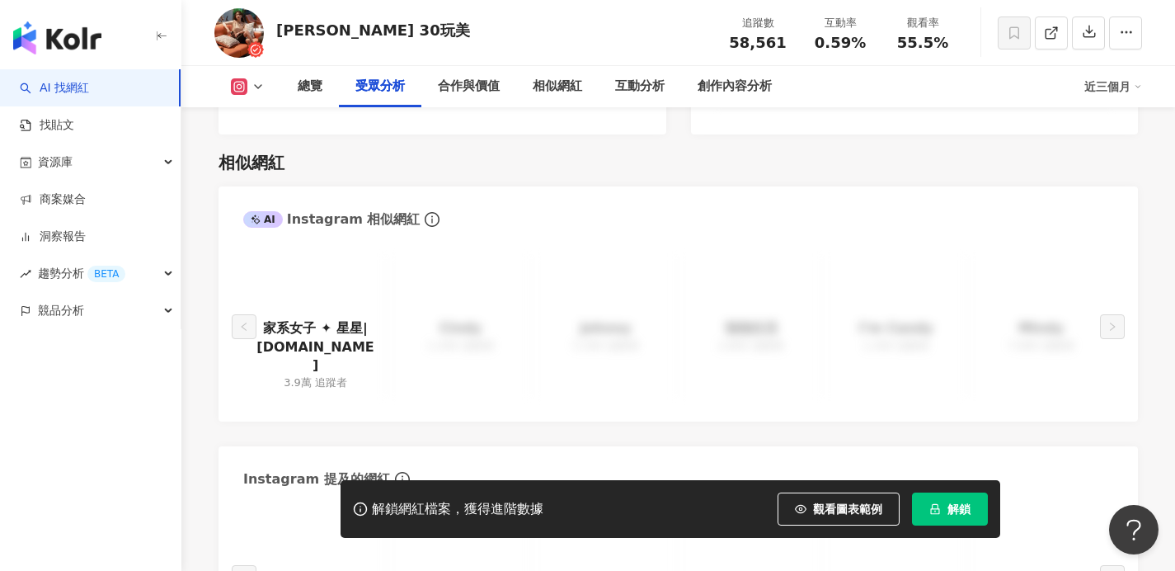
scroll to position [0, 0]
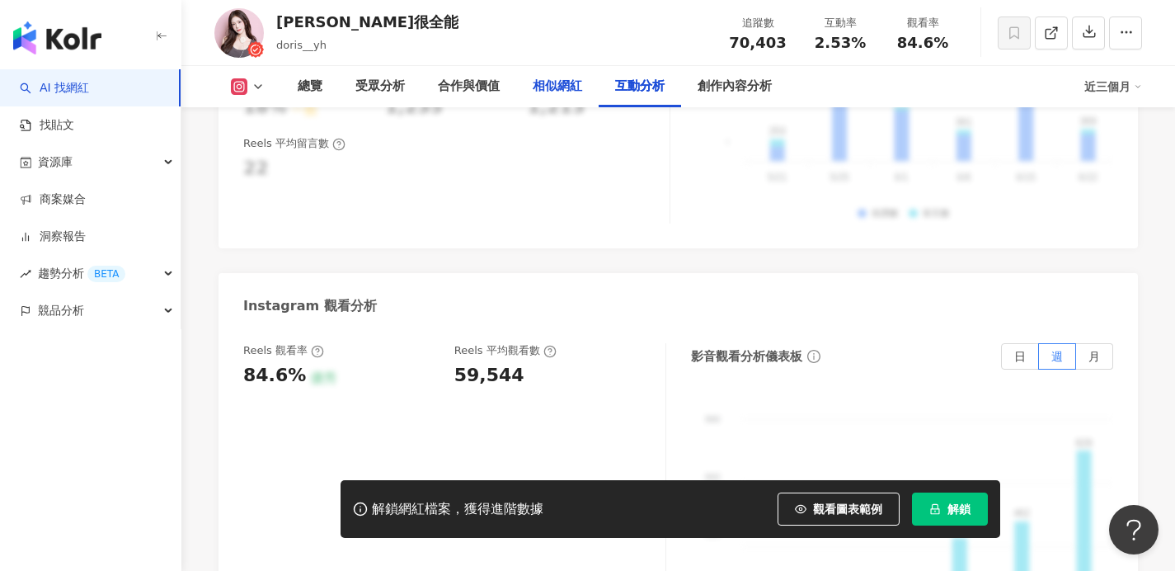
click at [562, 79] on div "相似網紅" at bounding box center [557, 87] width 49 height 20
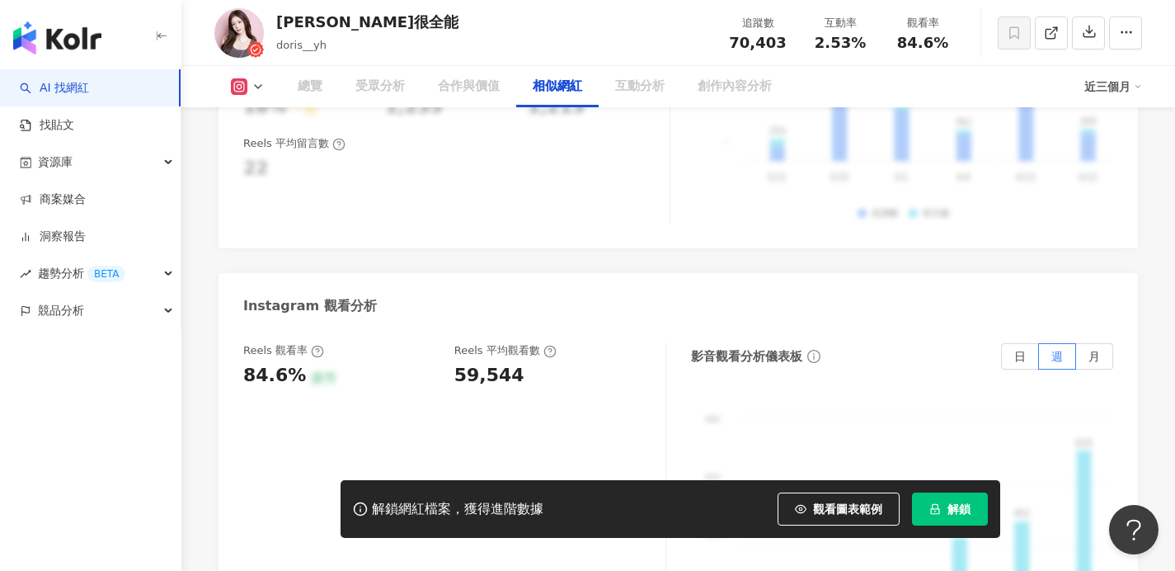
scroll to position [2697, 0]
